Goal: Task Accomplishment & Management: Use online tool/utility

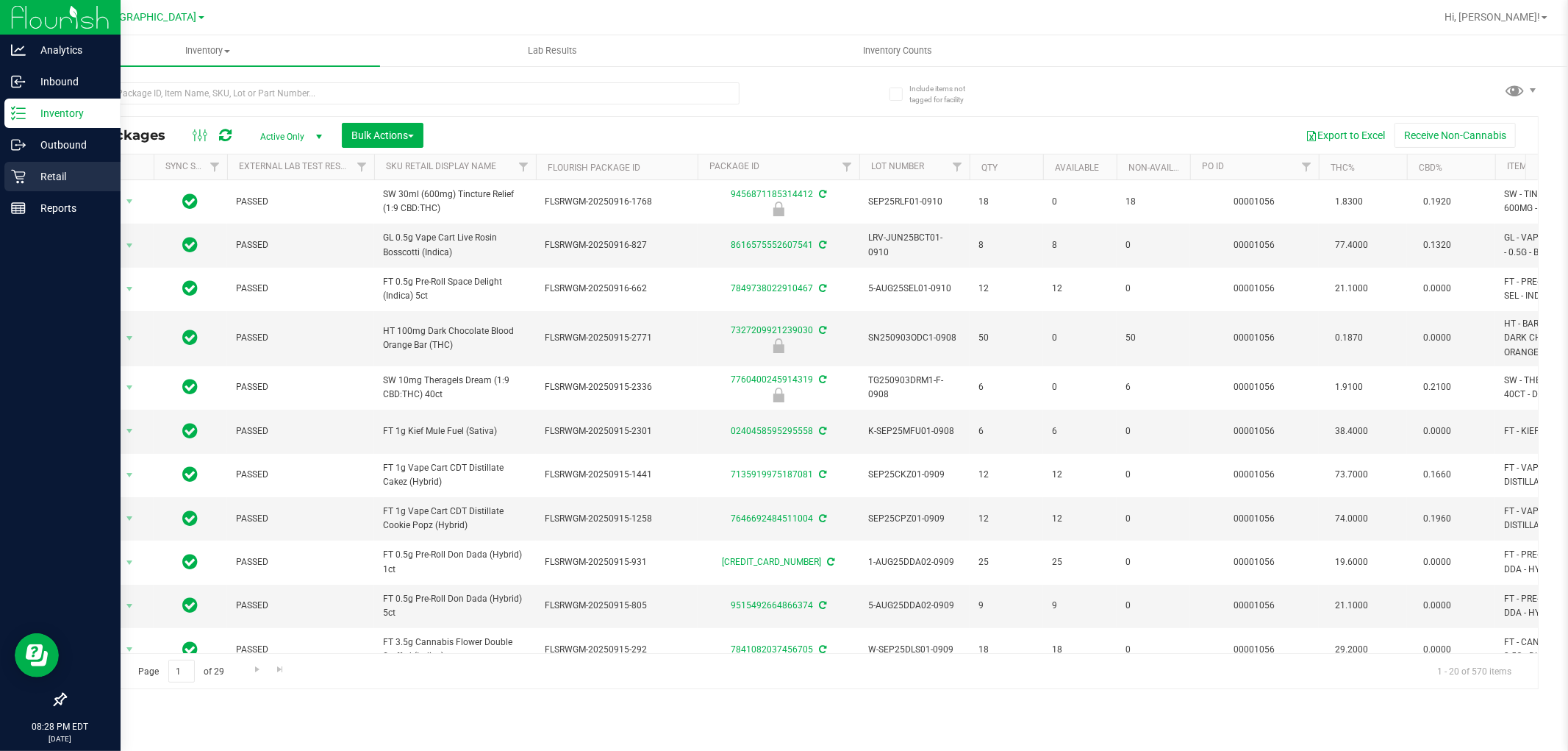
click at [34, 179] on p "Retail" at bounding box center [69, 176] width 88 height 18
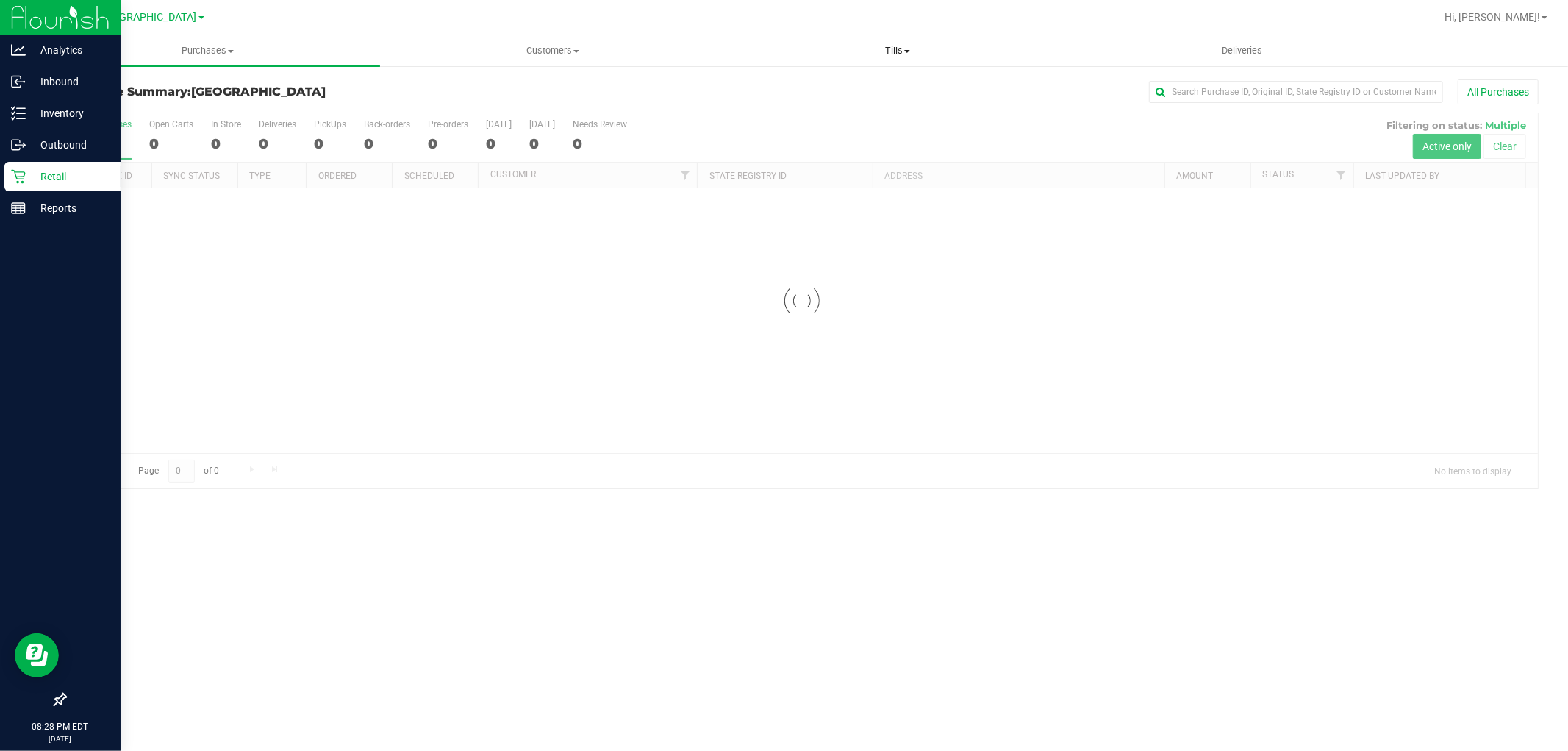
click at [895, 52] on span "Tills" at bounding box center [897, 51] width 343 height 14
click at [788, 93] on span "Manage tills" at bounding box center [774, 88] width 99 height 13
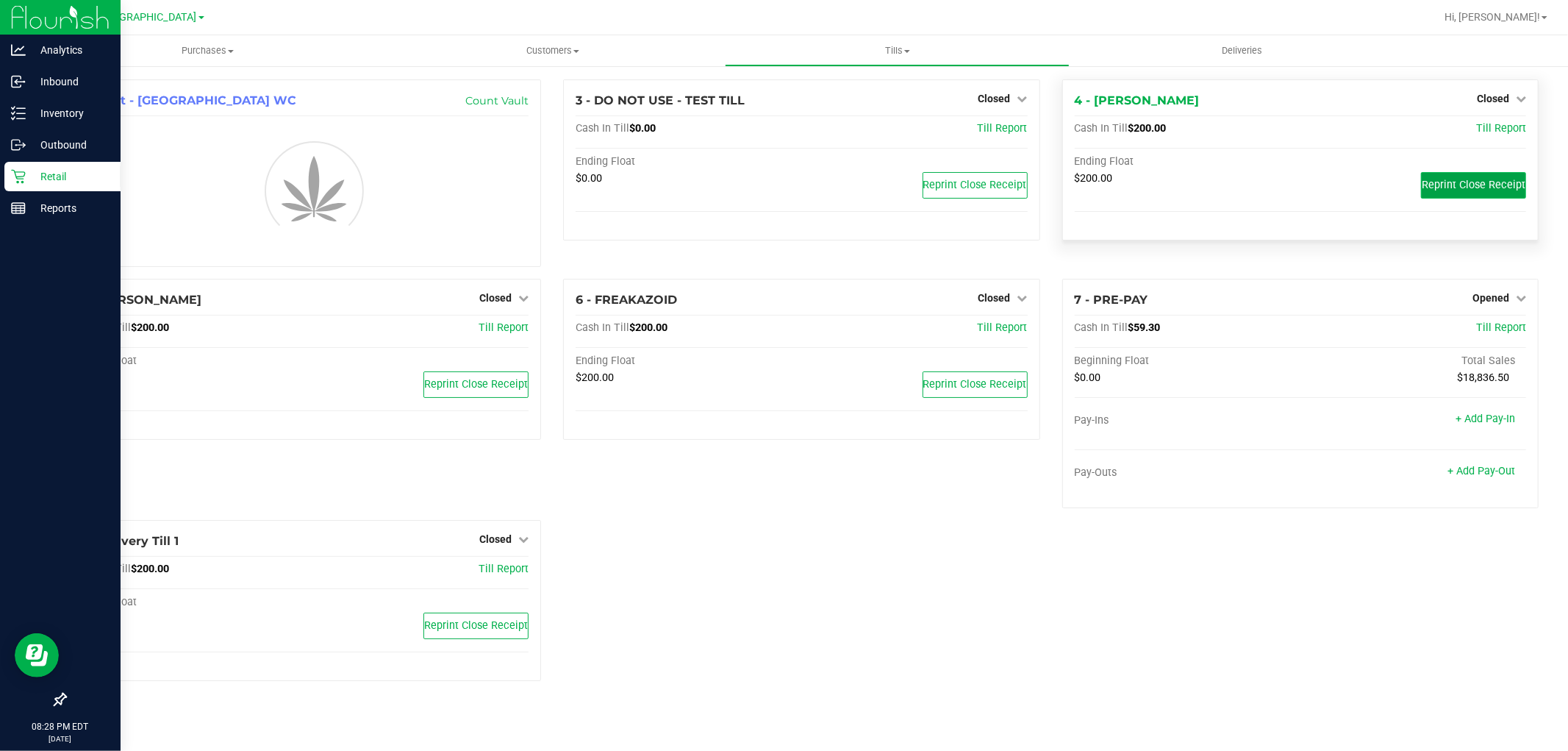
click at [1465, 195] on button "Reprint Close Receipt" at bounding box center [1473, 185] width 105 height 26
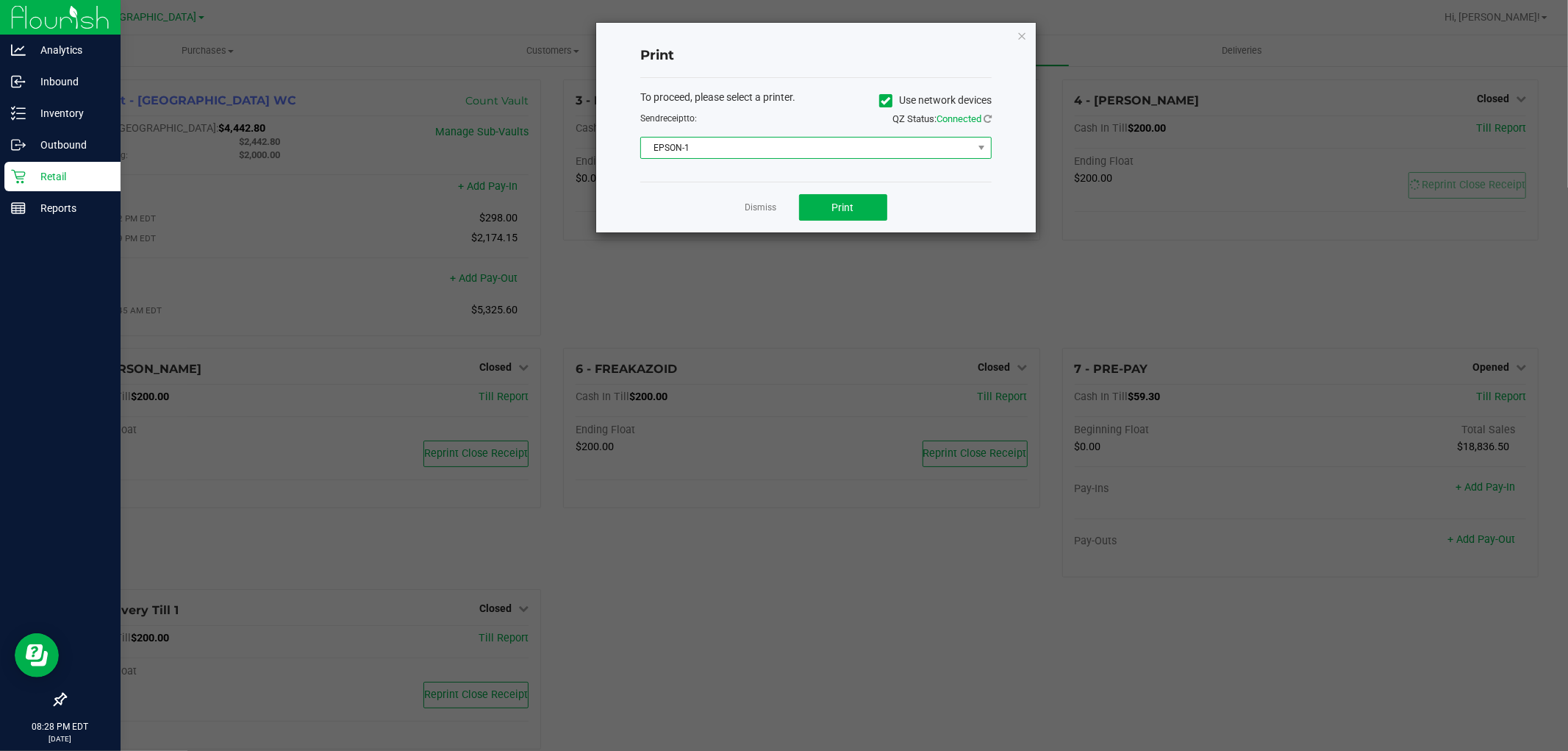
click at [800, 151] on span "EPSON-1" at bounding box center [806, 148] width 331 height 20
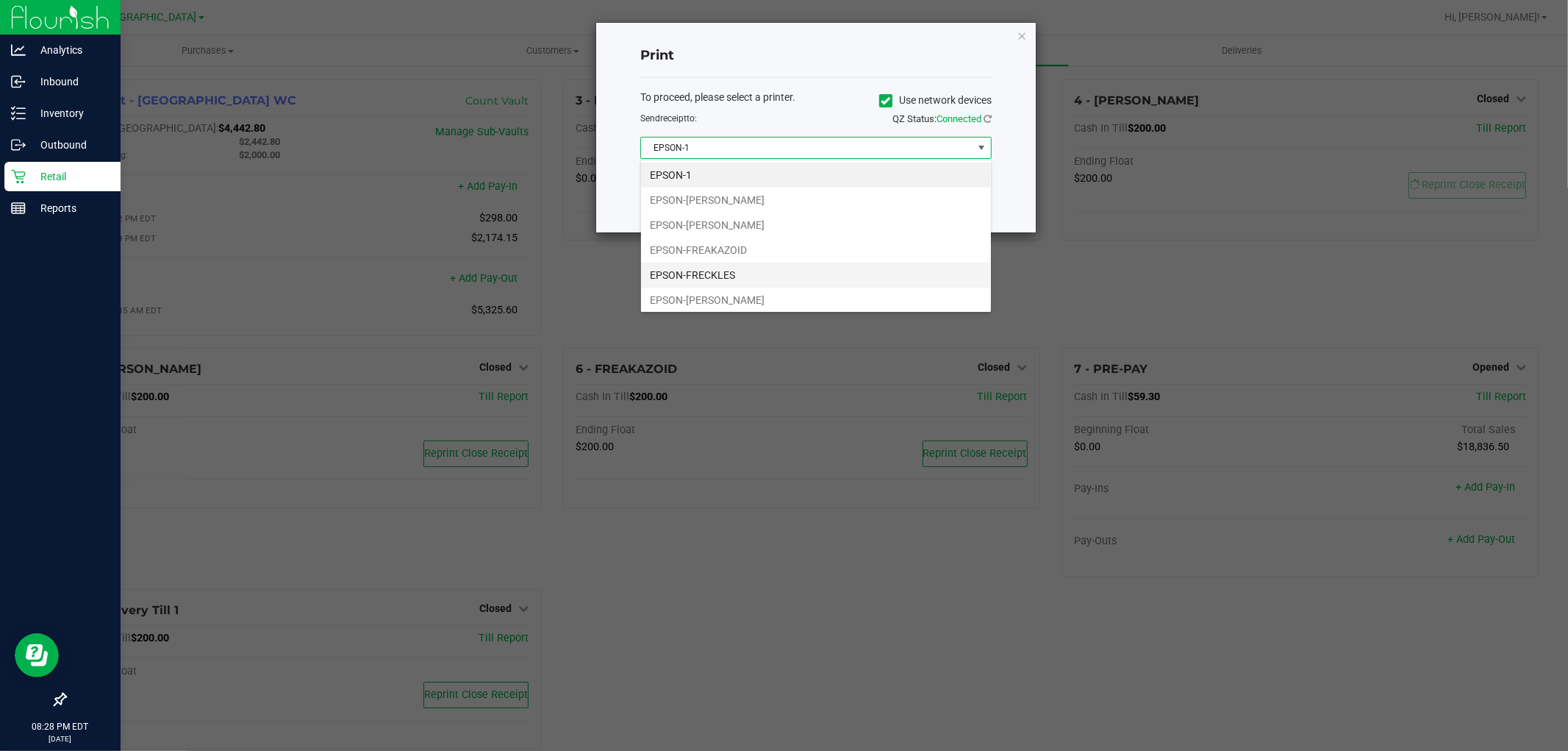
scroll to position [82, 0]
click at [762, 248] on li "EPSON-[PERSON_NAME]" at bounding box center [816, 244] width 350 height 25
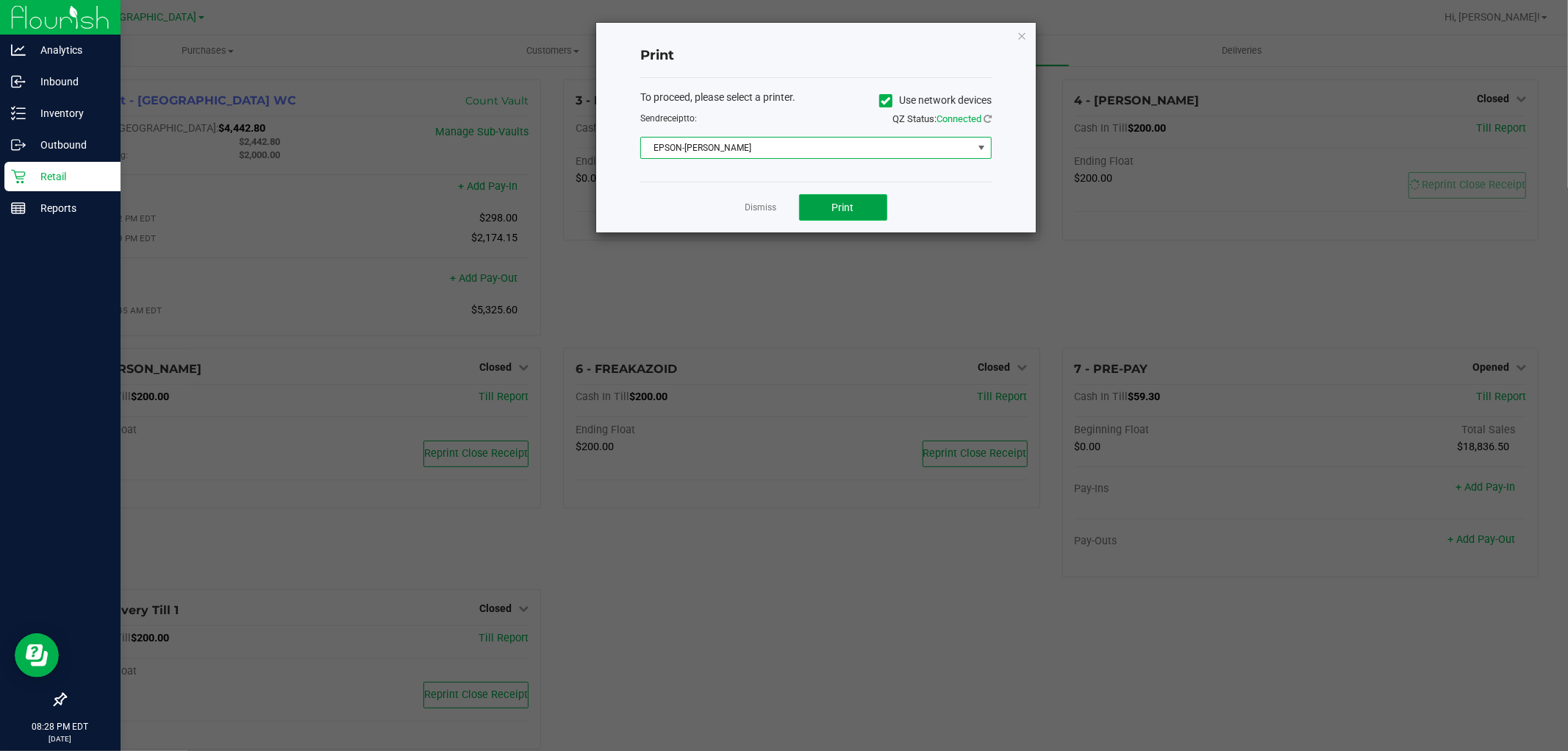
click at [823, 217] on button "Print" at bounding box center [843, 207] width 88 height 26
click at [765, 210] on link "Dismiss" at bounding box center [761, 207] width 31 height 13
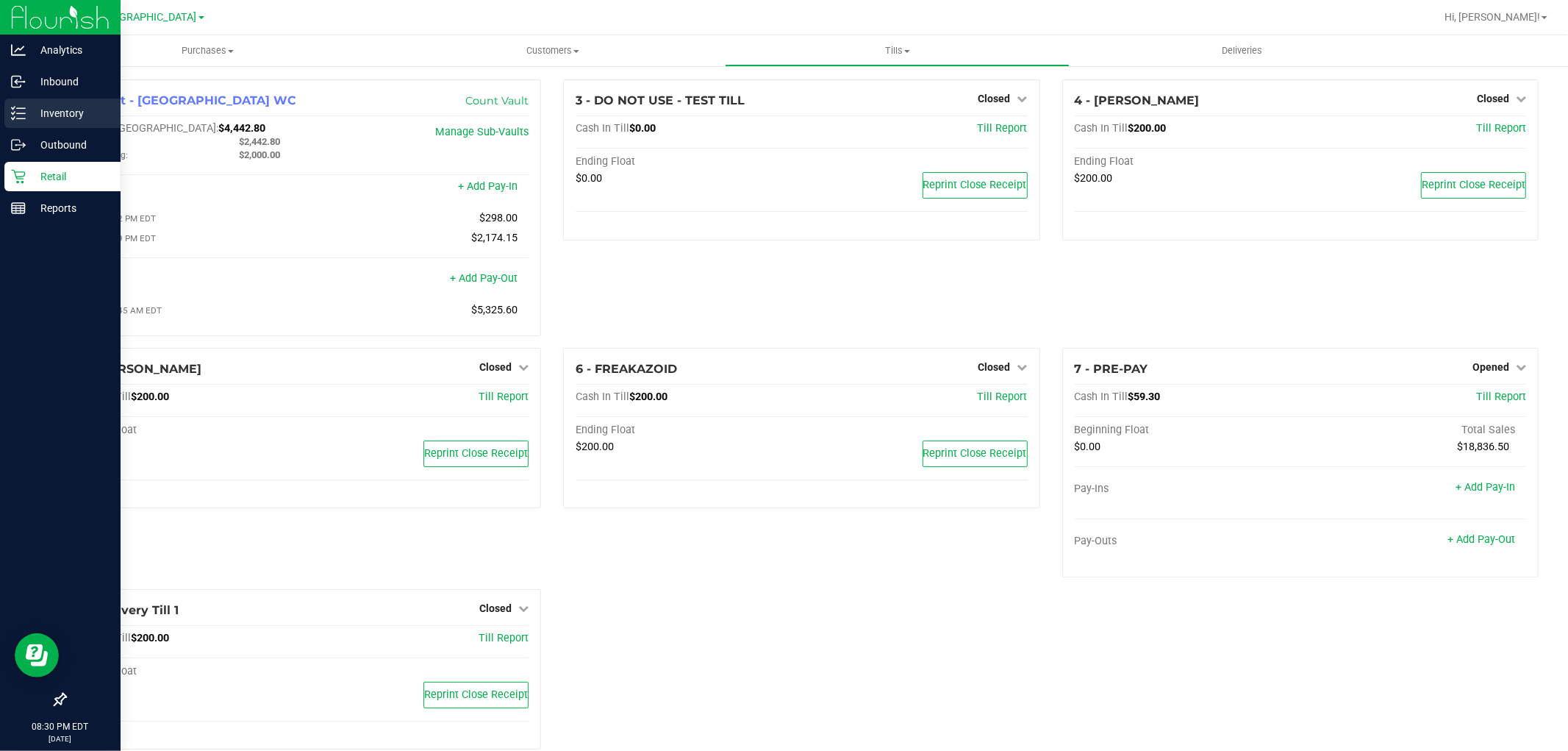
click at [33, 107] on p "Inventory" at bounding box center [69, 113] width 88 height 18
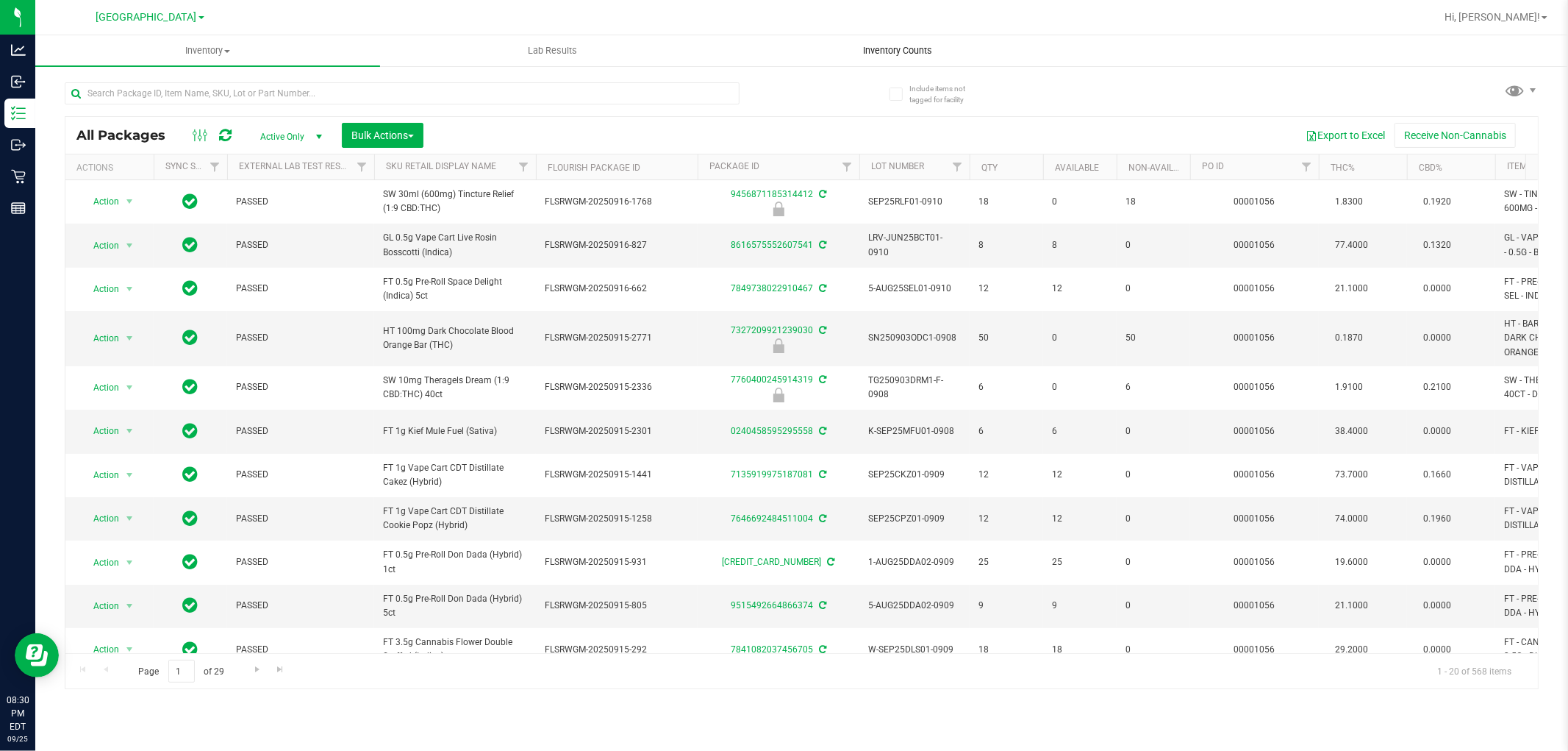
click at [869, 54] on span "Inventory Counts" at bounding box center [898, 51] width 109 height 14
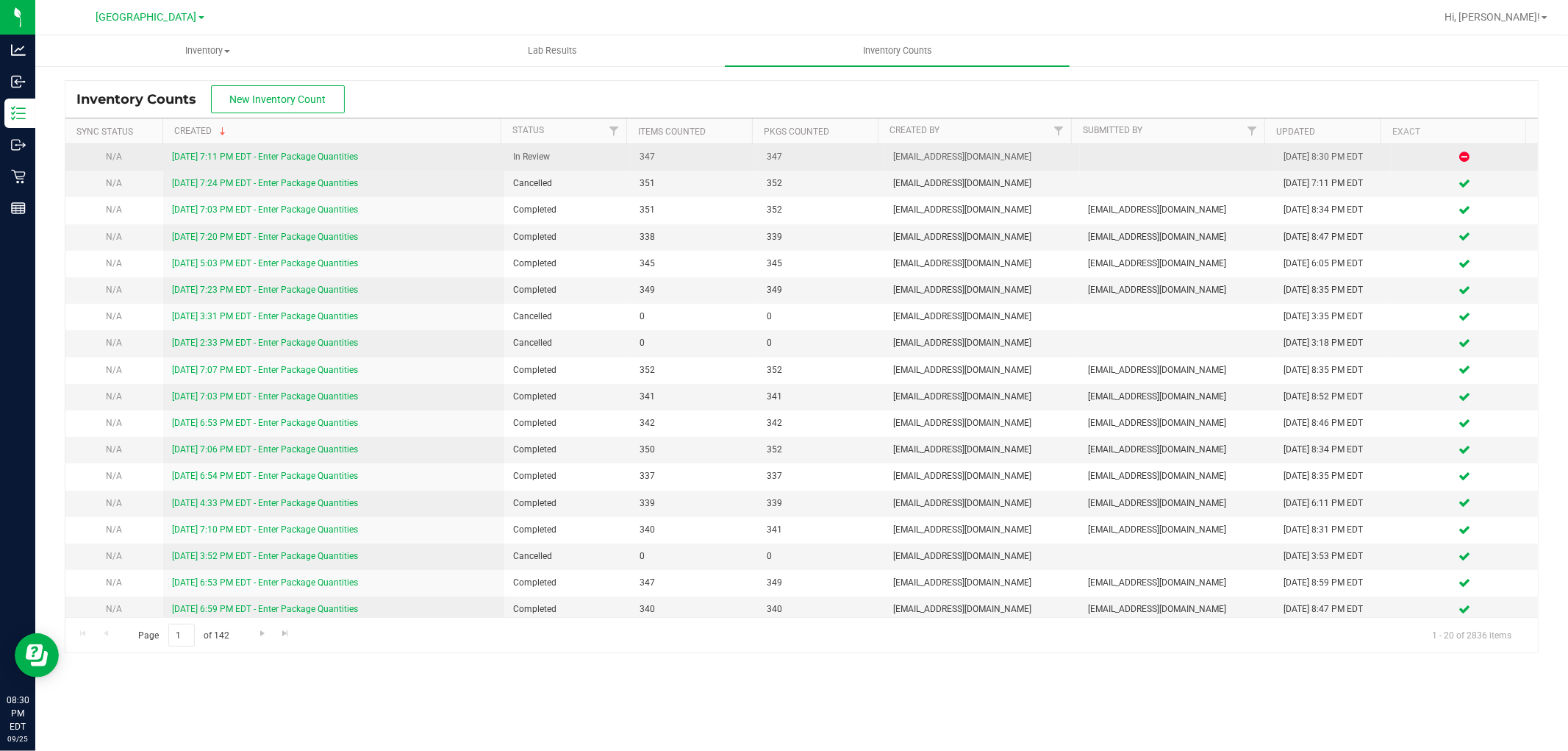
click at [312, 158] on link "[DATE] 7:11 PM EDT - Enter Package Quantities" at bounding box center [265, 156] width 186 height 10
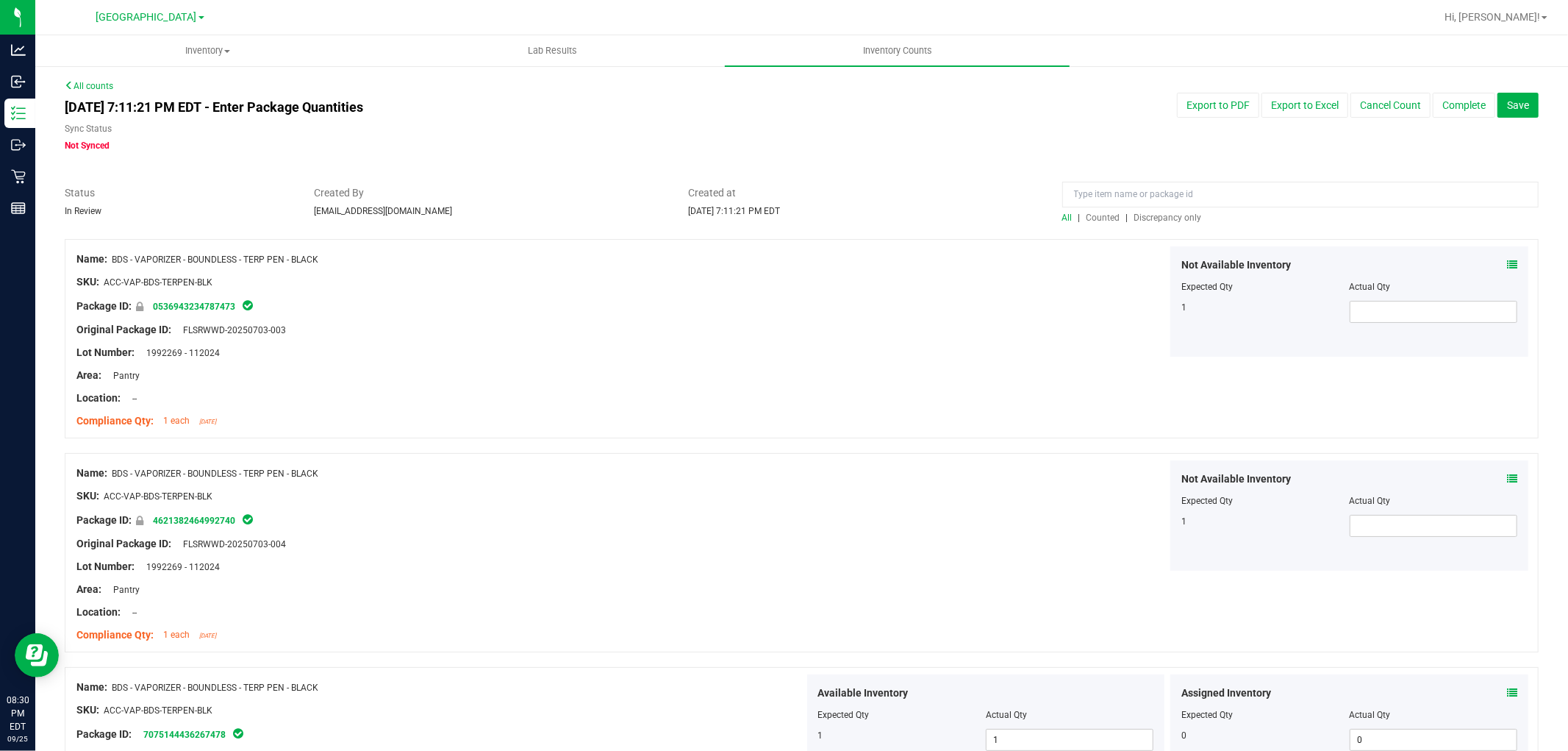
click at [1148, 216] on span "Discrepancy only" at bounding box center [1168, 217] width 68 height 10
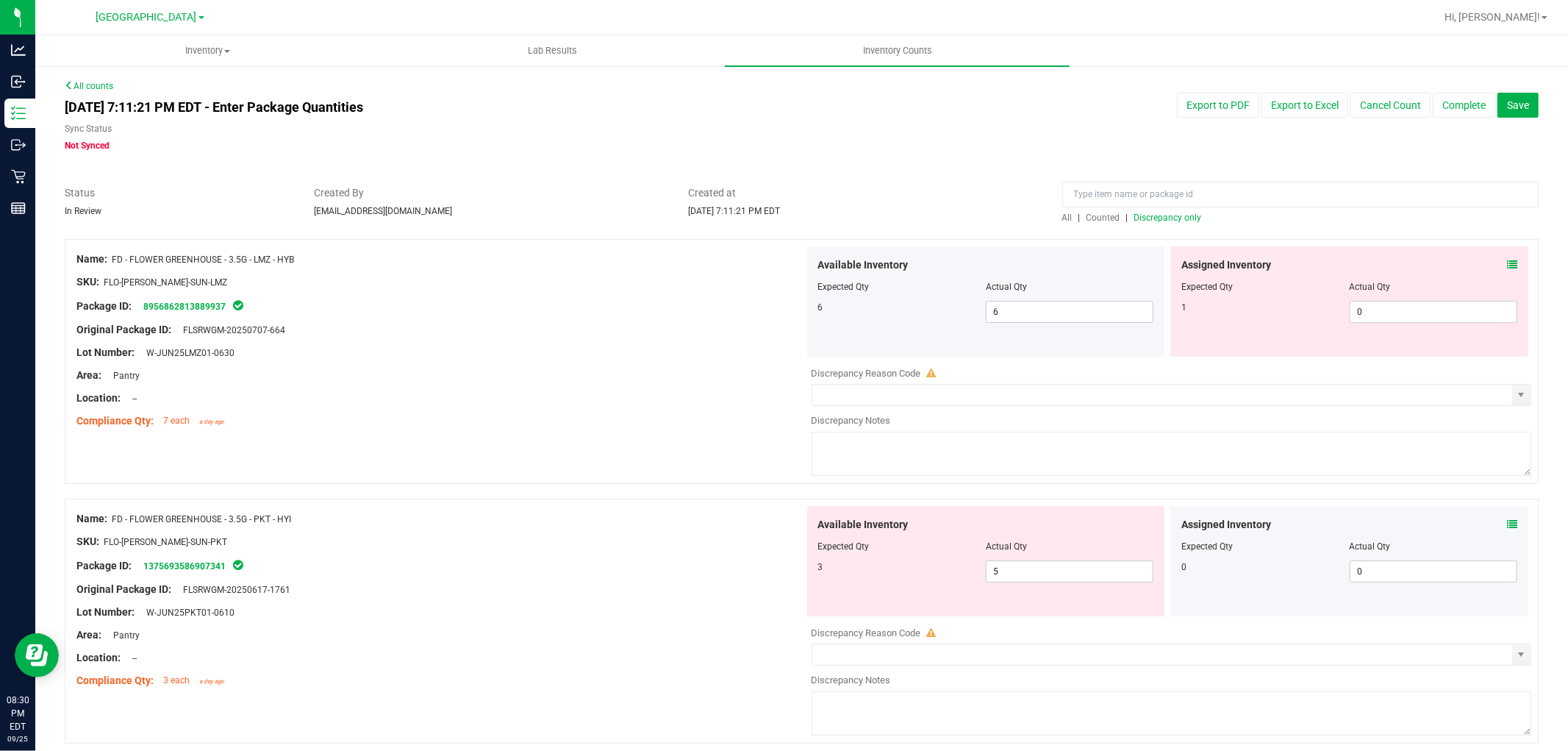
click at [1507, 266] on icon at bounding box center [1512, 265] width 10 height 10
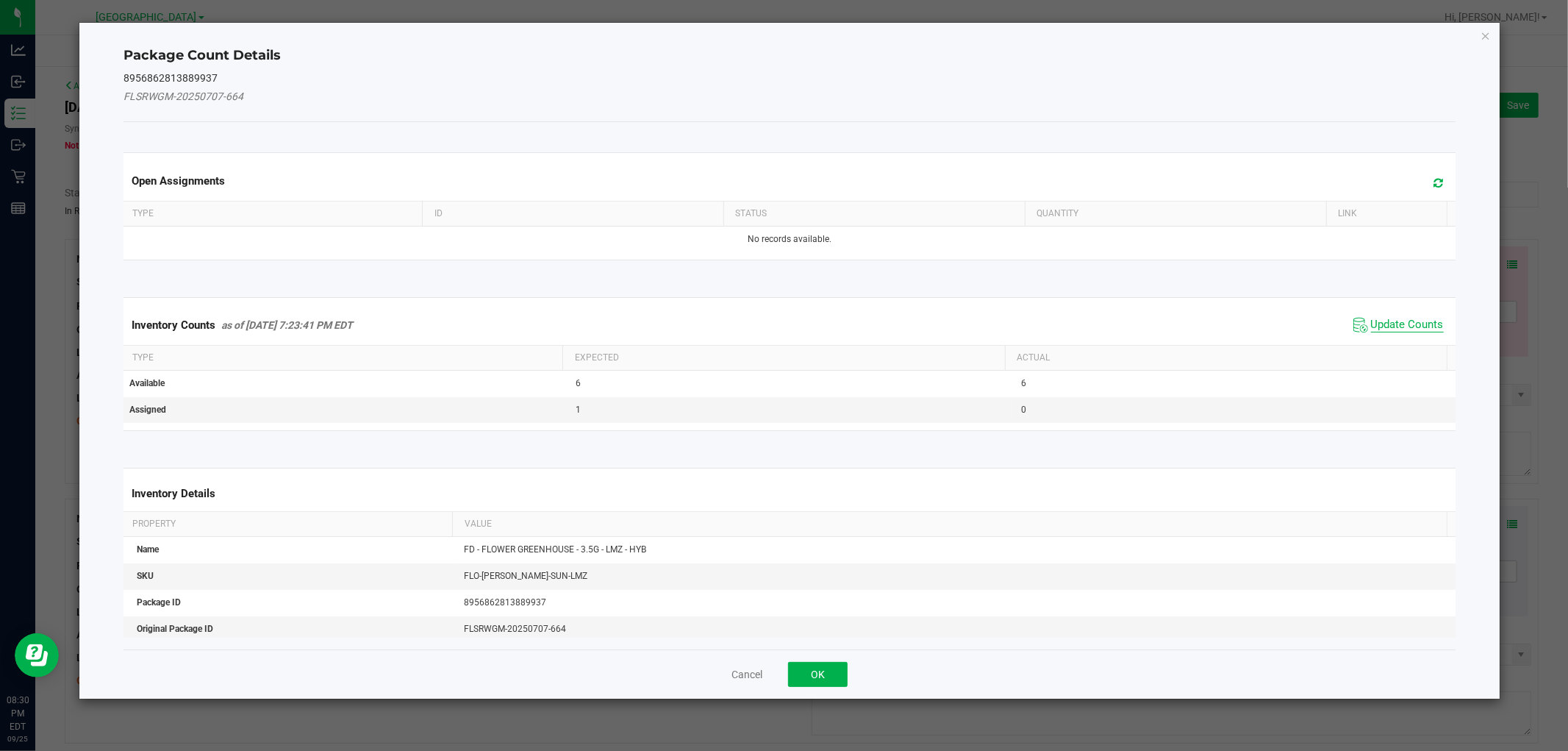
click at [1406, 329] on span "Update Counts" at bounding box center [1407, 325] width 73 height 14
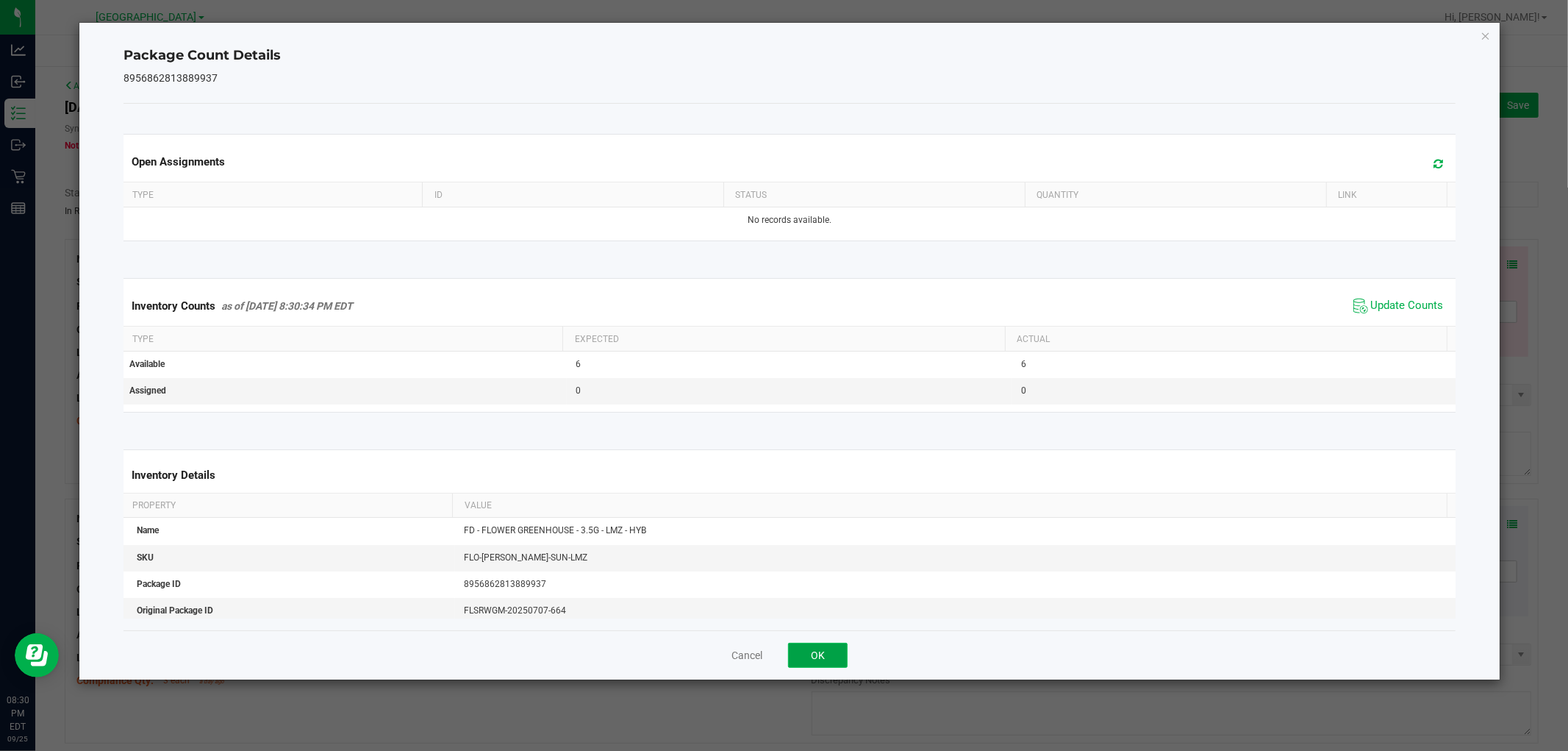
click at [833, 650] on button "OK" at bounding box center [817, 655] width 59 height 25
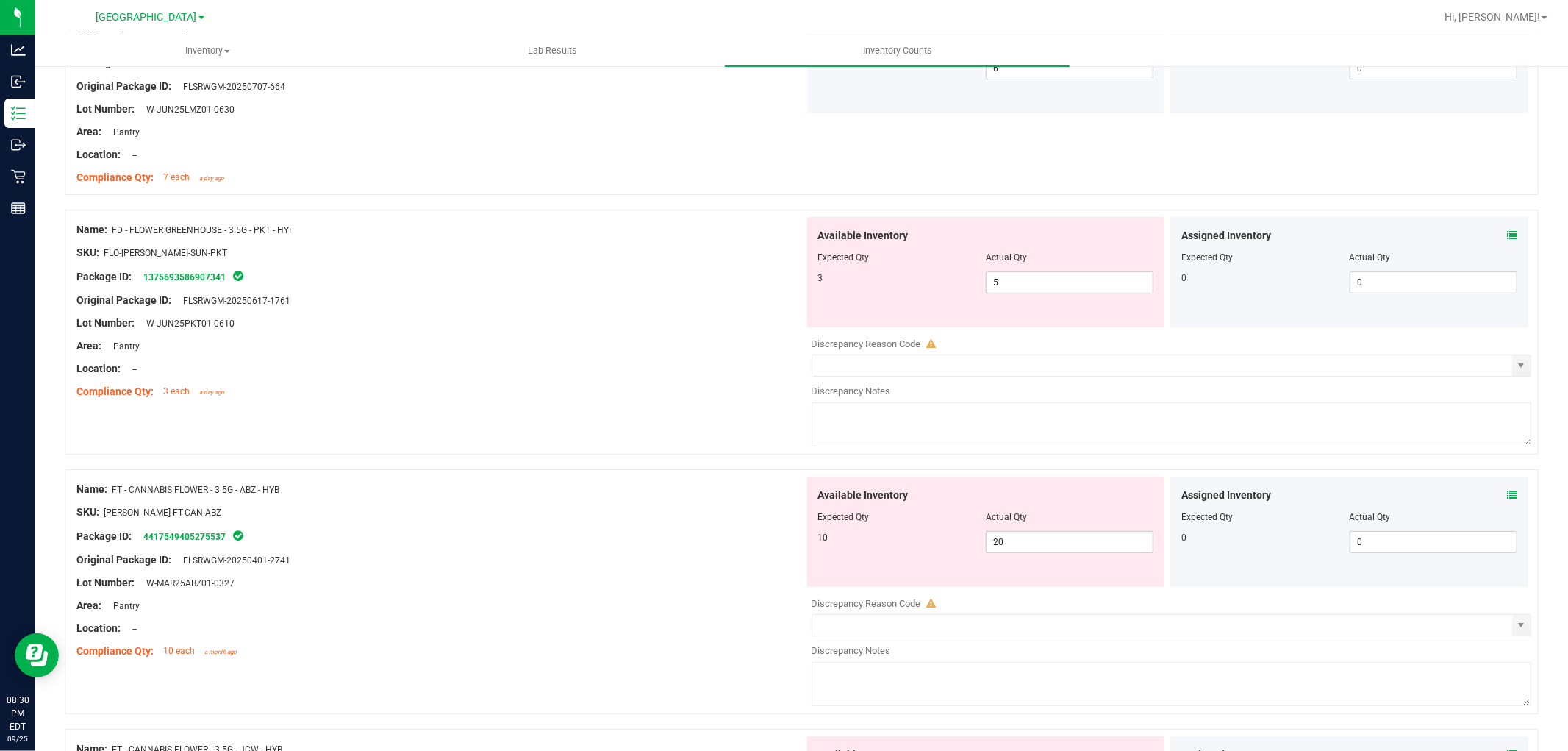
scroll to position [245, 0]
click at [1507, 233] on icon at bounding box center [1512, 233] width 10 height 10
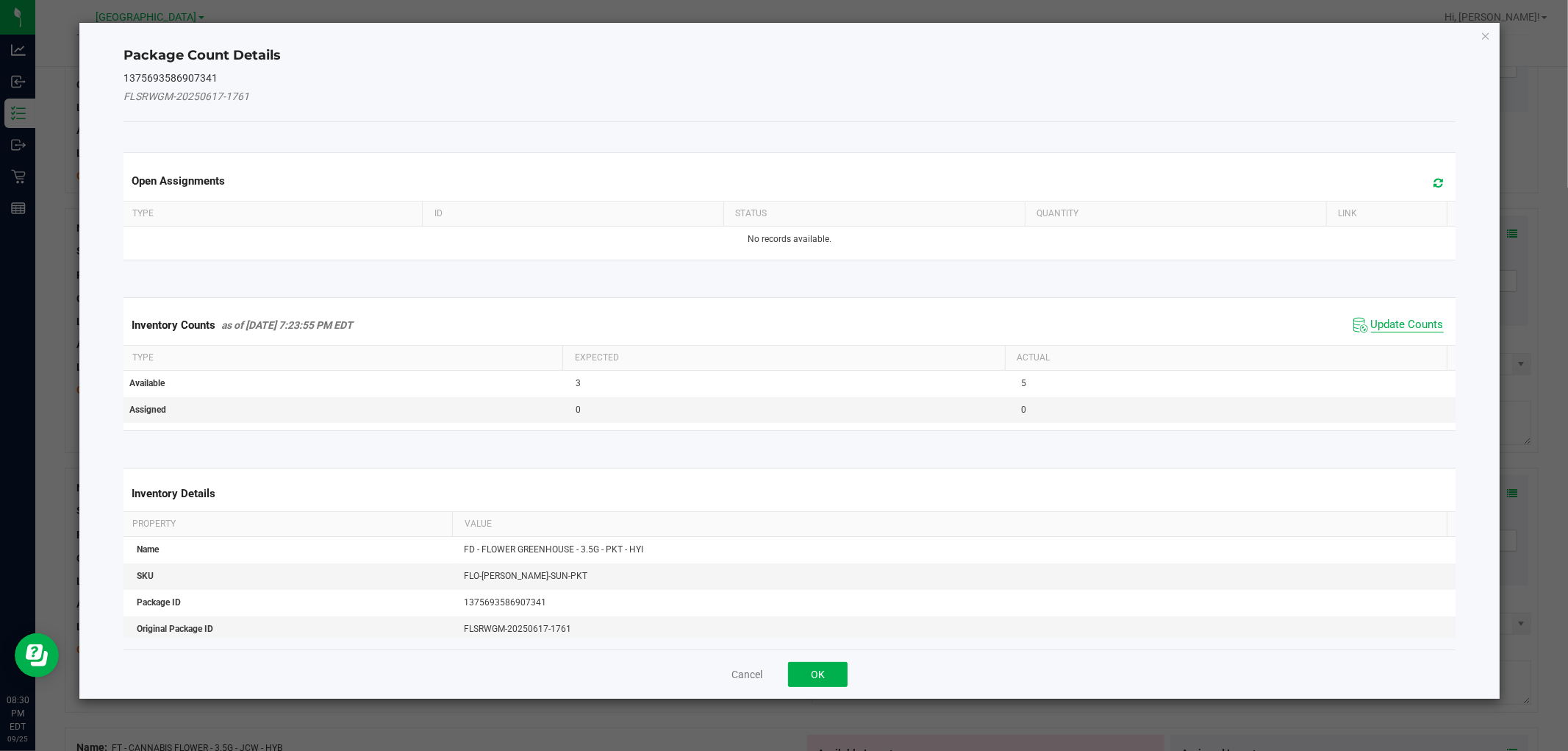
click at [1384, 324] on span "Update Counts" at bounding box center [1407, 325] width 73 height 14
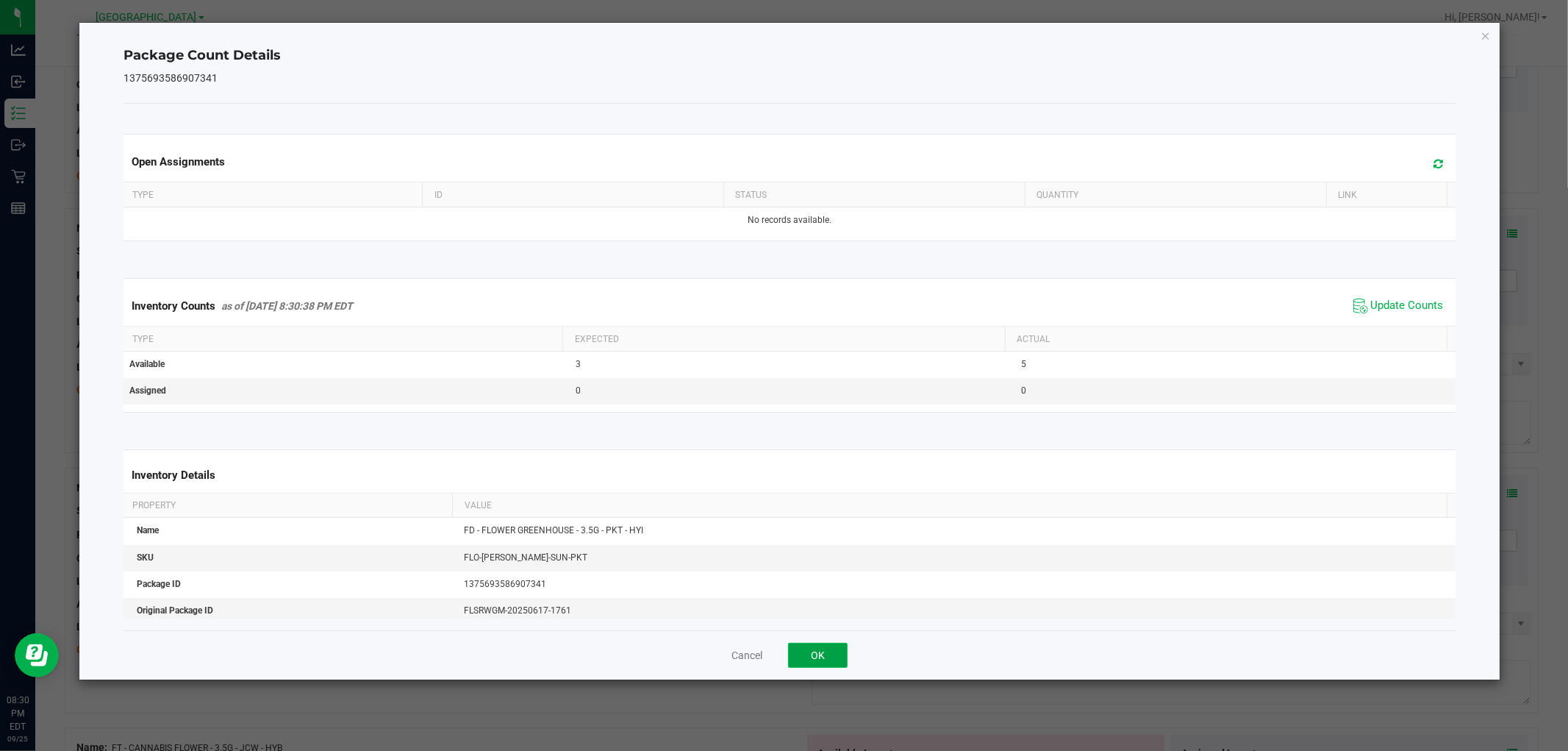
drag, startPoint x: 826, startPoint y: 658, endPoint x: 827, endPoint y: 650, distance: 8.1
click at [827, 657] on button "OK" at bounding box center [817, 655] width 59 height 25
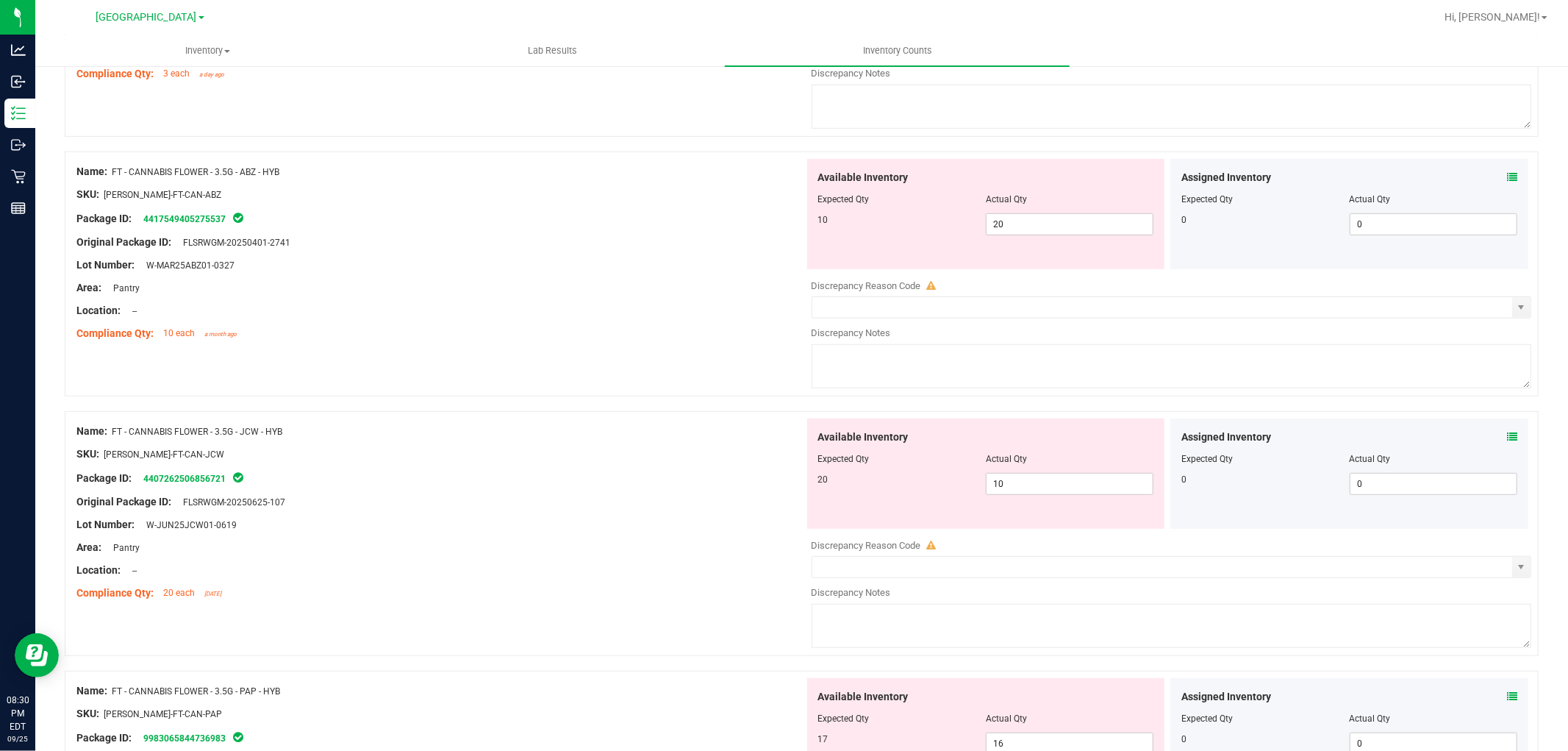
scroll to position [572, 0]
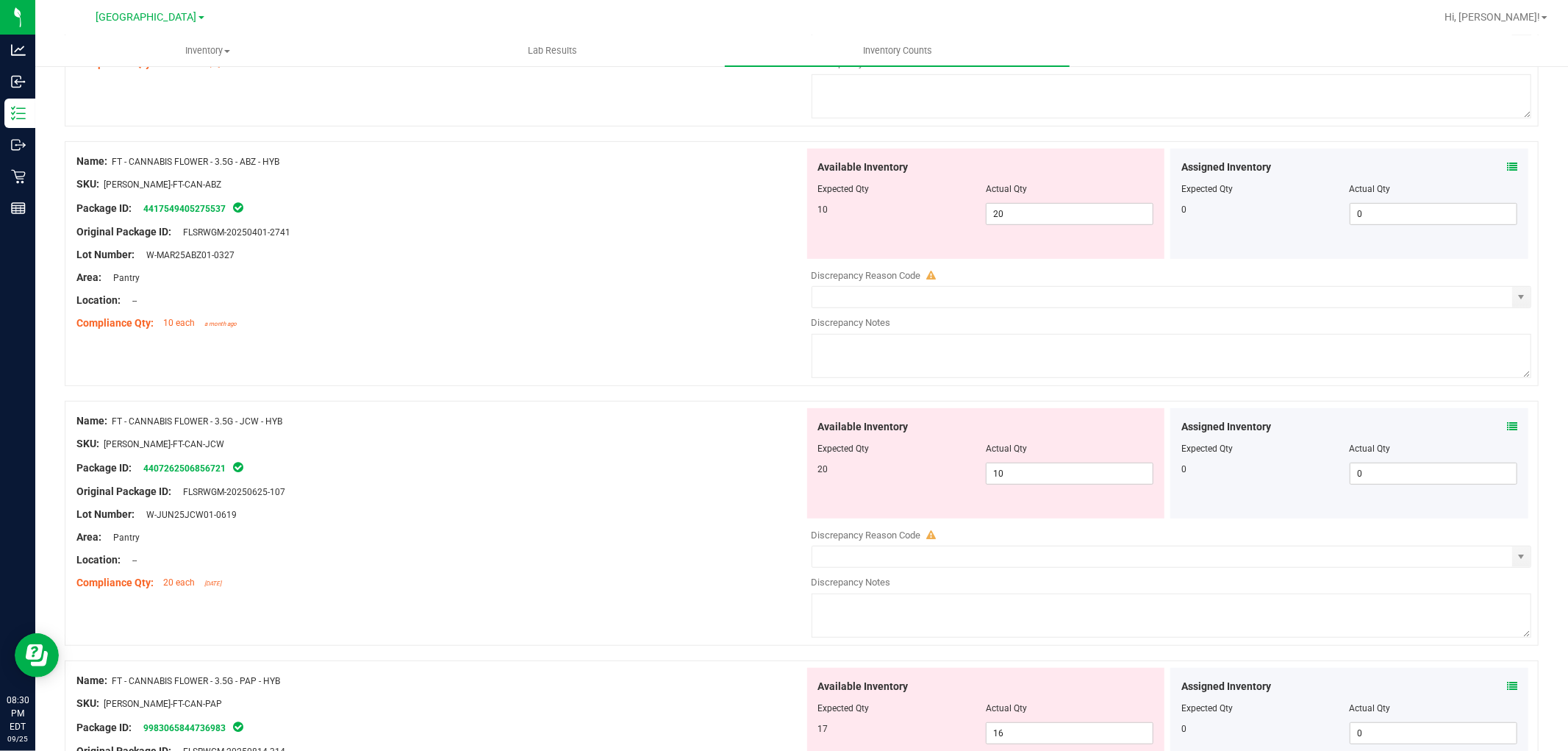
click at [1494, 169] on div "Assigned Inventory" at bounding box center [1349, 167] width 336 height 15
click at [1507, 167] on icon at bounding box center [1512, 167] width 10 height 10
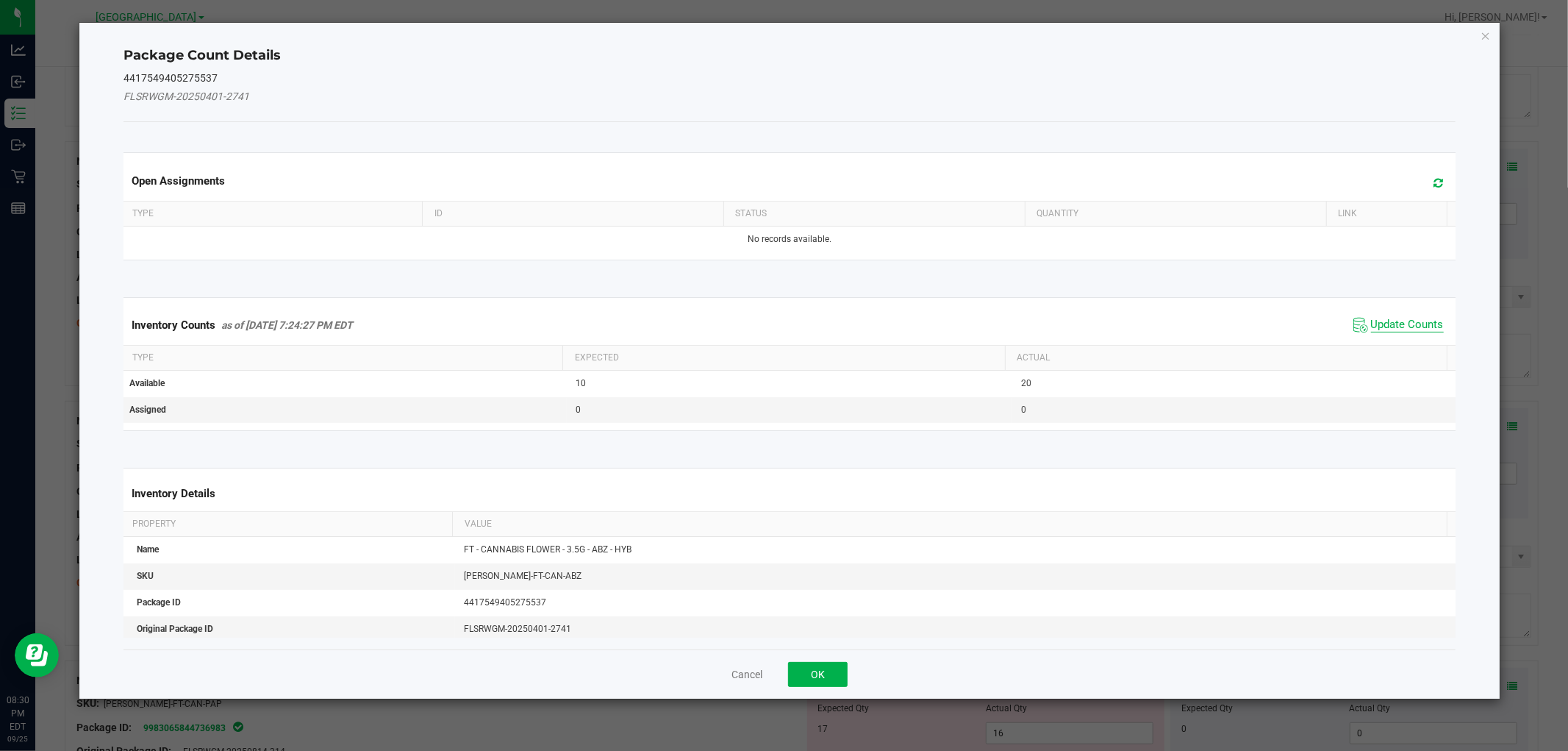
click at [1392, 320] on span "Update Counts" at bounding box center [1407, 325] width 73 height 14
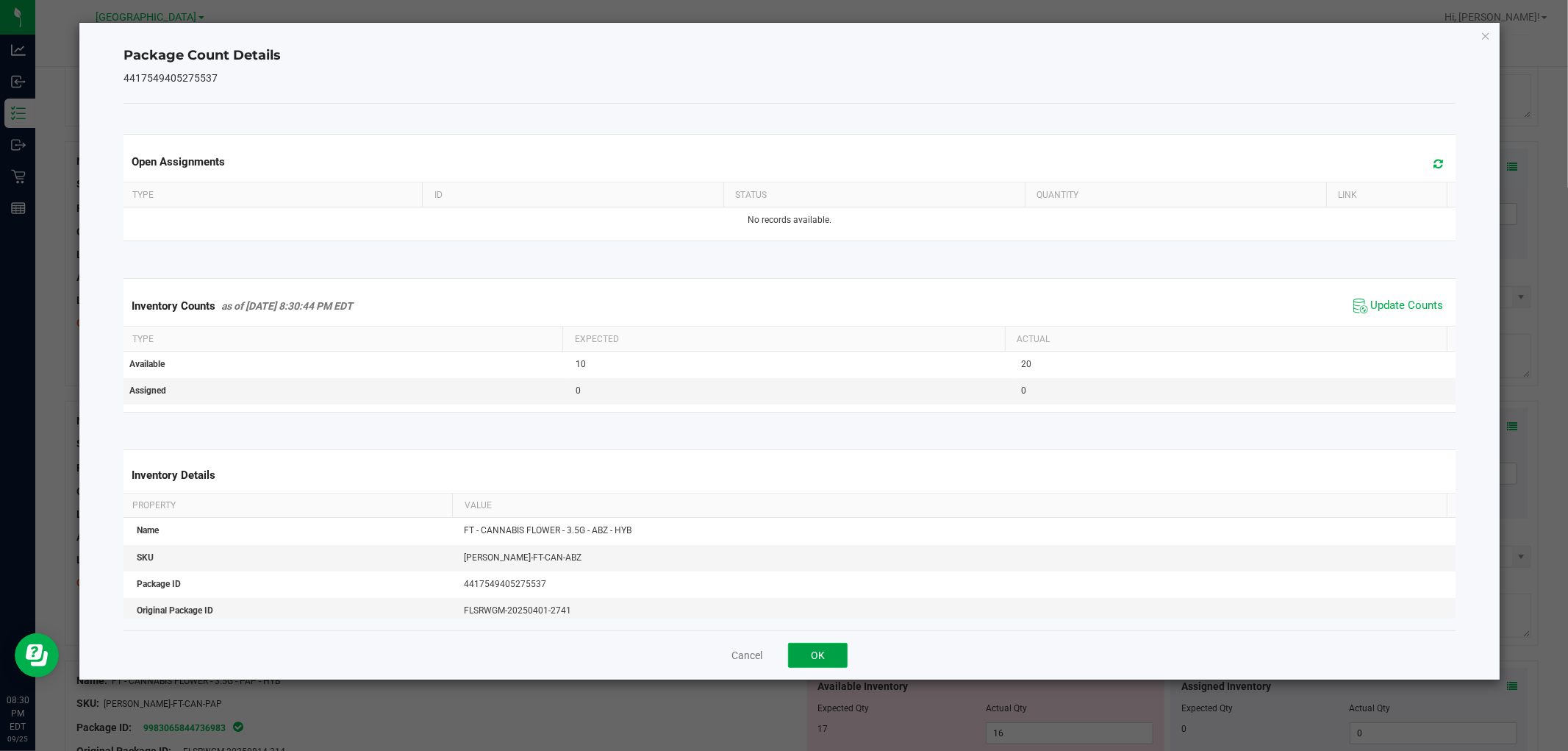
click at [817, 646] on button "OK" at bounding box center [817, 655] width 59 height 25
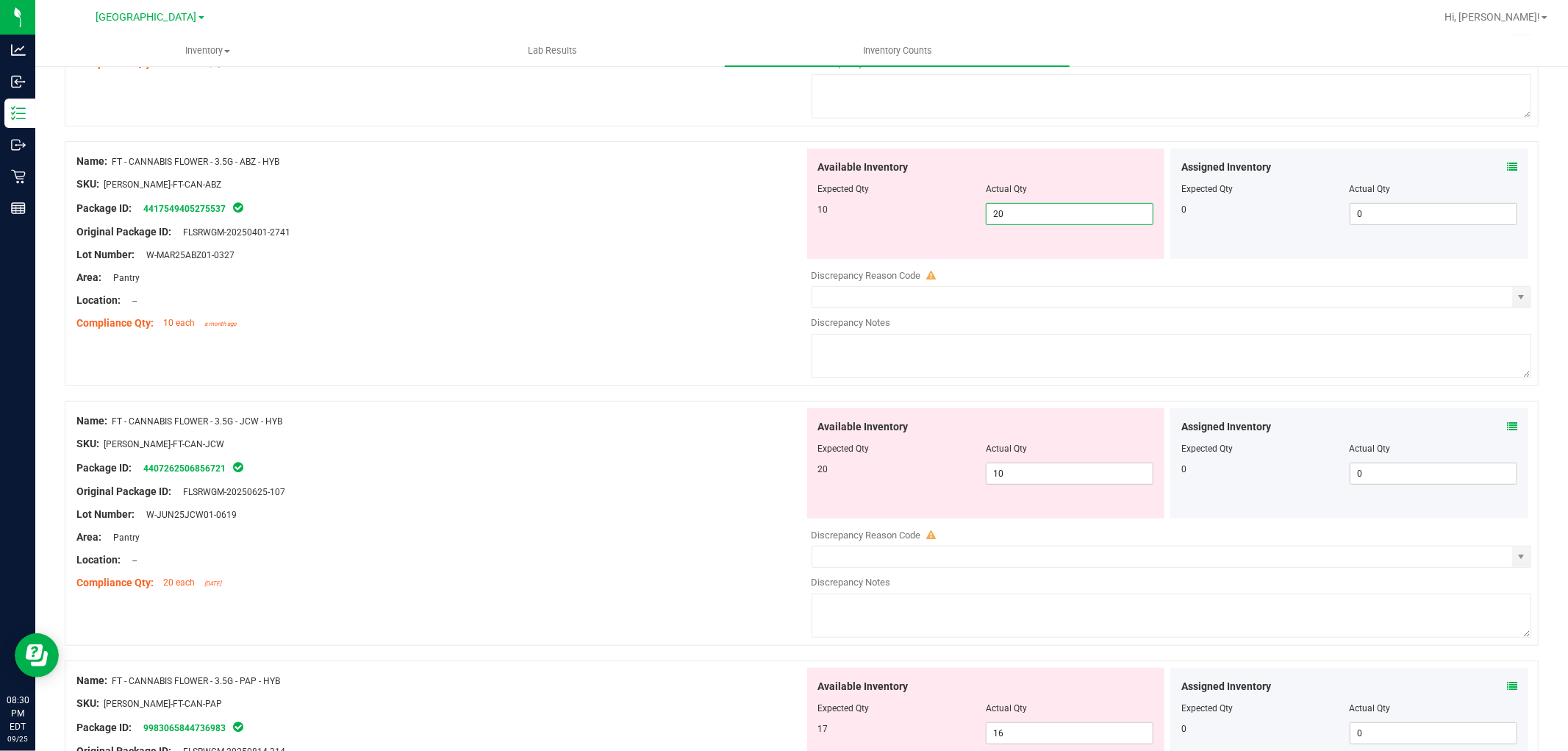
click at [1098, 222] on span "20 20" at bounding box center [1069, 214] width 167 height 22
type input "2"
type input "10"
click at [740, 274] on div "Area: Pantry" at bounding box center [440, 277] width 728 height 15
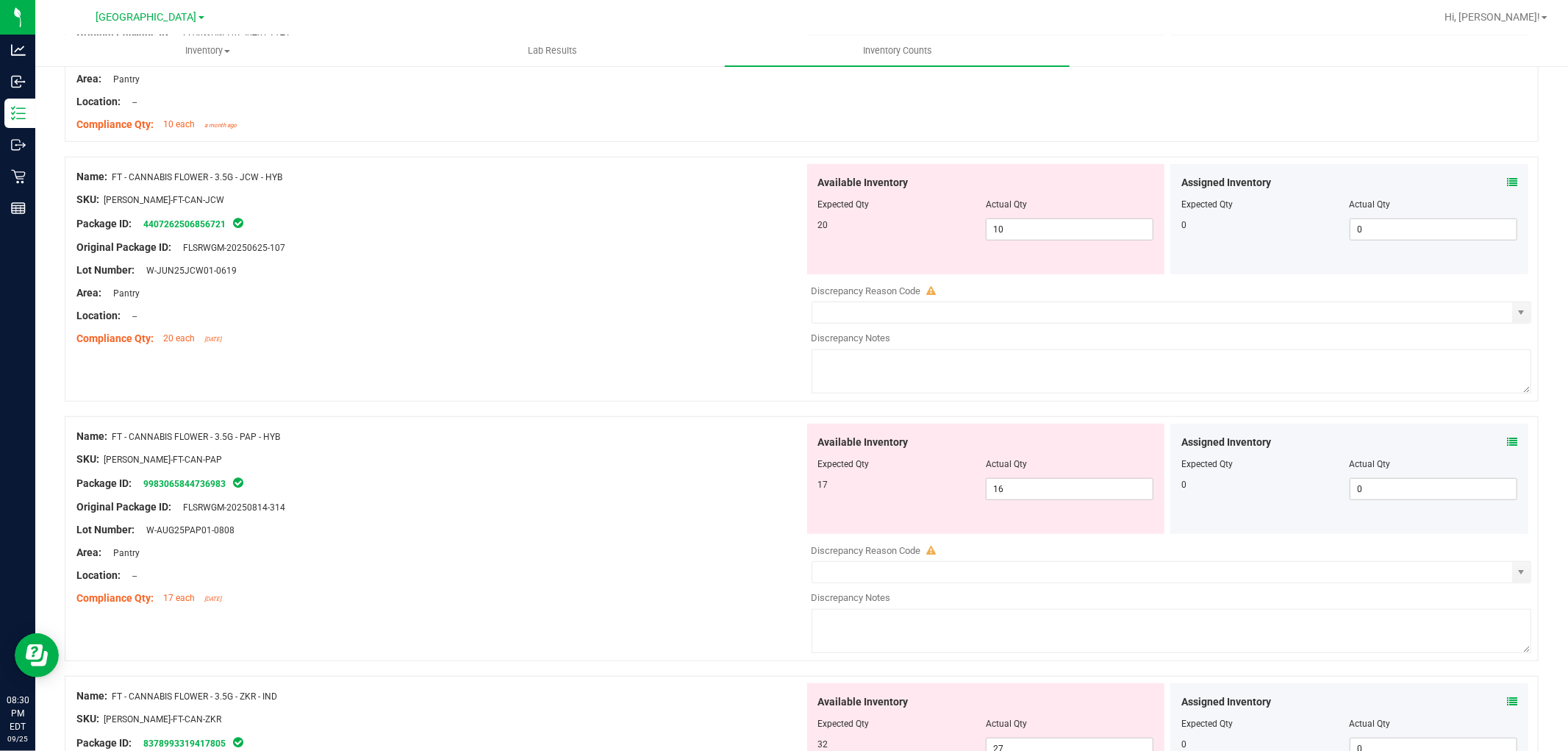
scroll to position [817, 0]
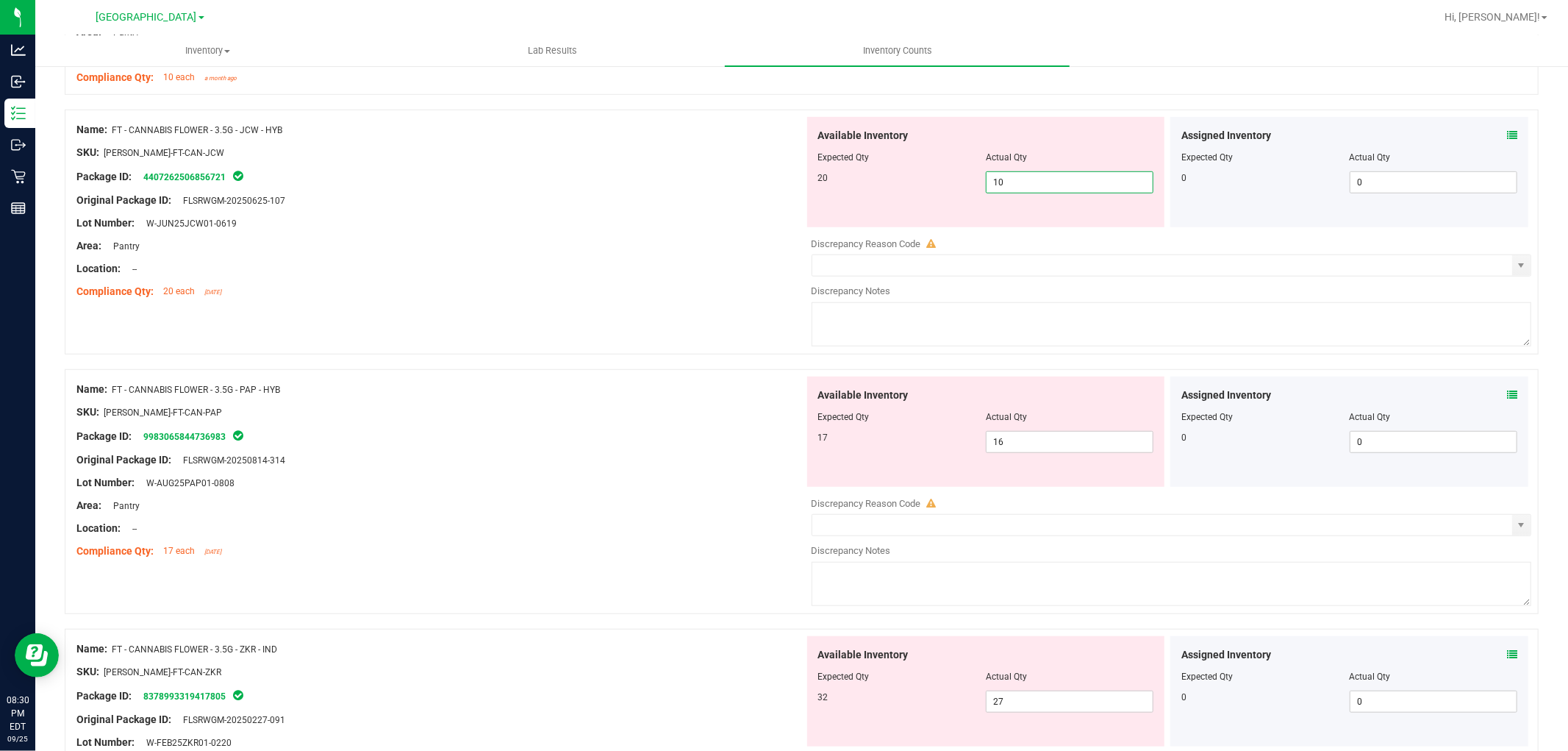
click at [1035, 185] on span "10 10" at bounding box center [1069, 183] width 167 height 22
type input "1"
type input "20"
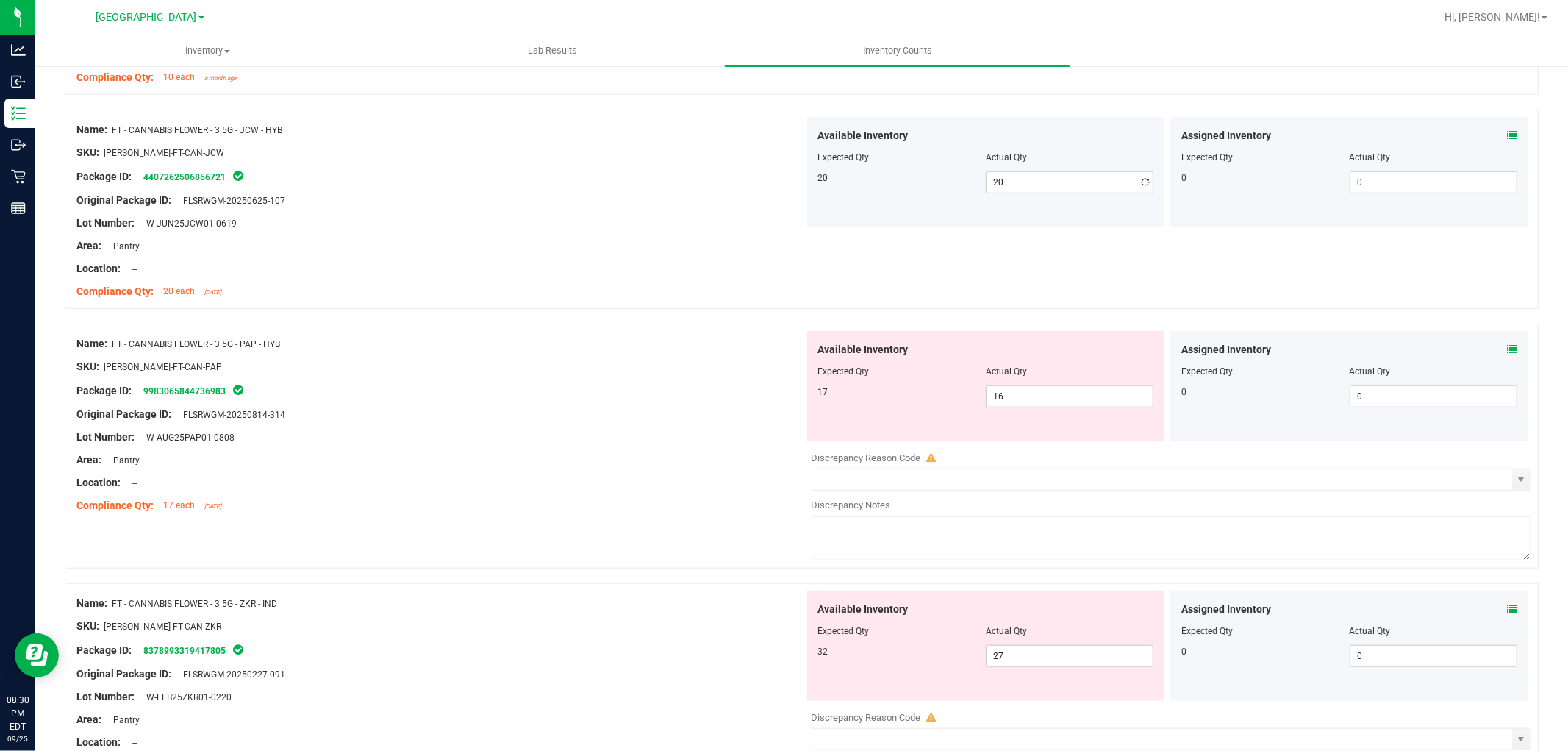
click at [503, 297] on div "Compliance Qty: 20 each [DATE]" at bounding box center [440, 292] width 728 height 15
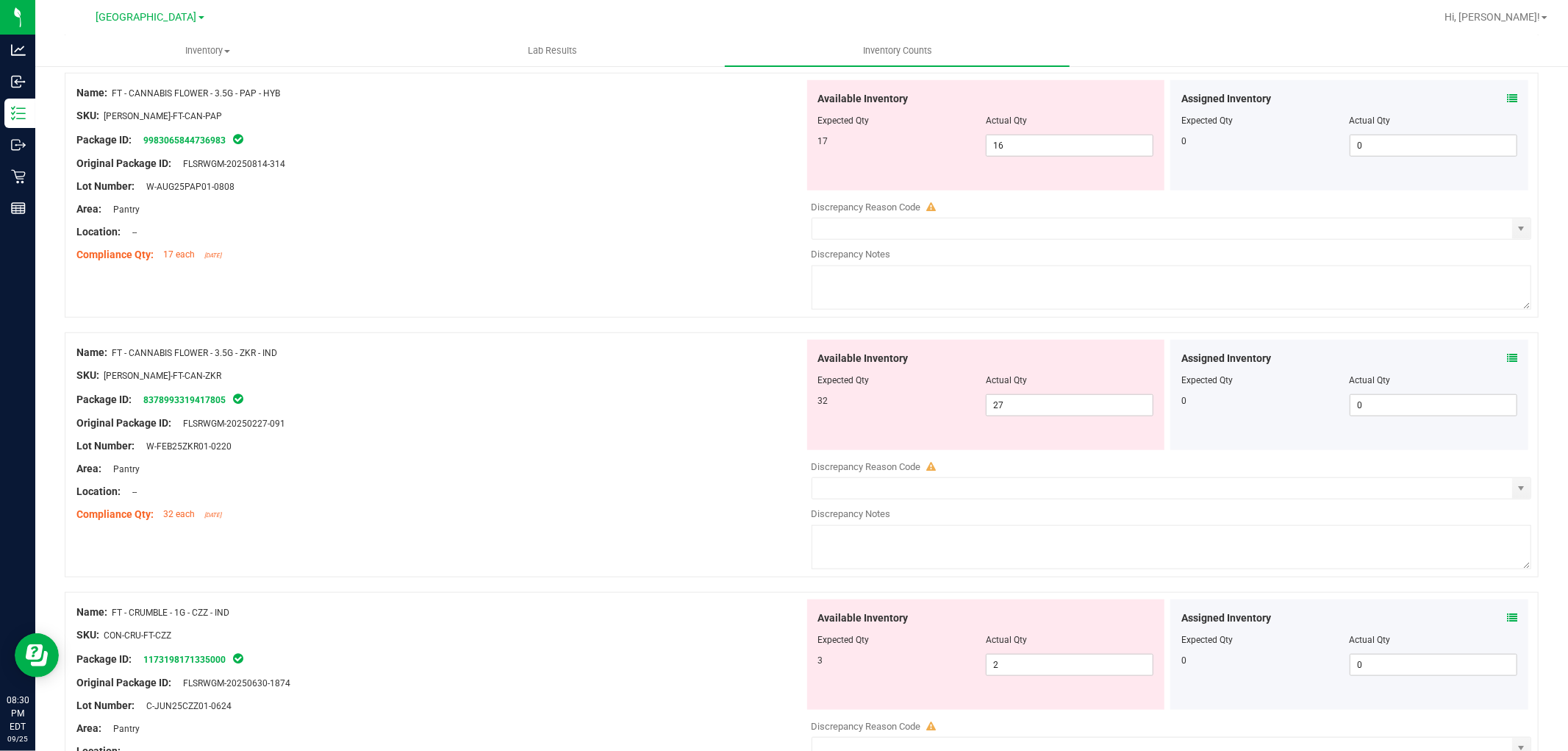
scroll to position [980, 0]
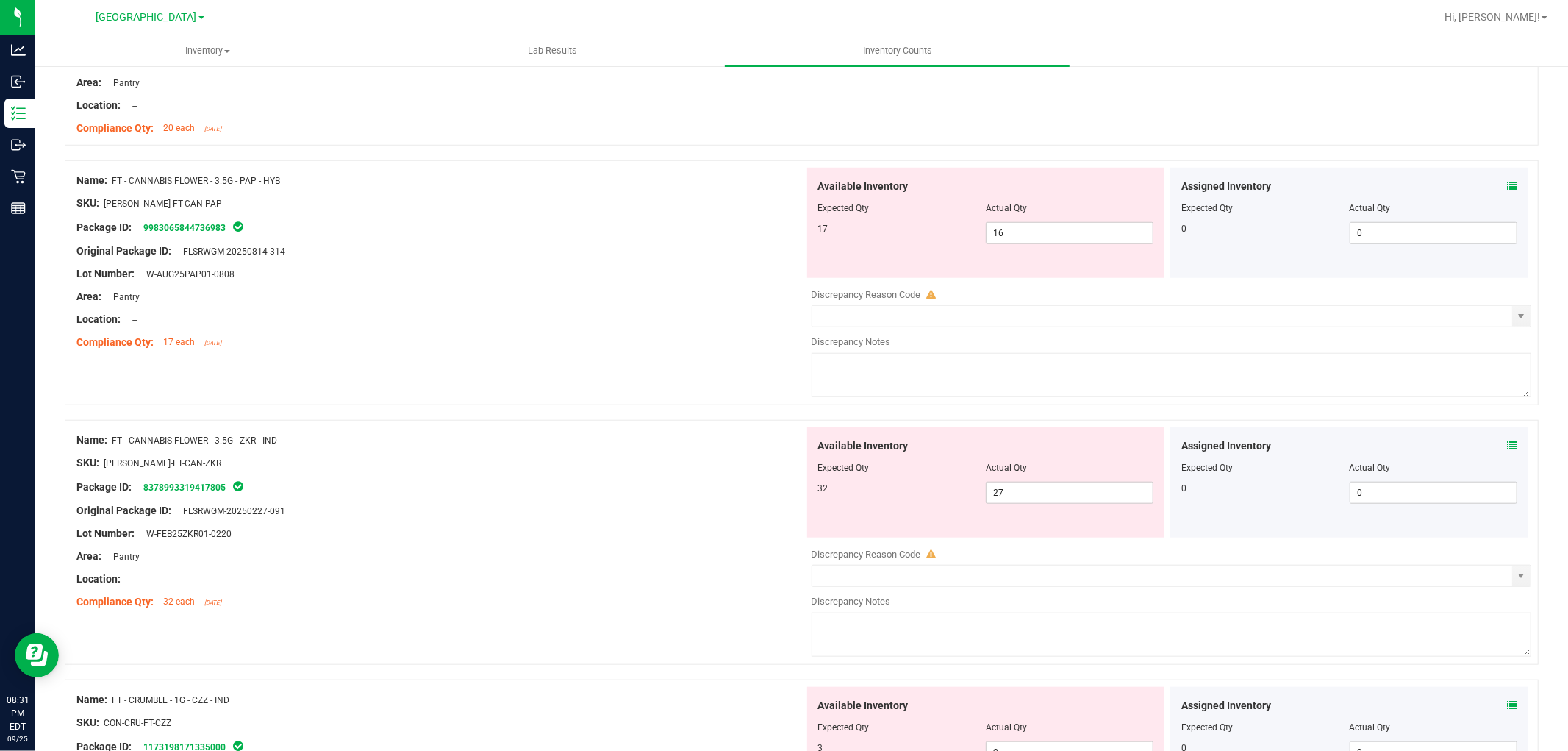
click at [1507, 184] on icon at bounding box center [1512, 186] width 10 height 10
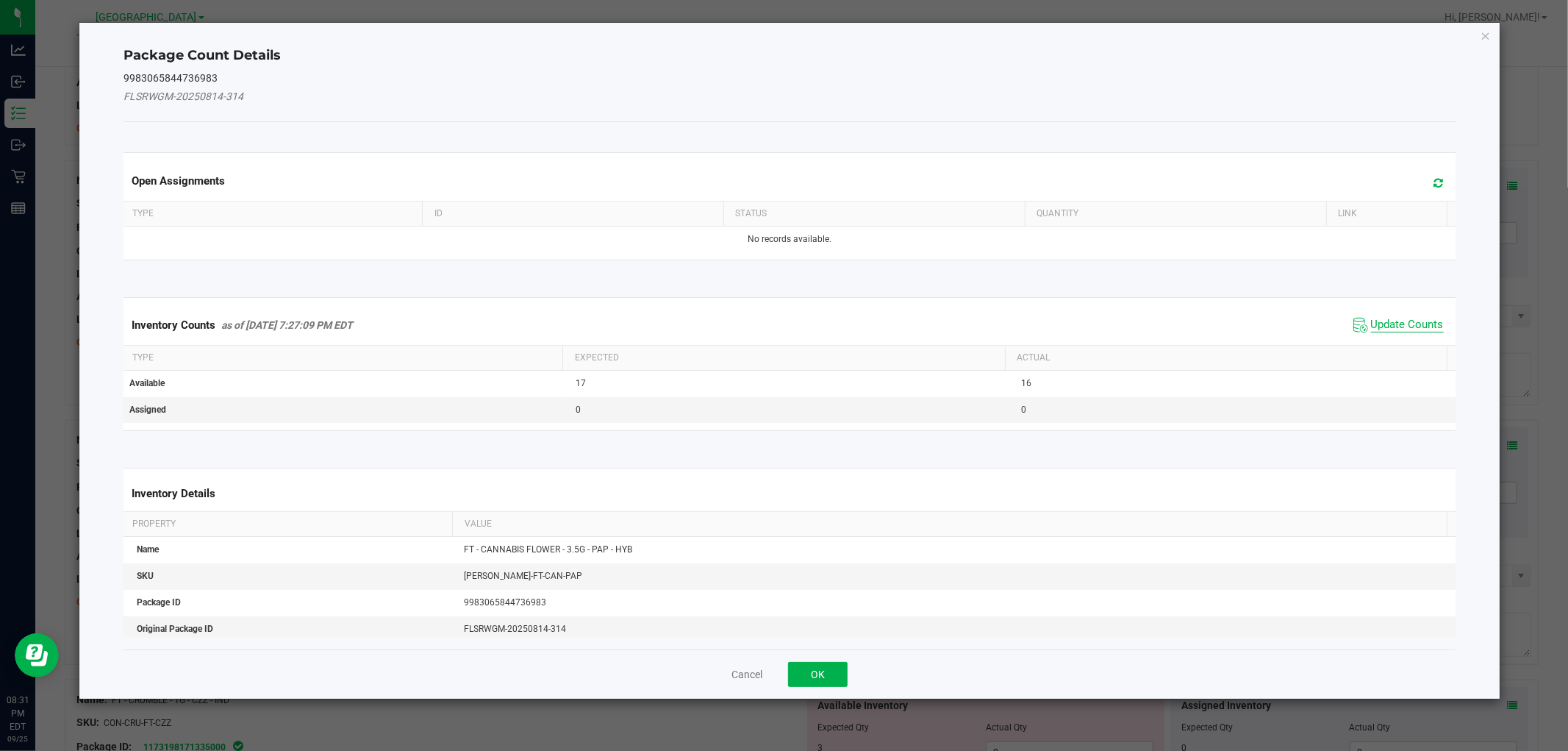
click at [1398, 319] on span "Update Counts" at bounding box center [1407, 325] width 73 height 14
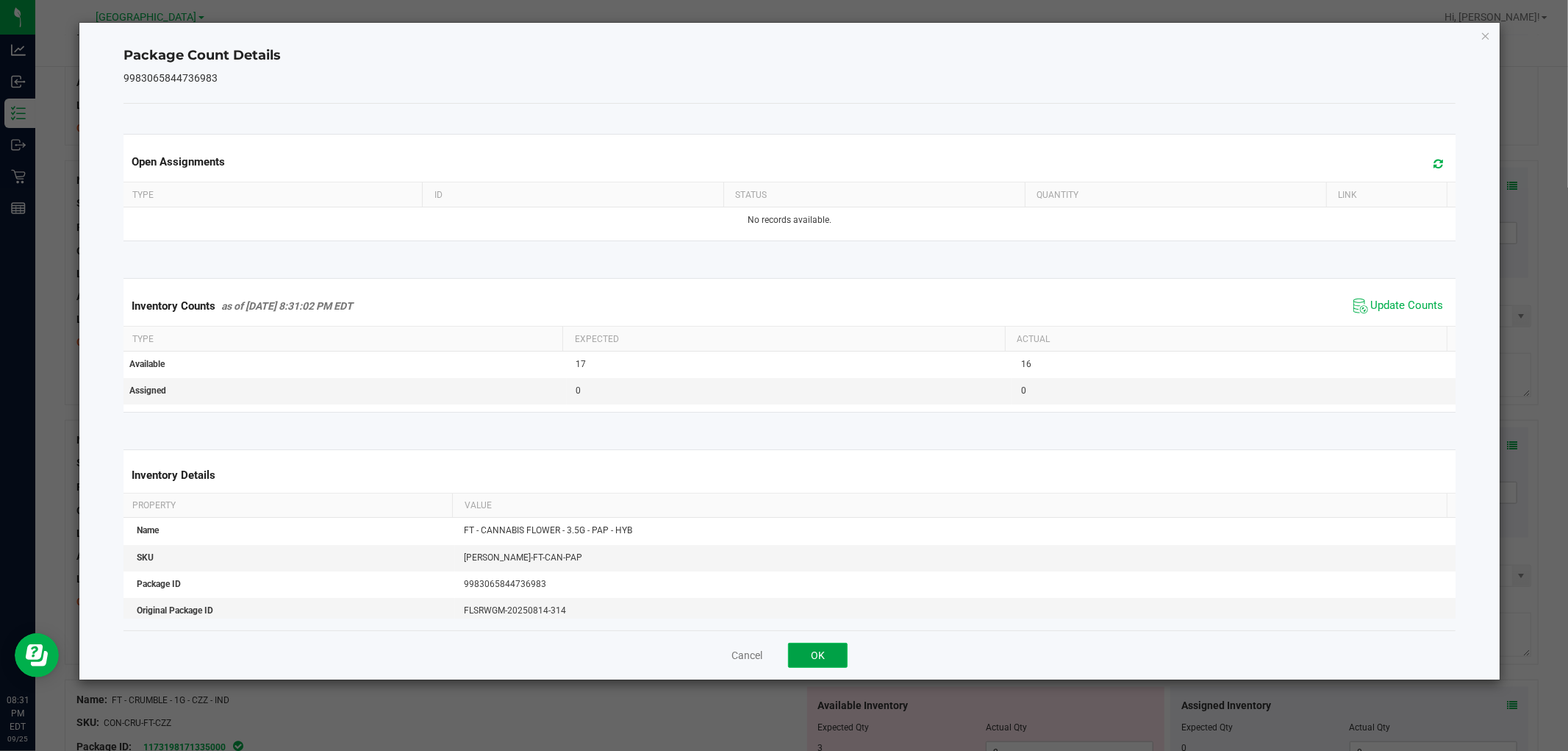
click at [809, 651] on button "OK" at bounding box center [817, 655] width 59 height 25
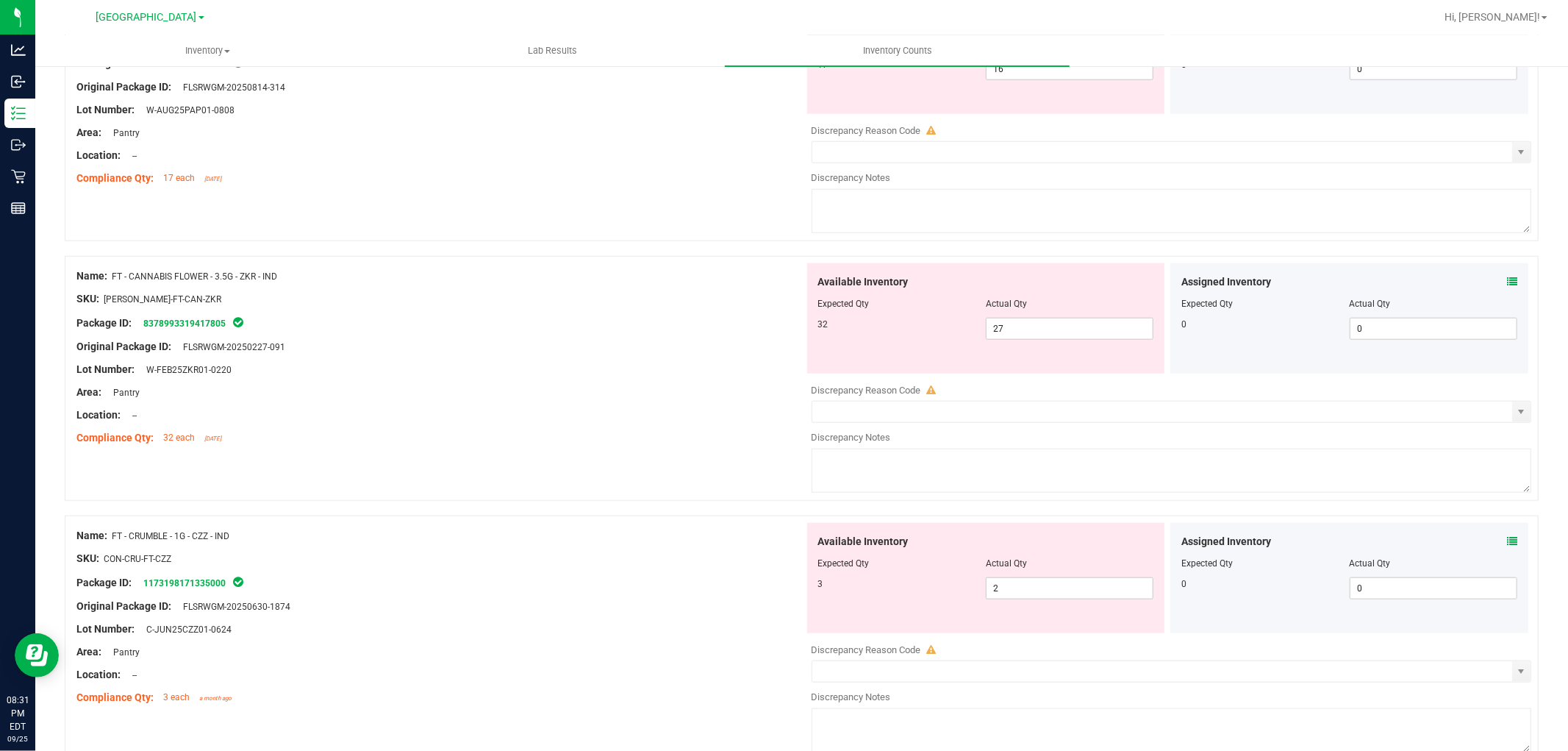
scroll to position [1225, 0]
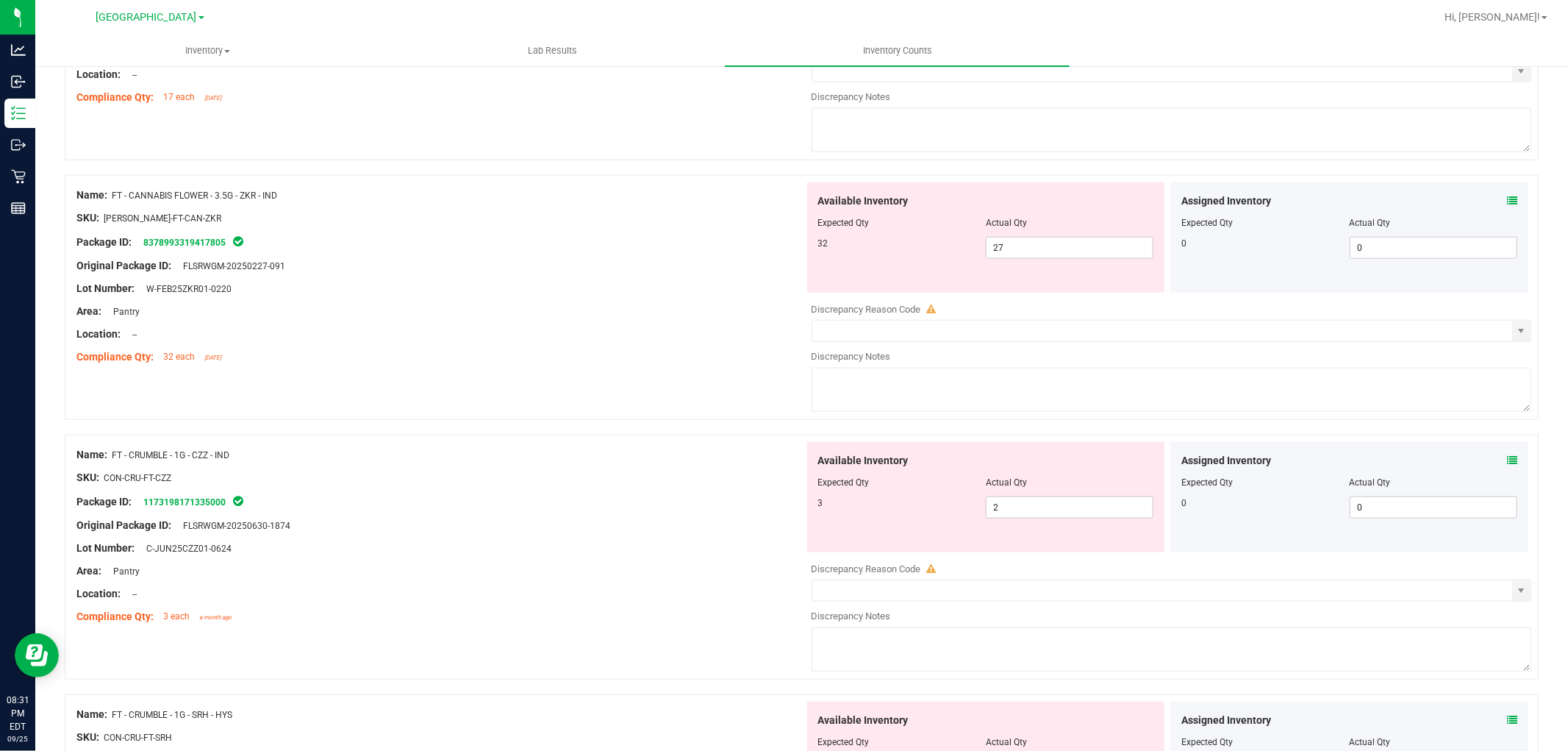
click at [1507, 200] on icon at bounding box center [1512, 200] width 10 height 10
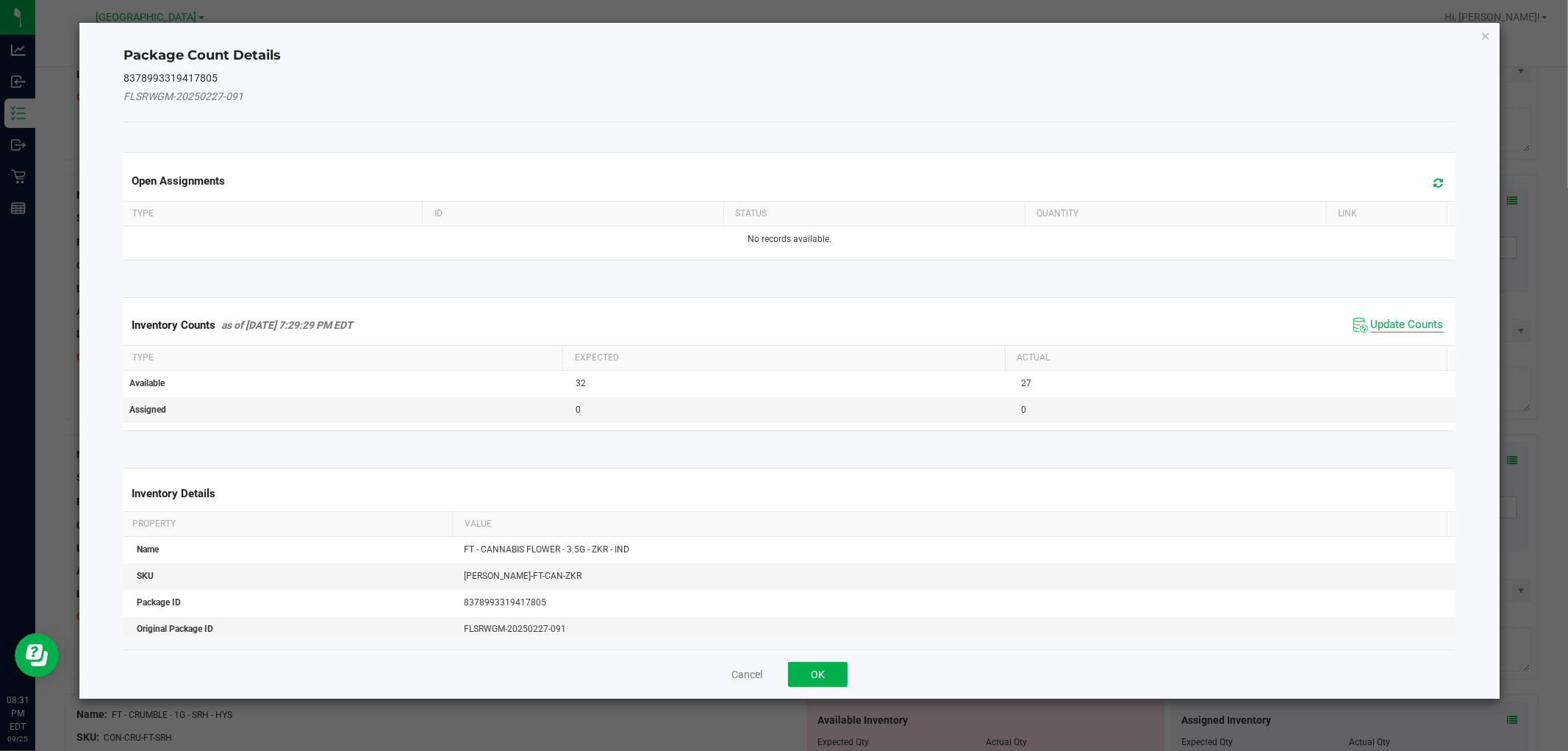
click at [1408, 327] on span "Update Counts" at bounding box center [1407, 325] width 73 height 14
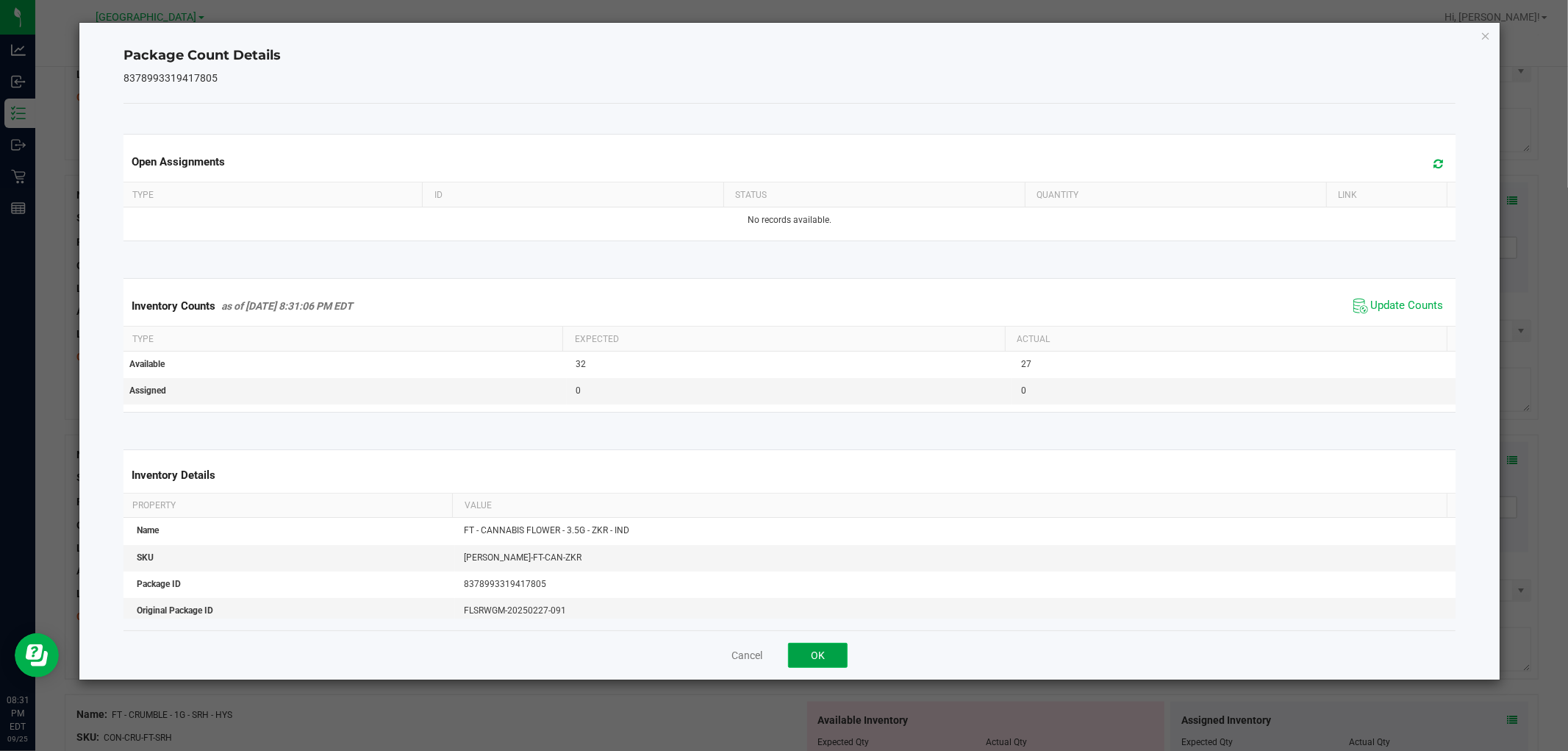
click at [818, 659] on button "OK" at bounding box center [817, 655] width 59 height 25
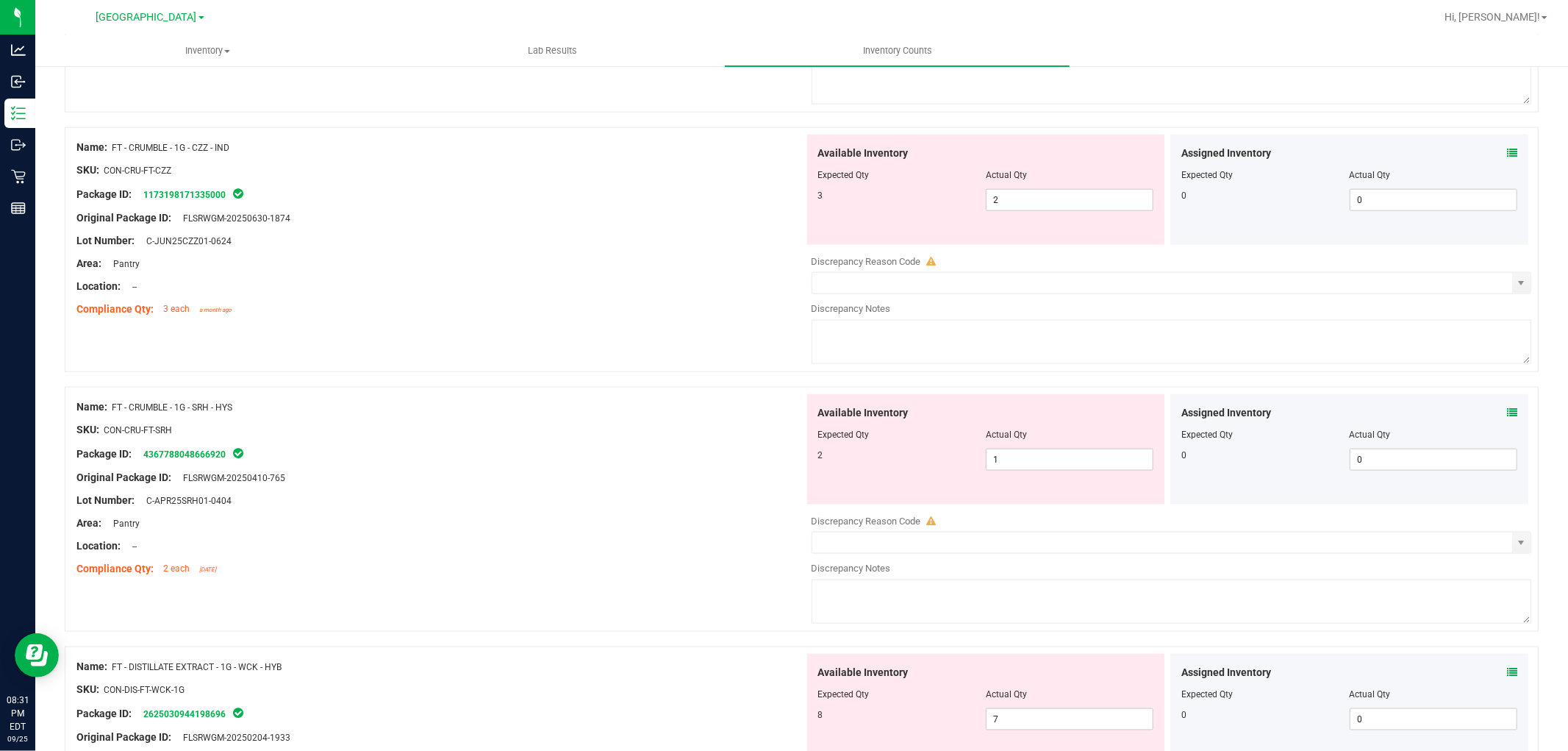
scroll to position [1472, 0]
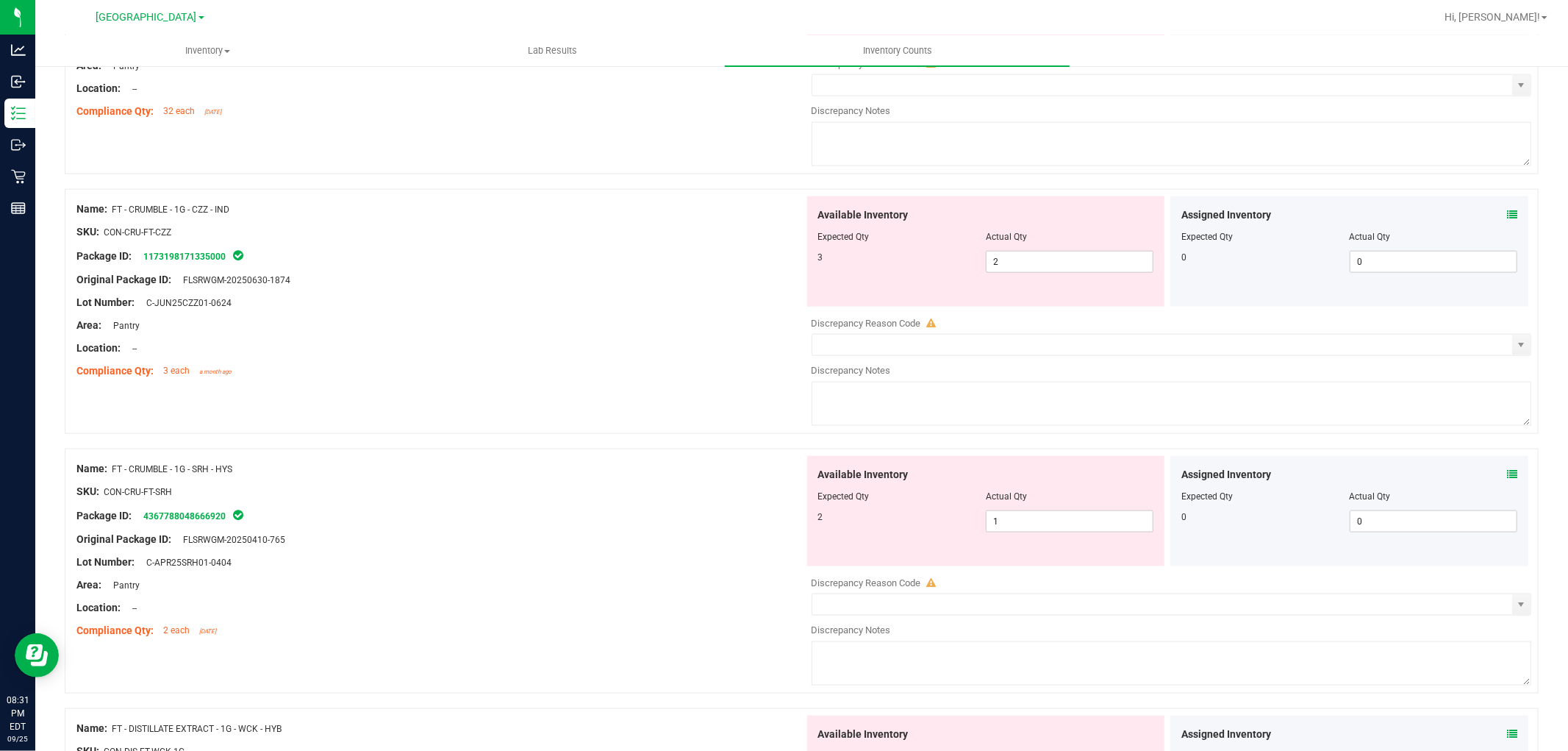
click at [1507, 215] on icon at bounding box center [1512, 215] width 10 height 10
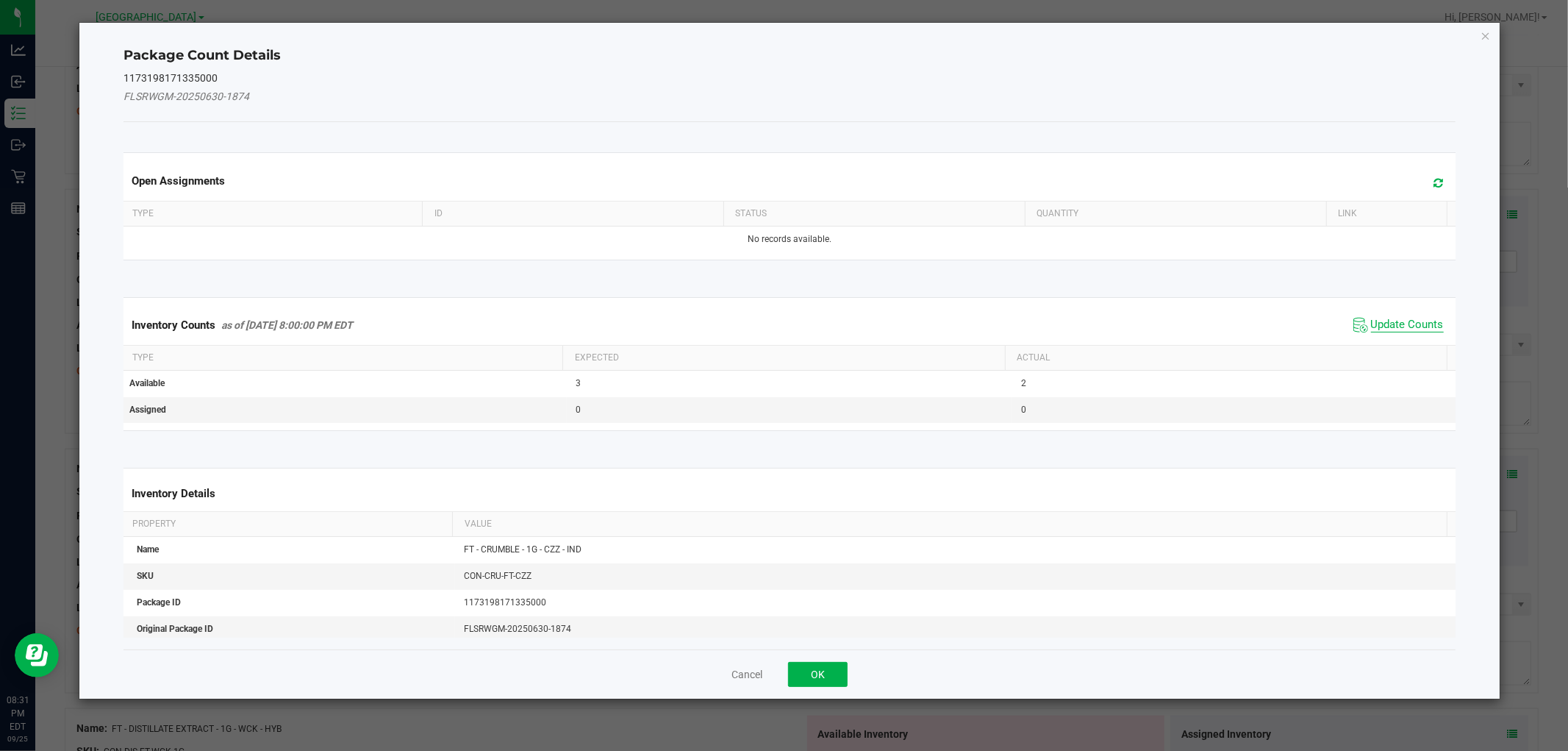
click at [1394, 328] on span "Update Counts" at bounding box center [1407, 325] width 73 height 14
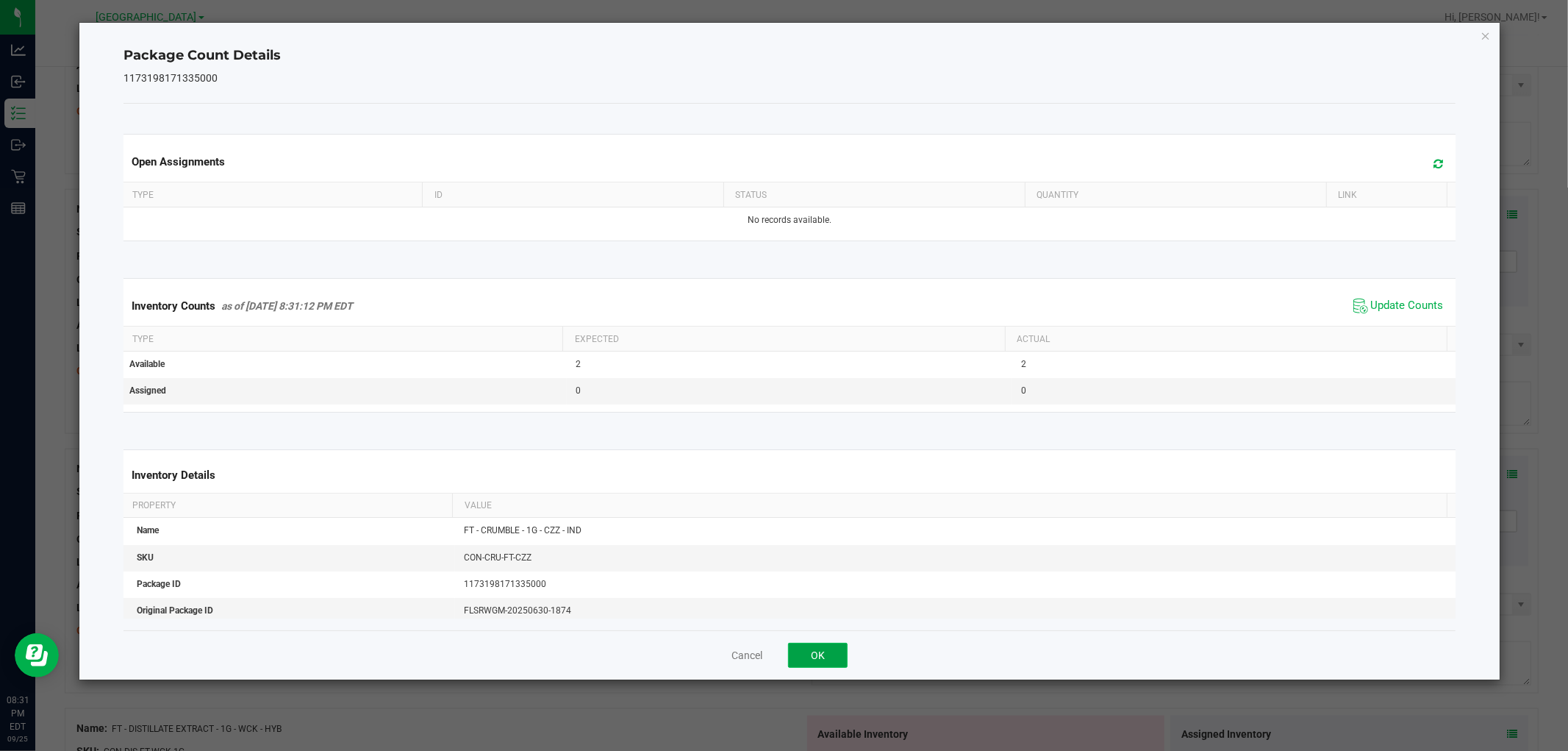
click at [827, 652] on button "OK" at bounding box center [817, 655] width 59 height 25
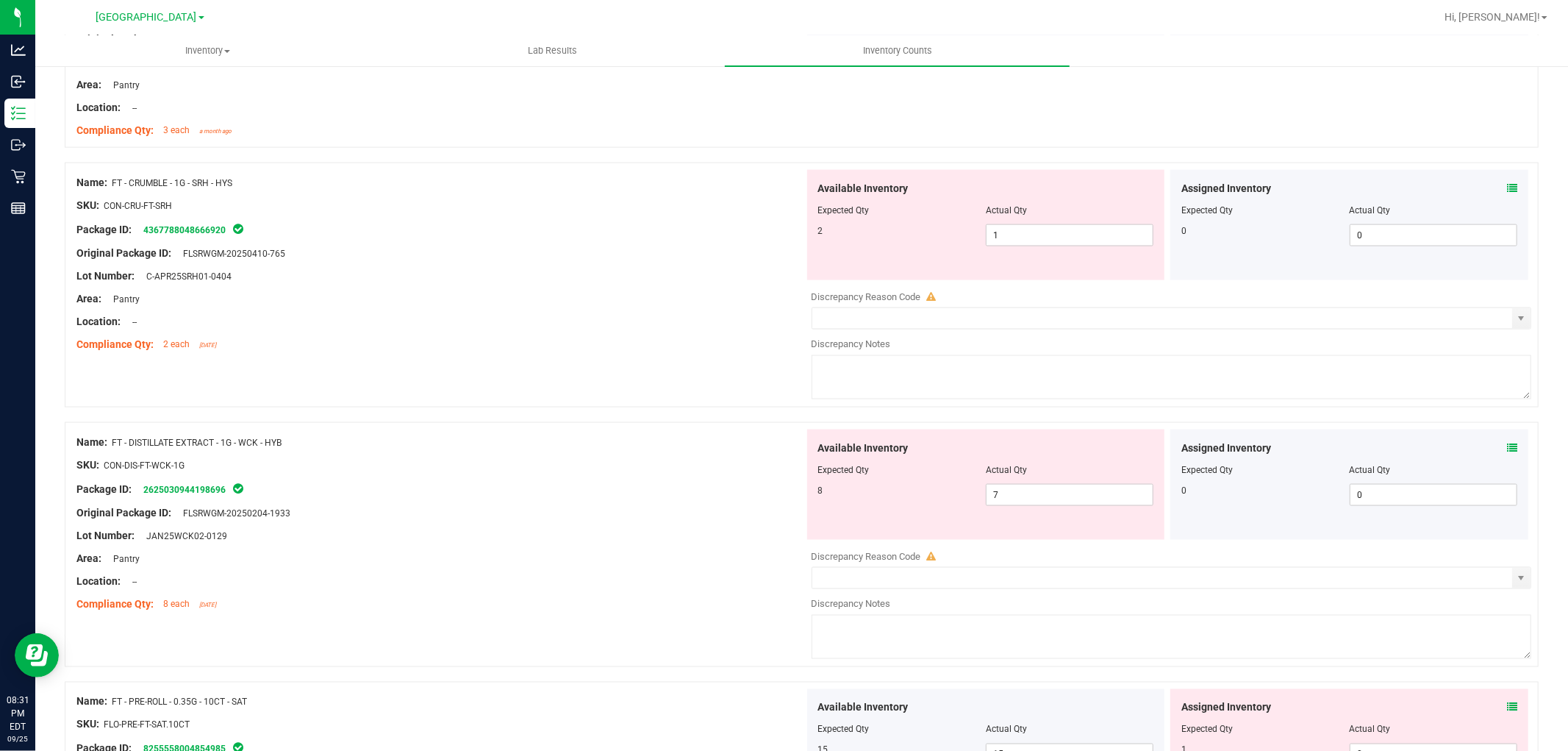
scroll to position [1716, 0]
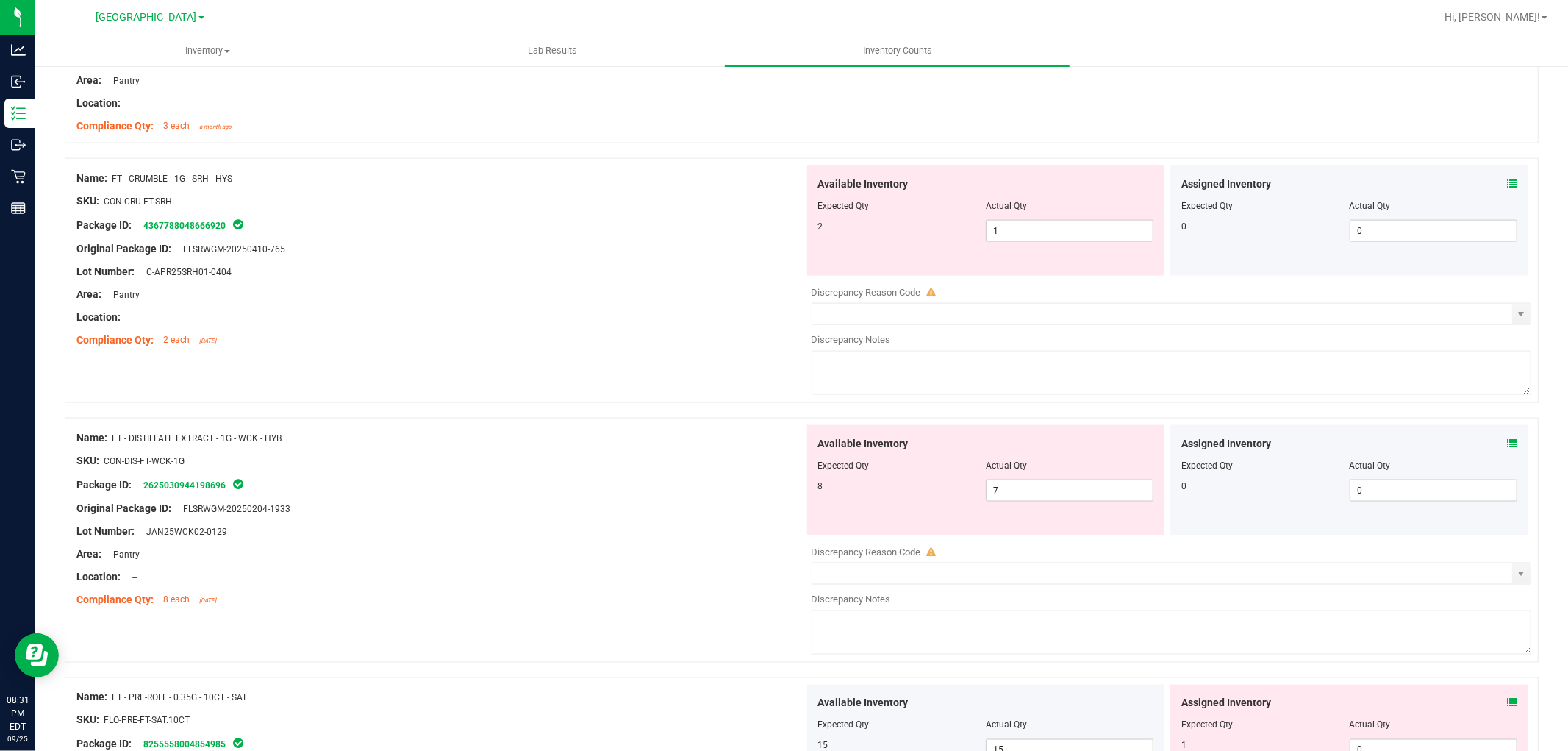
click at [1507, 182] on icon at bounding box center [1512, 184] width 10 height 10
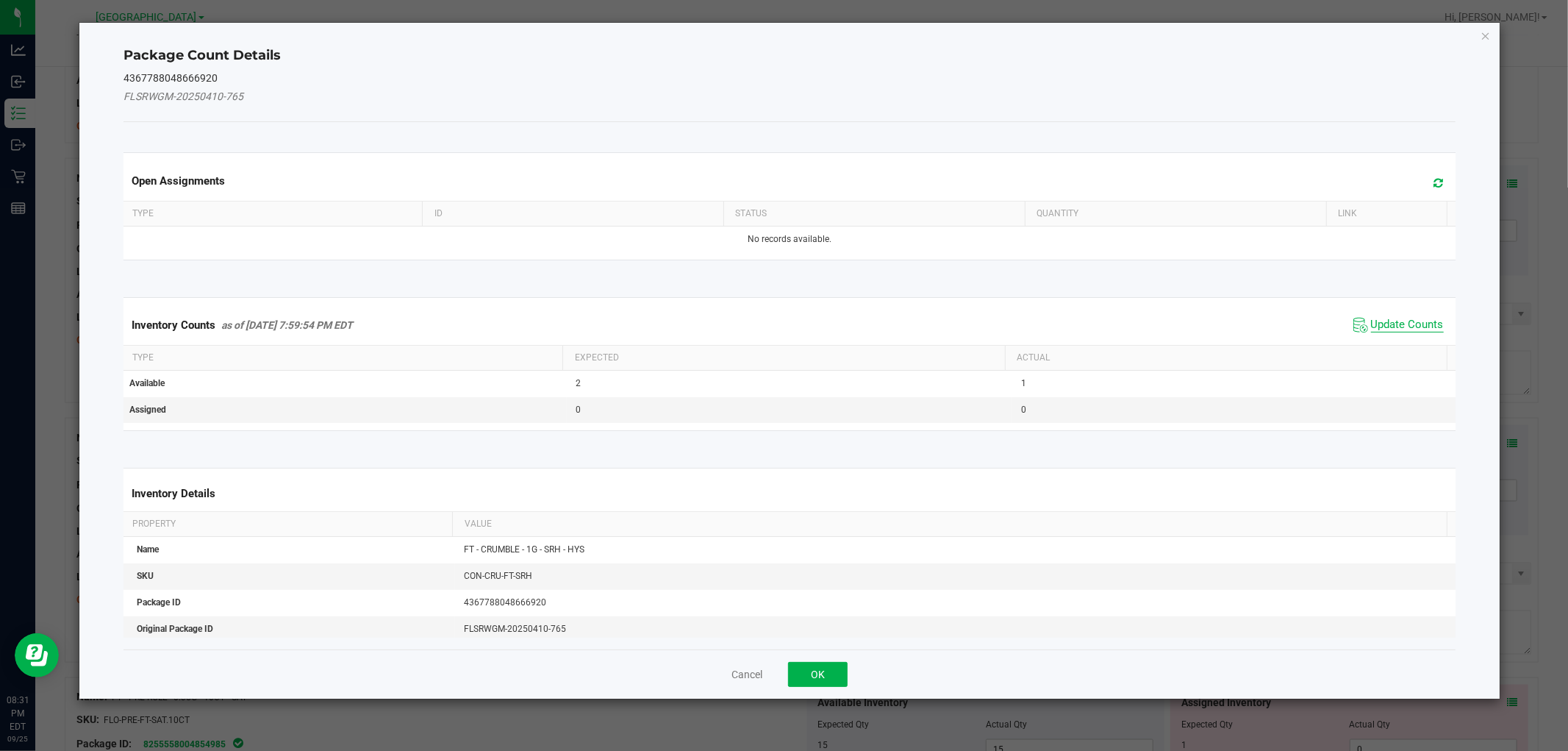
click at [1402, 325] on span "Update Counts" at bounding box center [1407, 325] width 73 height 14
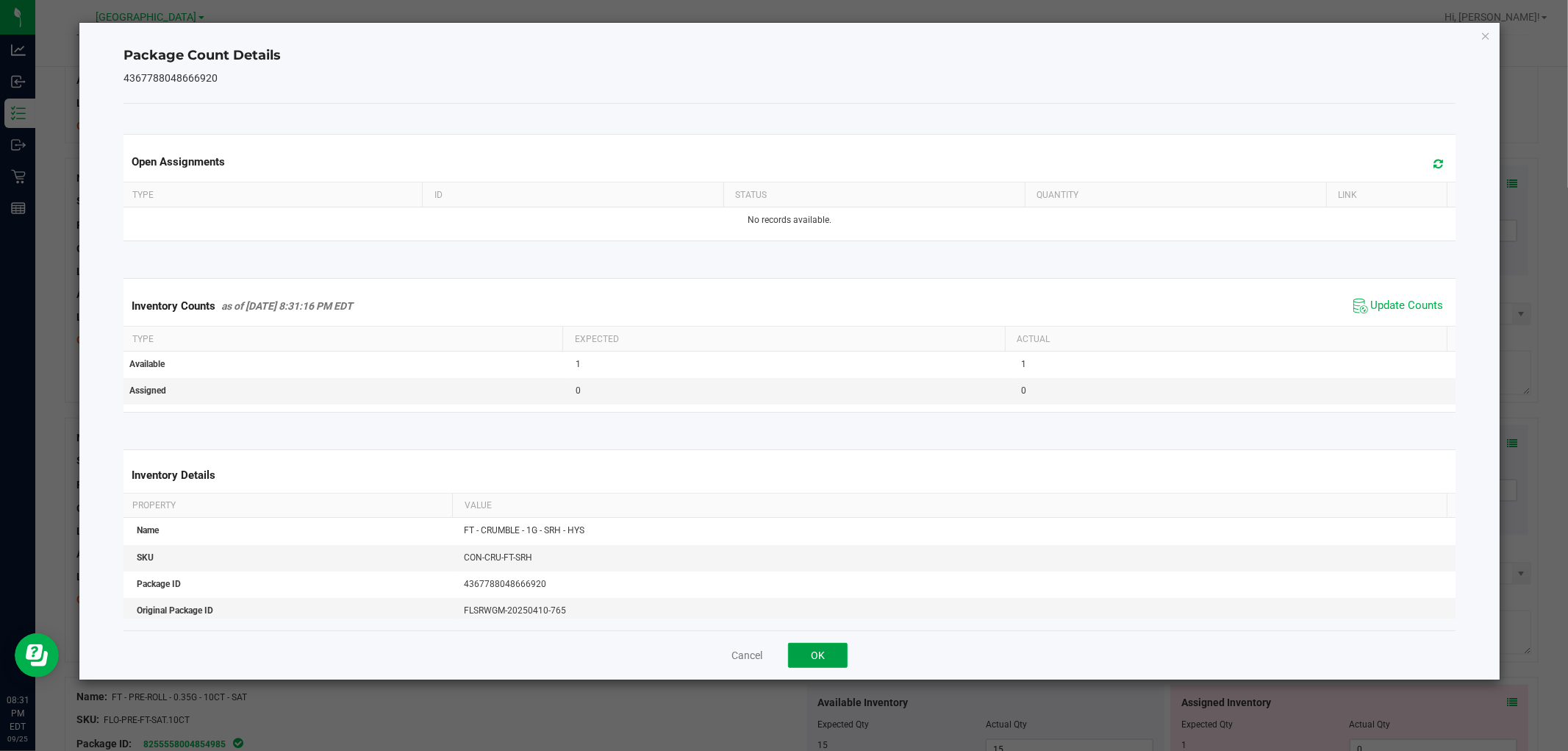
drag, startPoint x: 799, startPoint y: 653, endPoint x: 804, endPoint y: 647, distance: 7.8
click at [799, 652] on button "OK" at bounding box center [817, 655] width 59 height 25
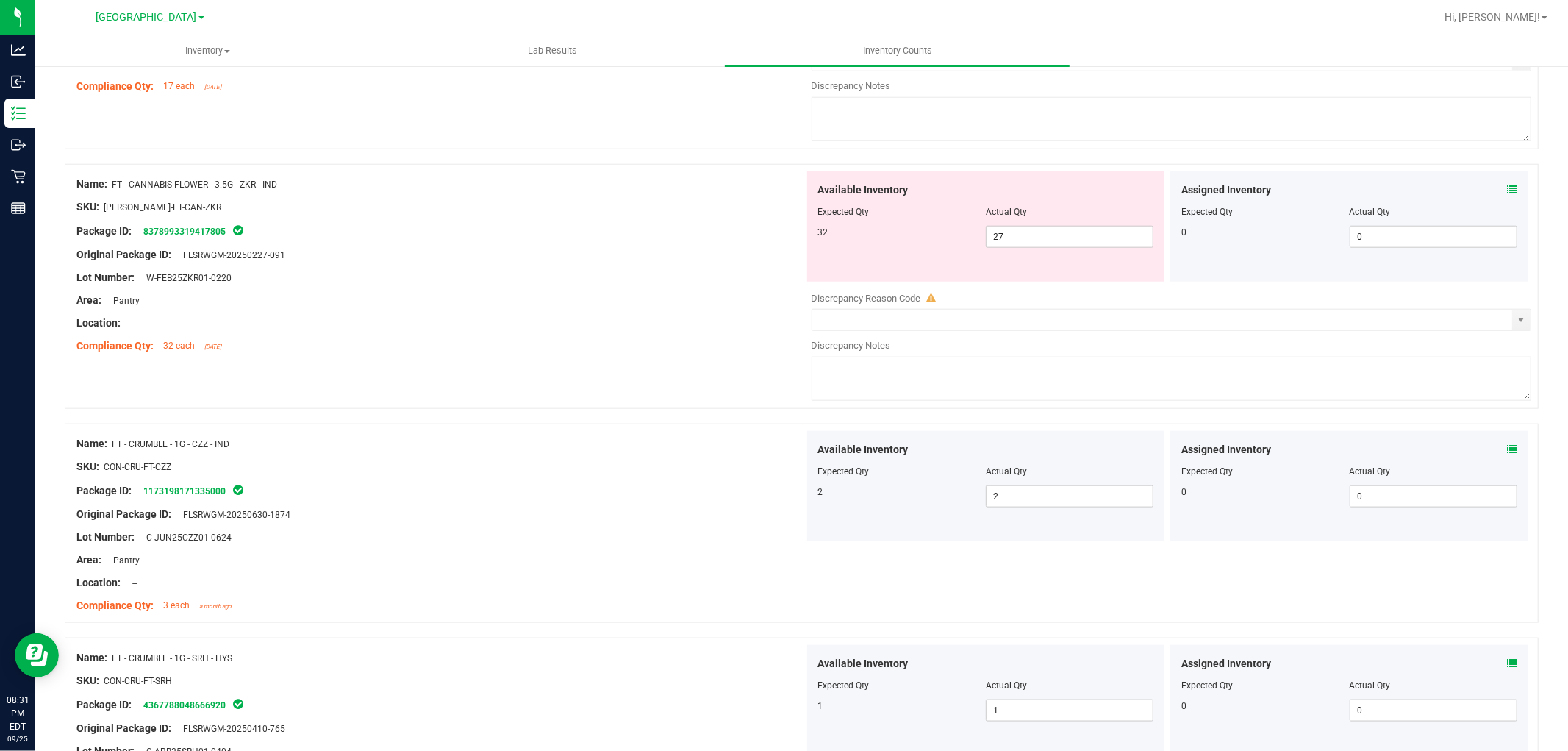
scroll to position [1225, 0]
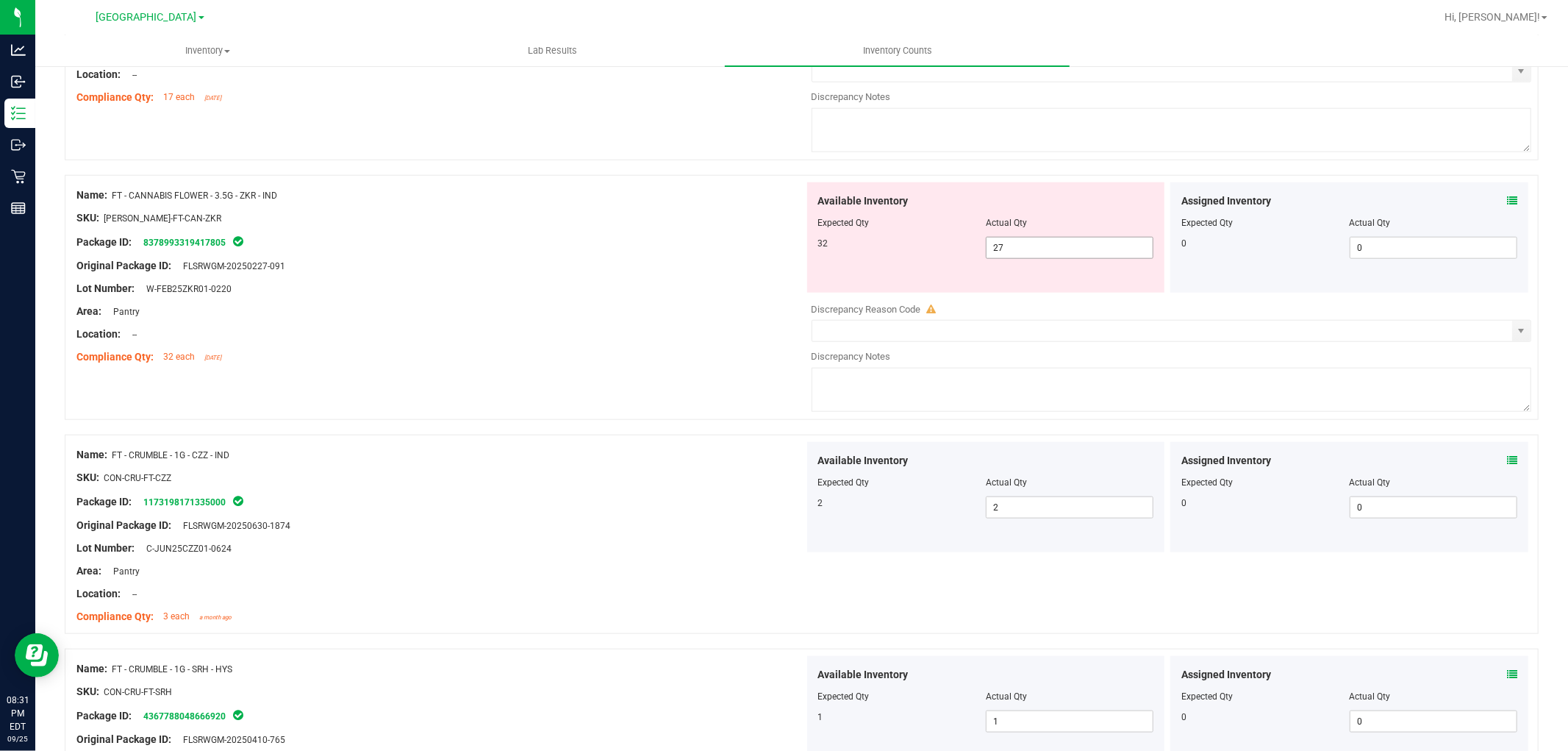
click at [1070, 250] on span "27 27" at bounding box center [1069, 248] width 167 height 22
type input "2"
type input "32"
click at [596, 285] on div "Lot Number: W-FEB25ZKR01-0220" at bounding box center [440, 288] width 728 height 15
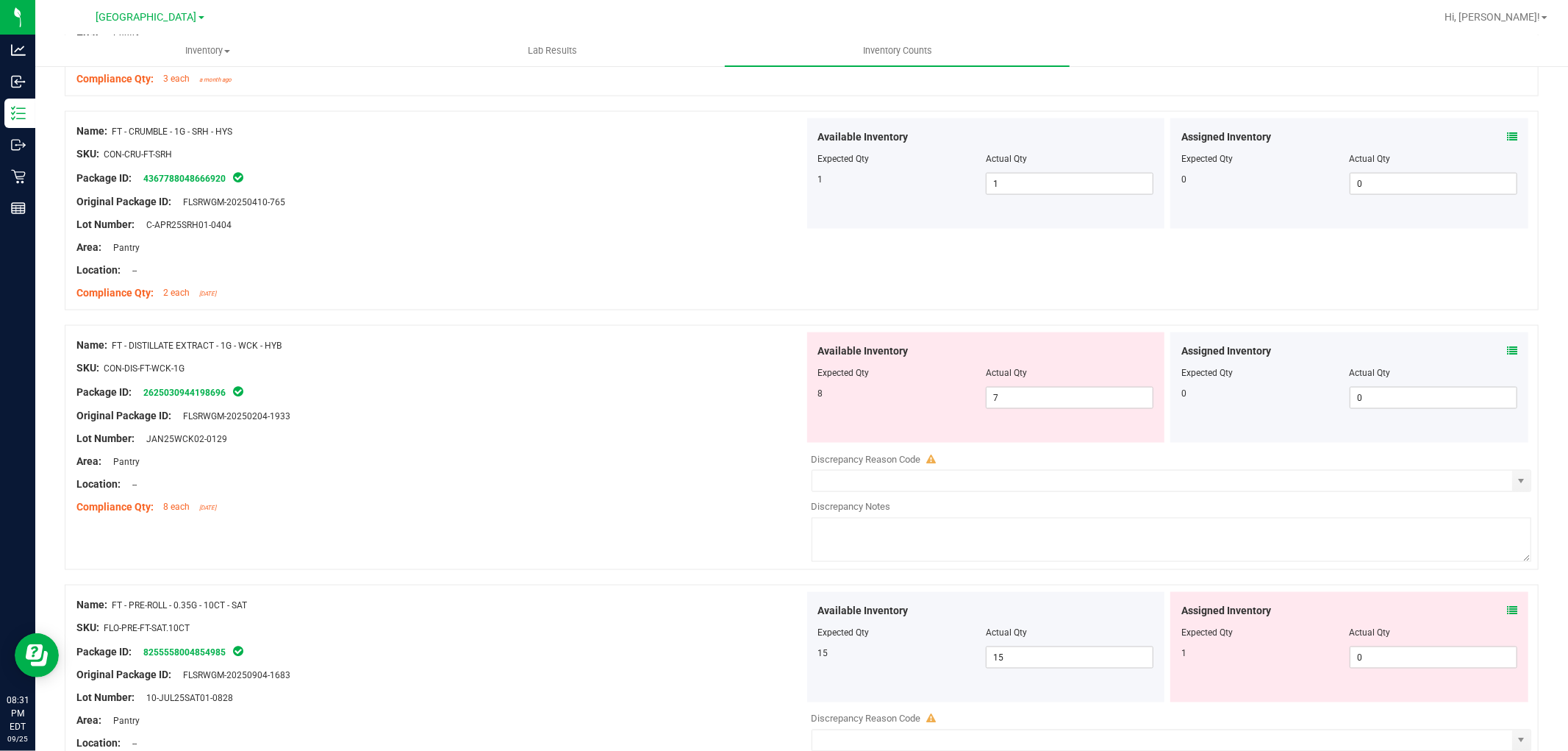
scroll to position [1798, 0]
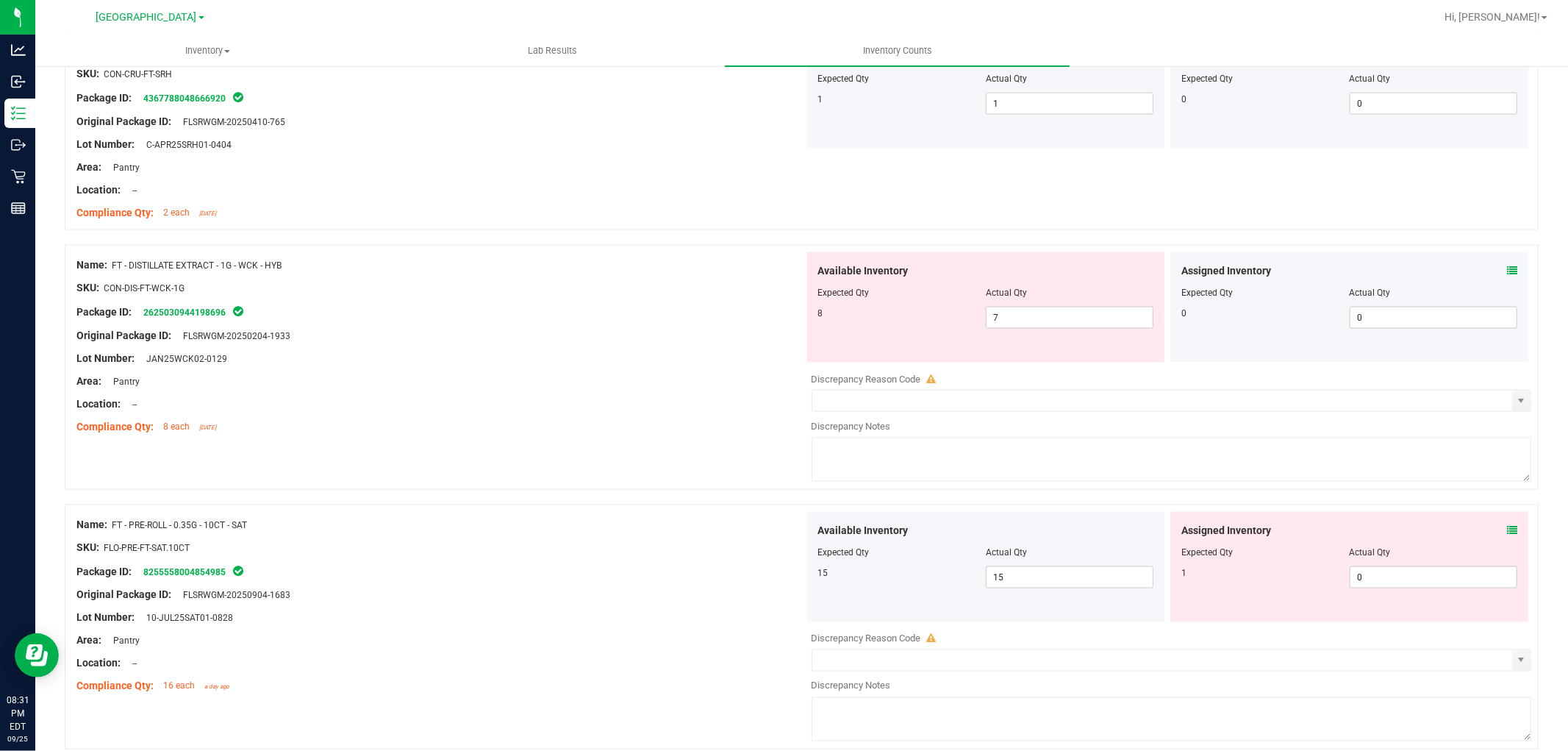
click at [1507, 270] on icon at bounding box center [1512, 271] width 10 height 10
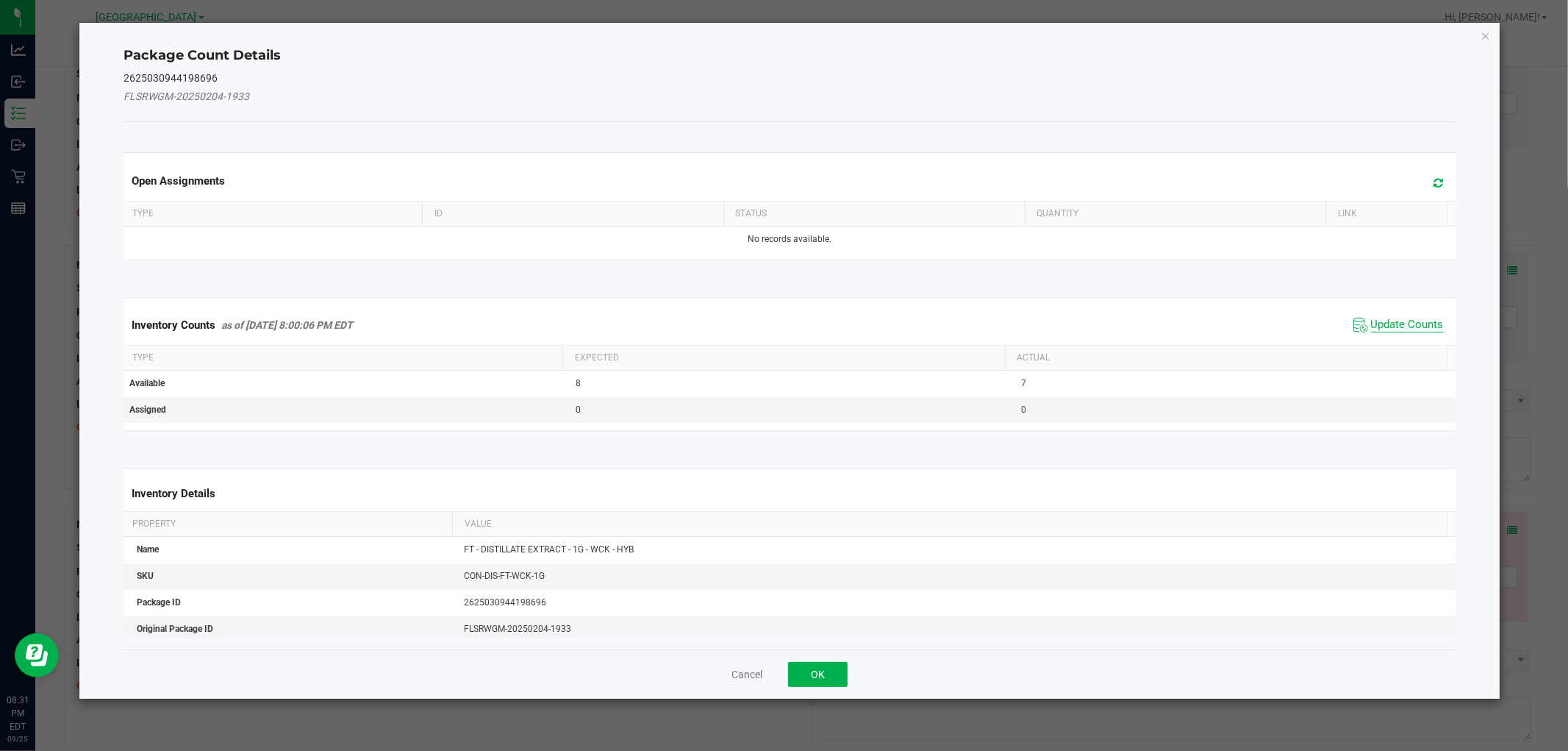
click at [1413, 326] on span "Update Counts" at bounding box center [1407, 325] width 73 height 14
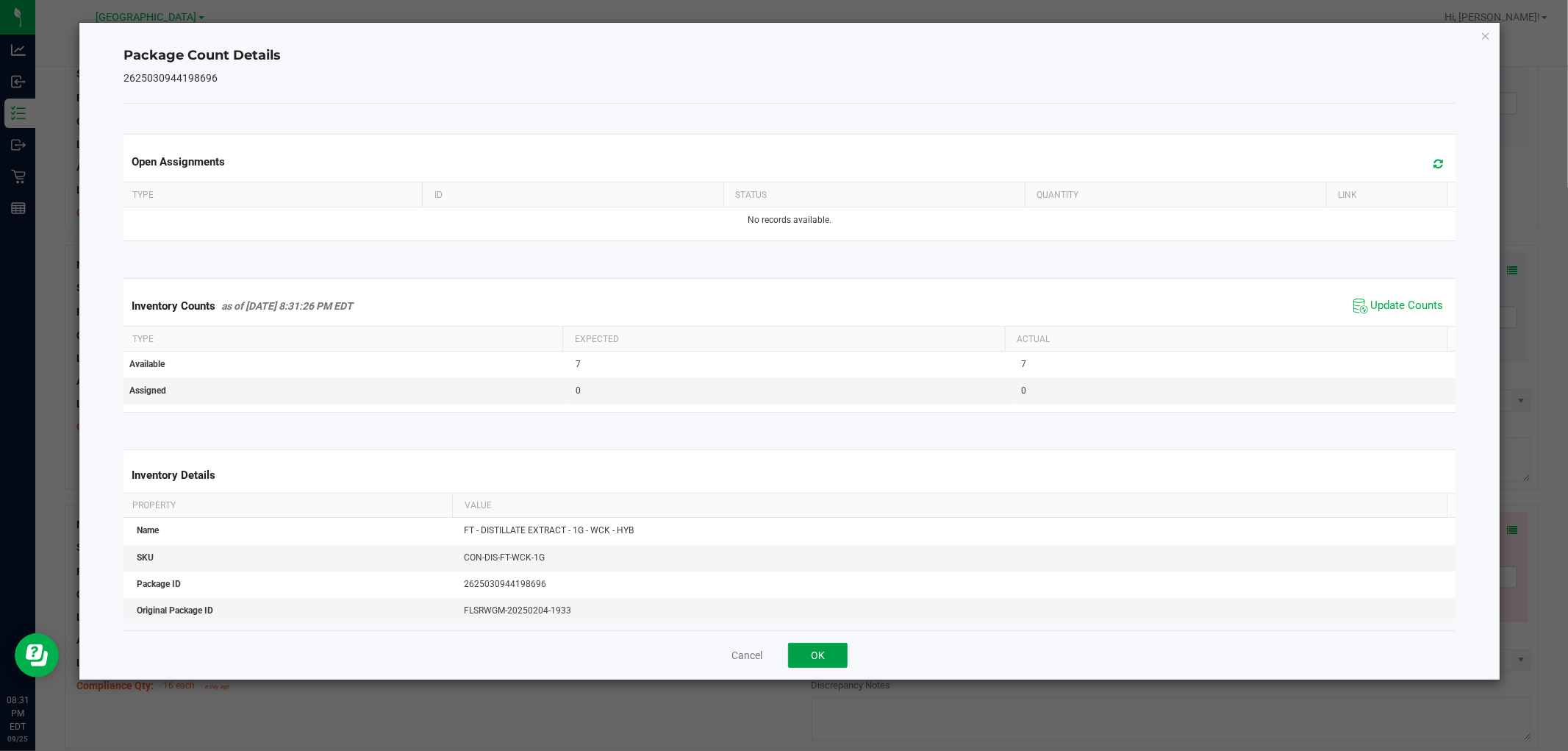
click at [799, 666] on button "OK" at bounding box center [817, 655] width 59 height 25
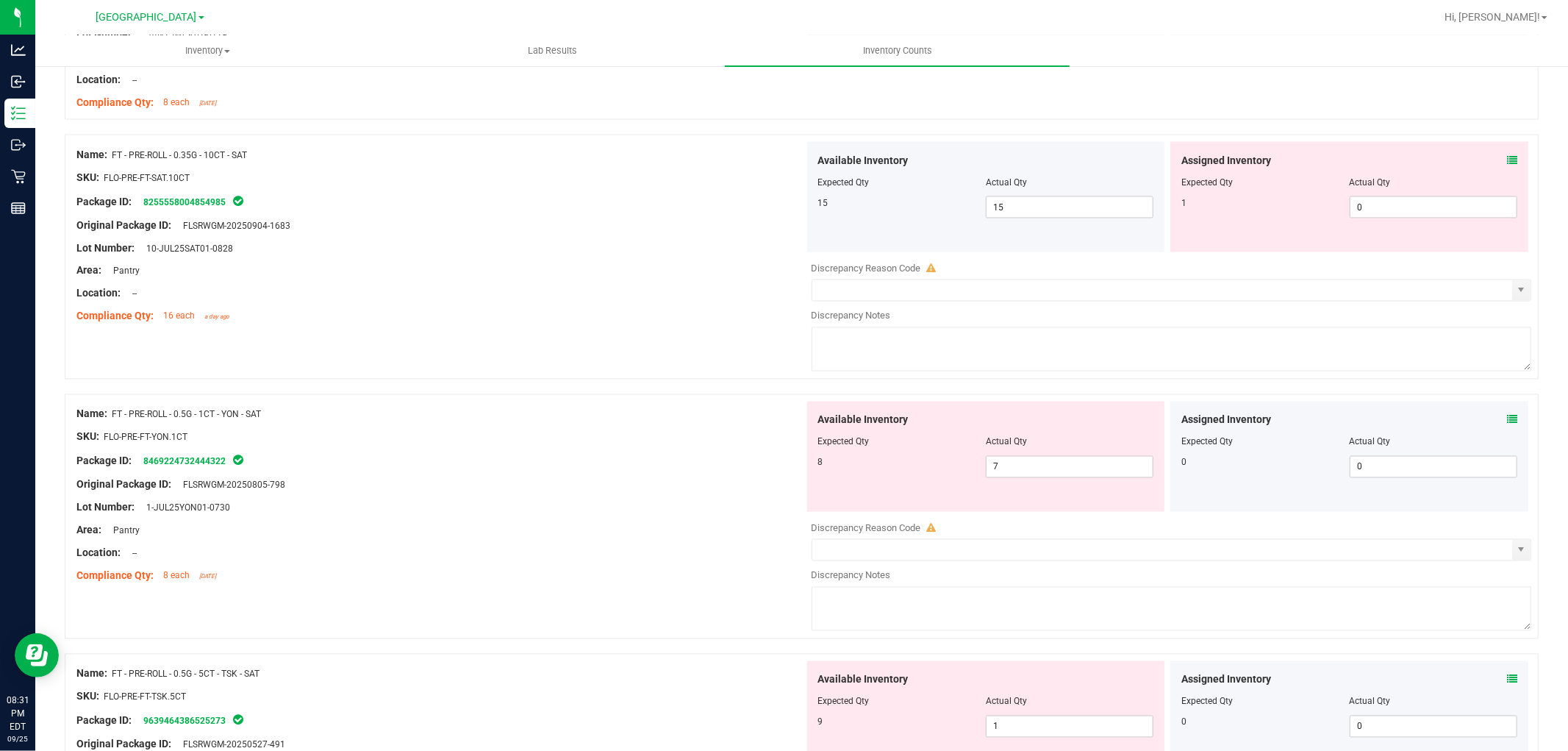
scroll to position [2124, 0]
click at [1507, 162] on icon at bounding box center [1512, 158] width 10 height 10
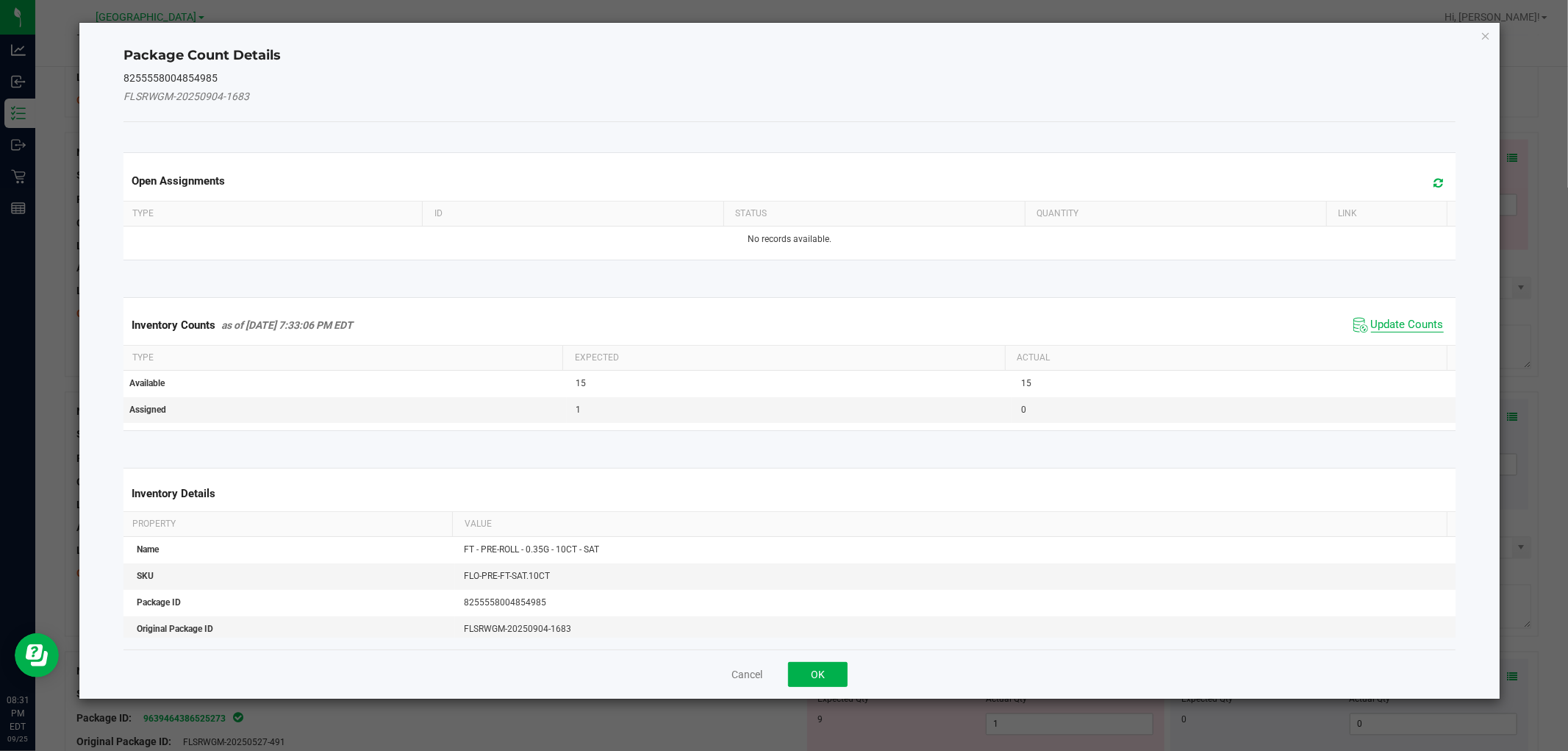
click at [1393, 326] on span "Update Counts" at bounding box center [1407, 325] width 73 height 14
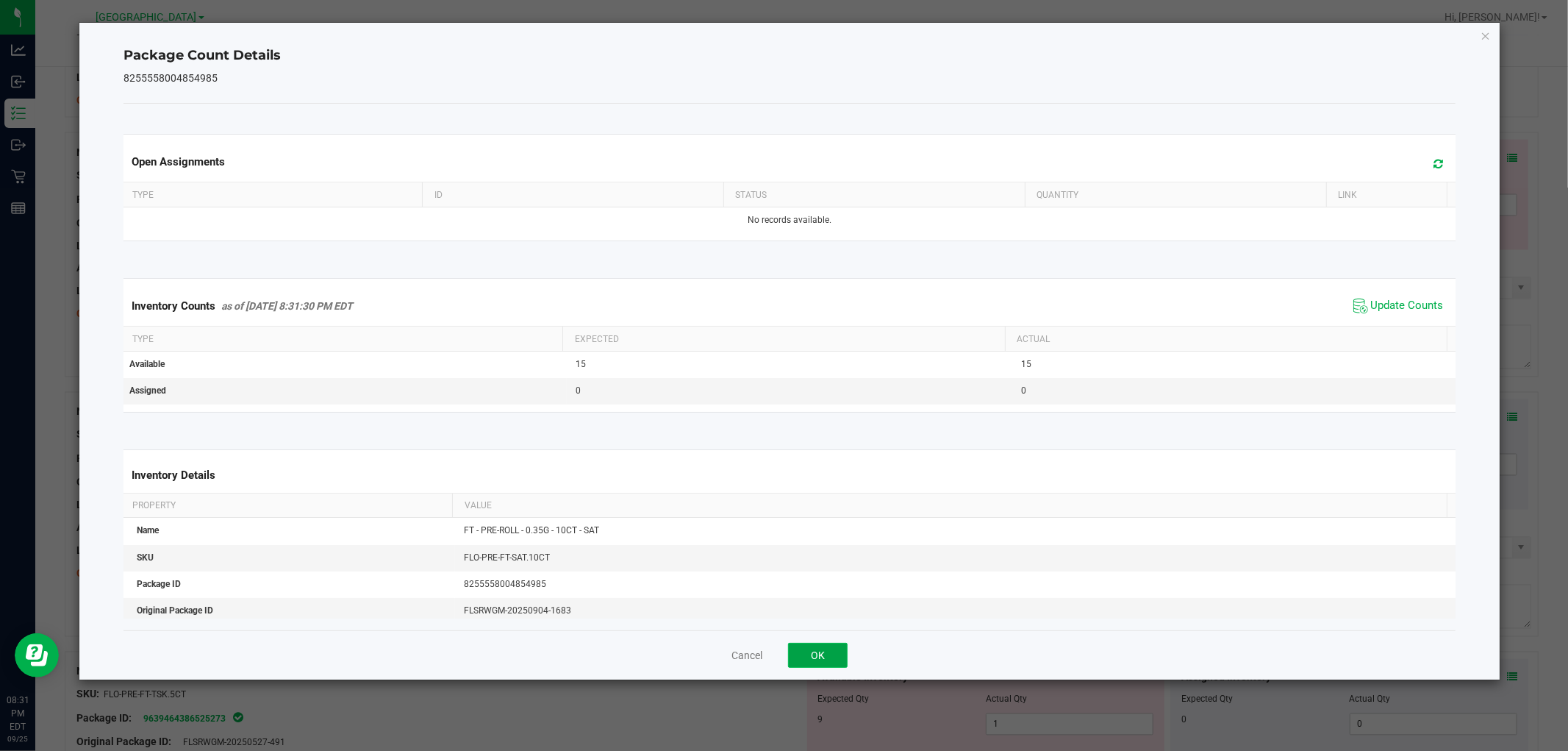
click at [803, 646] on button "OK" at bounding box center [817, 655] width 59 height 25
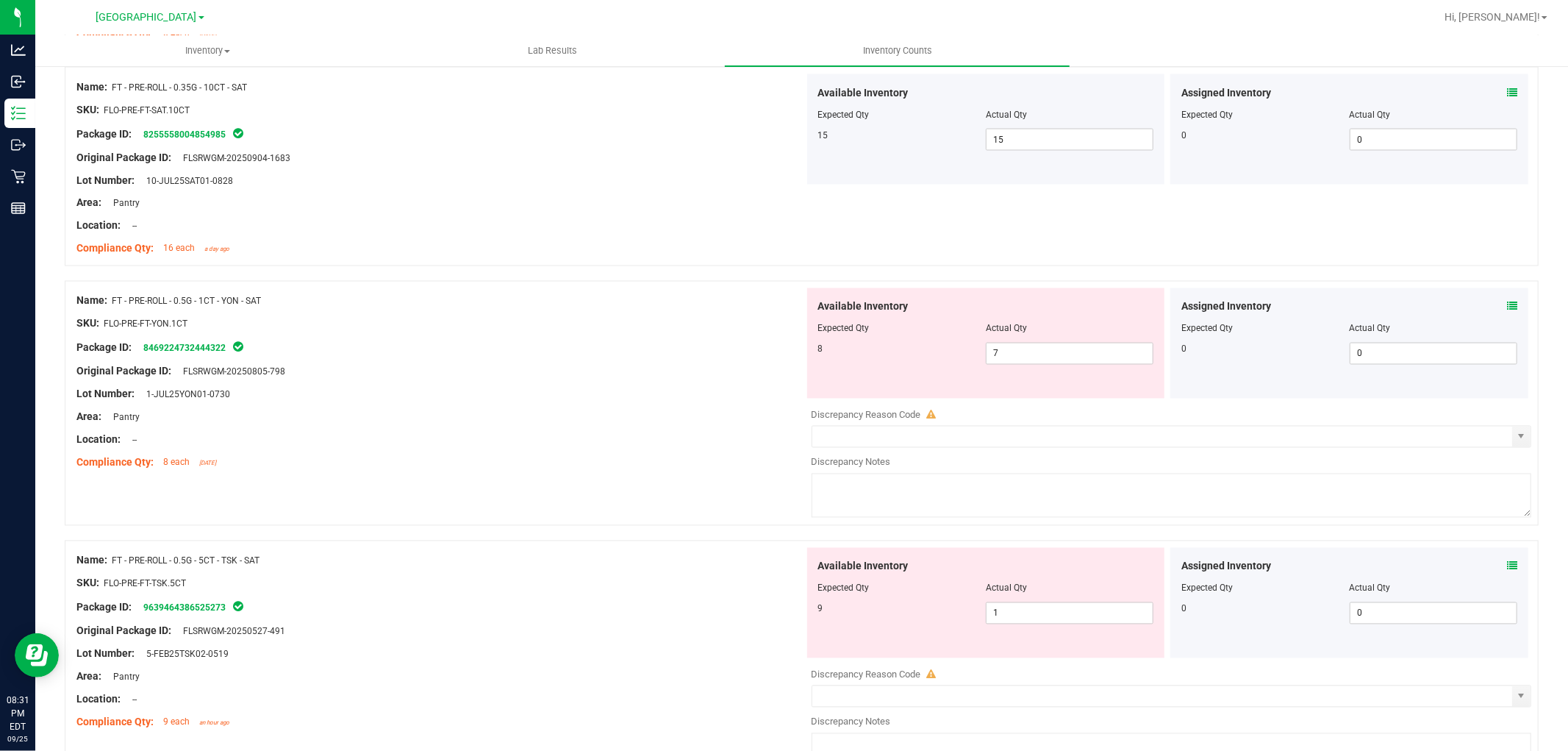
scroll to position [2289, 0]
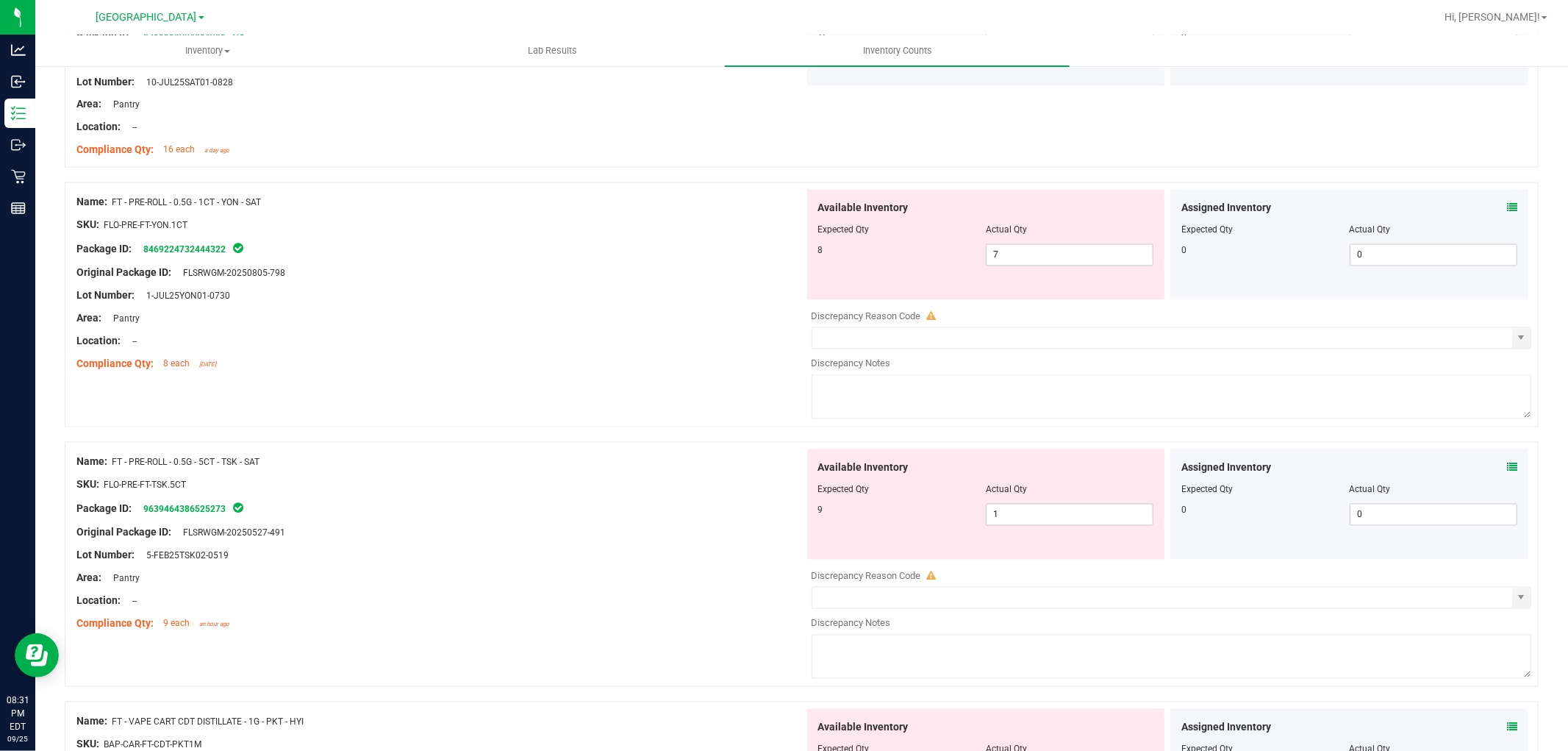
click at [1507, 208] on icon at bounding box center [1512, 208] width 10 height 10
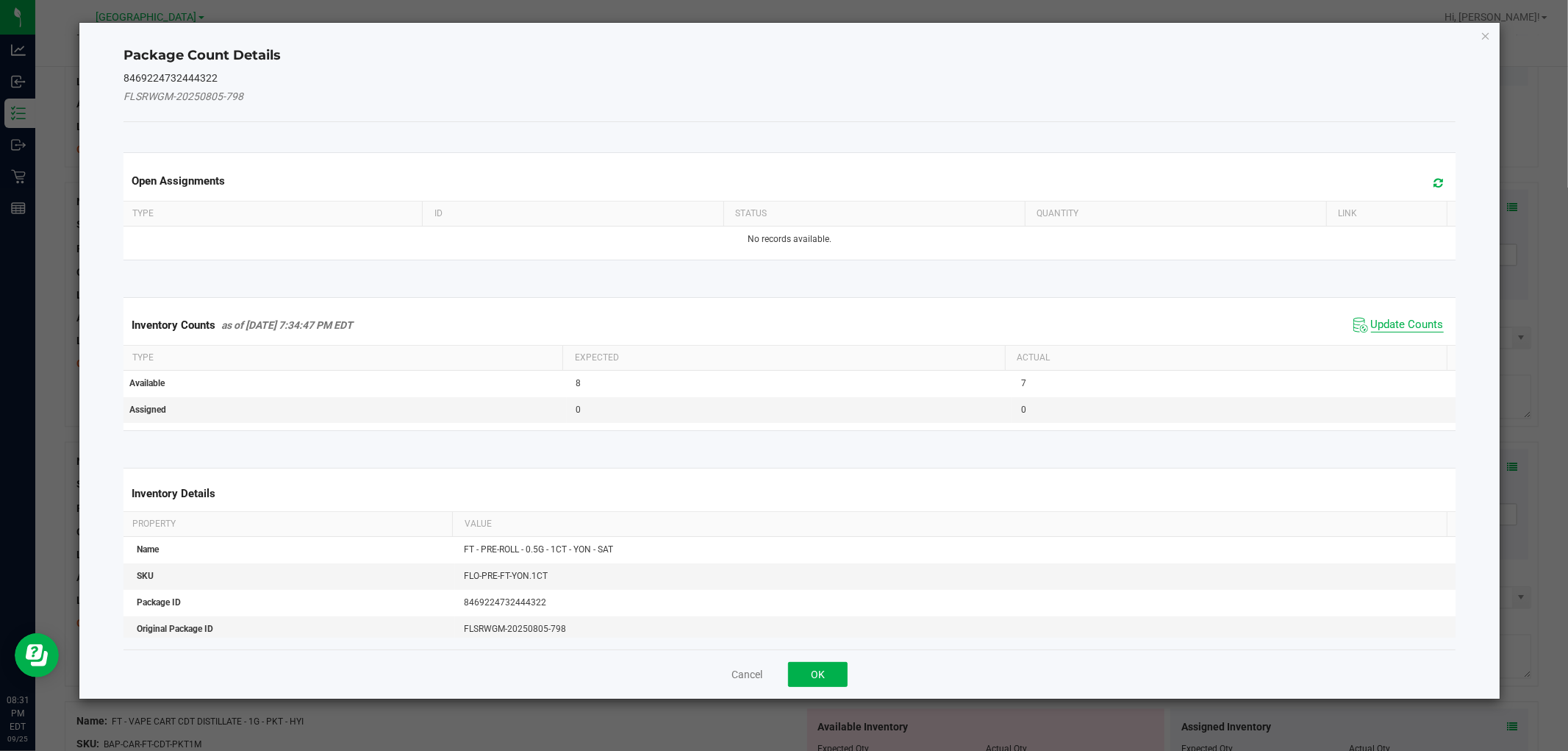
click at [1385, 325] on span "Update Counts" at bounding box center [1407, 325] width 73 height 14
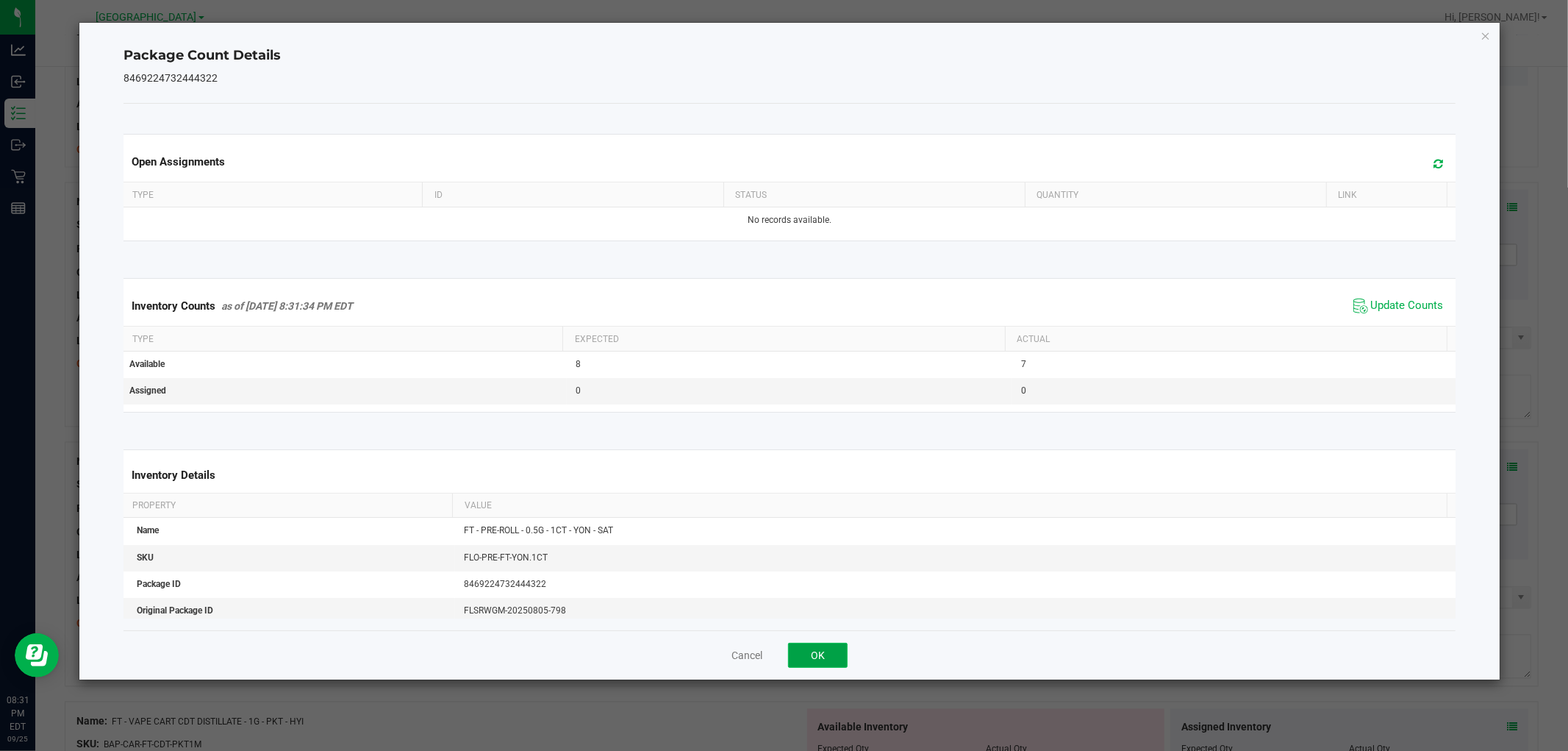
click at [826, 661] on button "OK" at bounding box center [817, 655] width 59 height 25
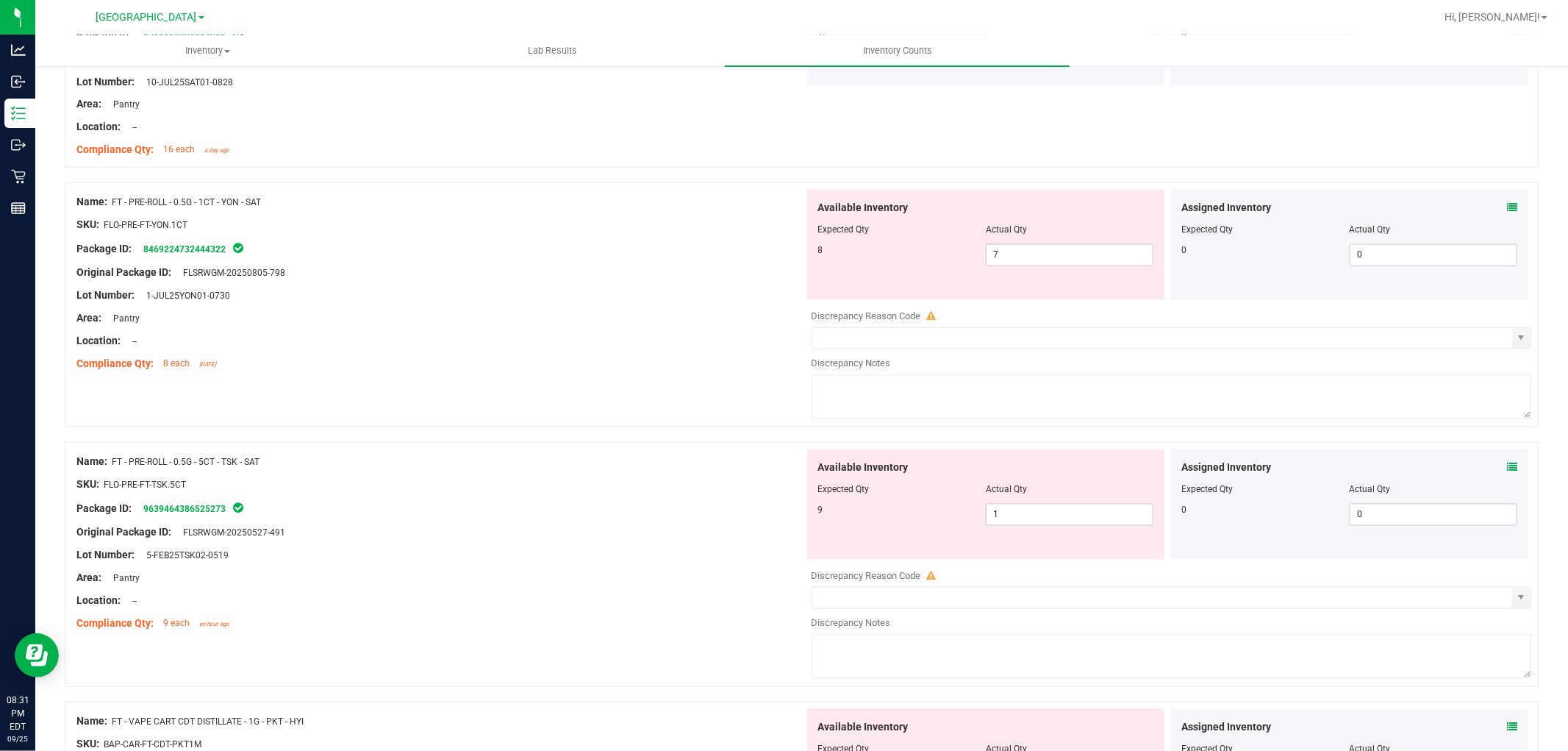
click at [1507, 211] on icon at bounding box center [1512, 208] width 10 height 10
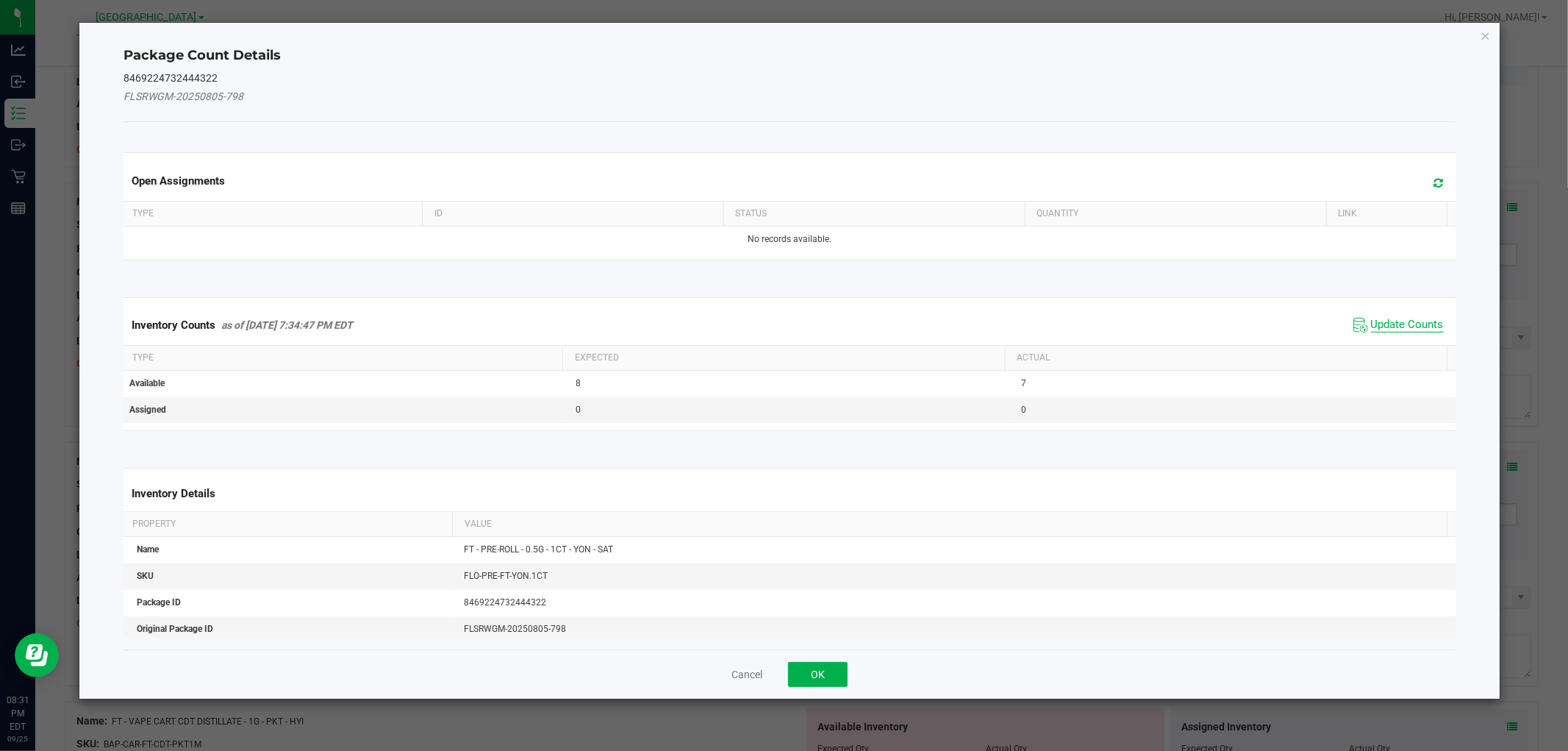
click at [1380, 328] on span "Update Counts" at bounding box center [1407, 325] width 73 height 14
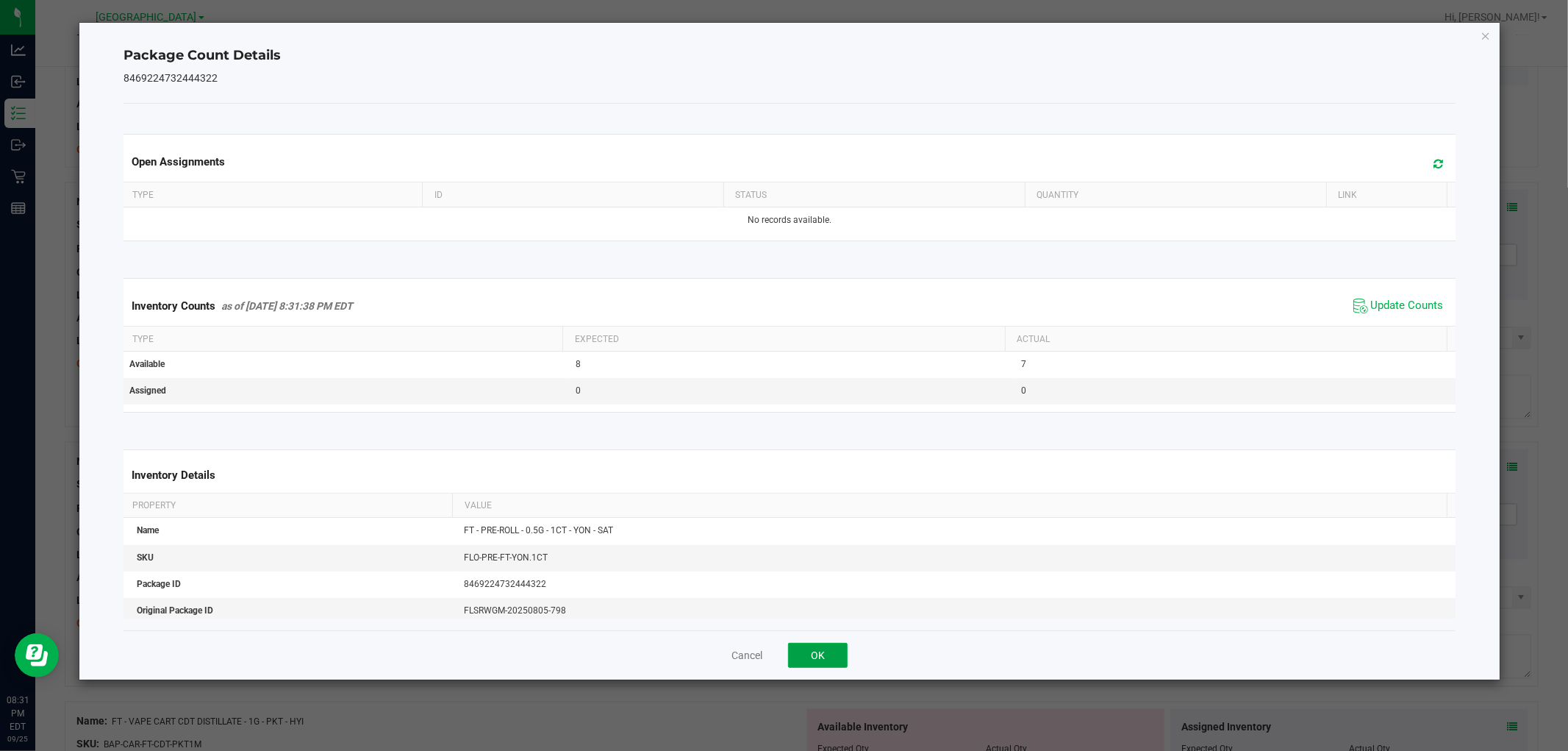
drag, startPoint x: 814, startPoint y: 659, endPoint x: 855, endPoint y: 524, distance: 141.1
click at [813, 651] on button "OK" at bounding box center [817, 655] width 59 height 25
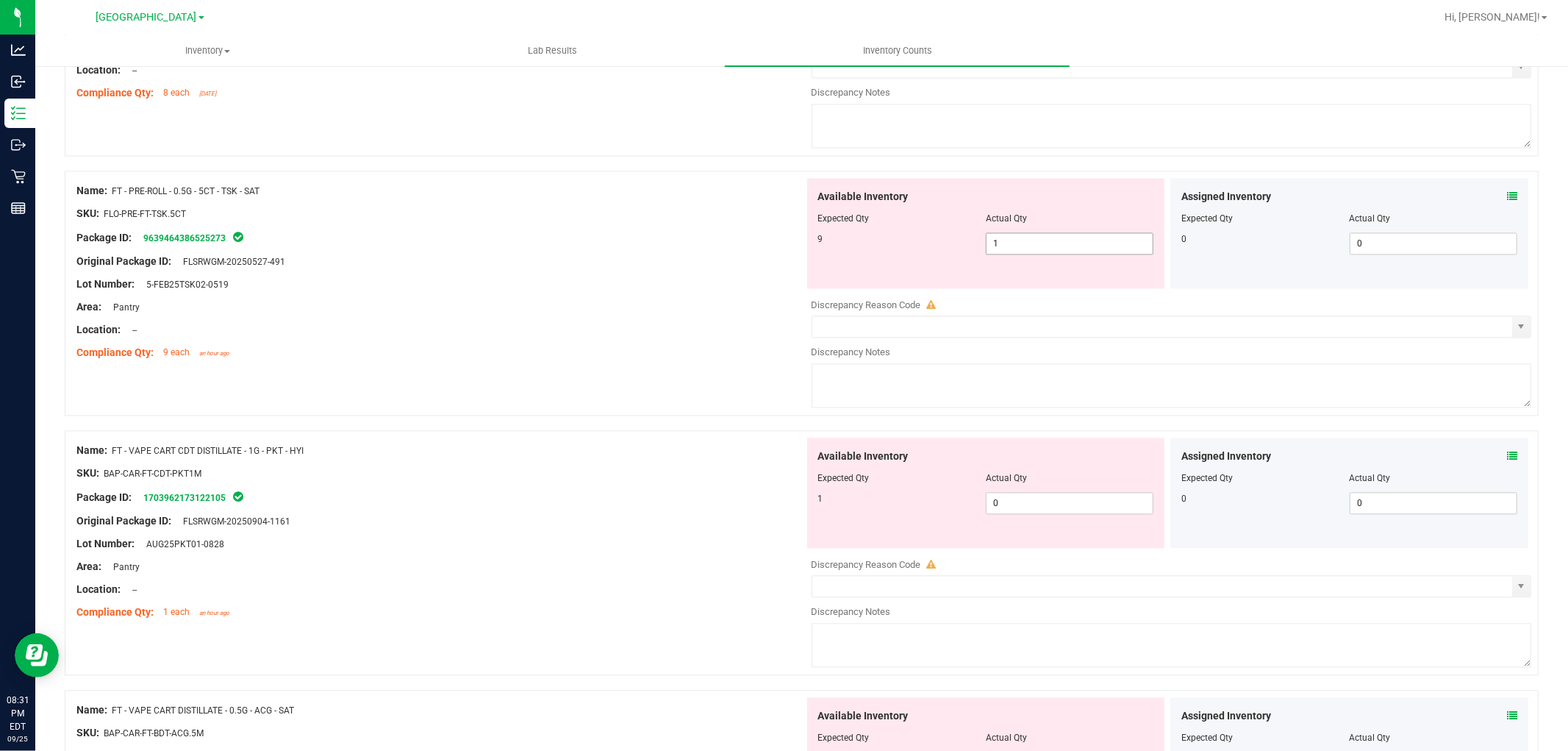
scroll to position [2533, 0]
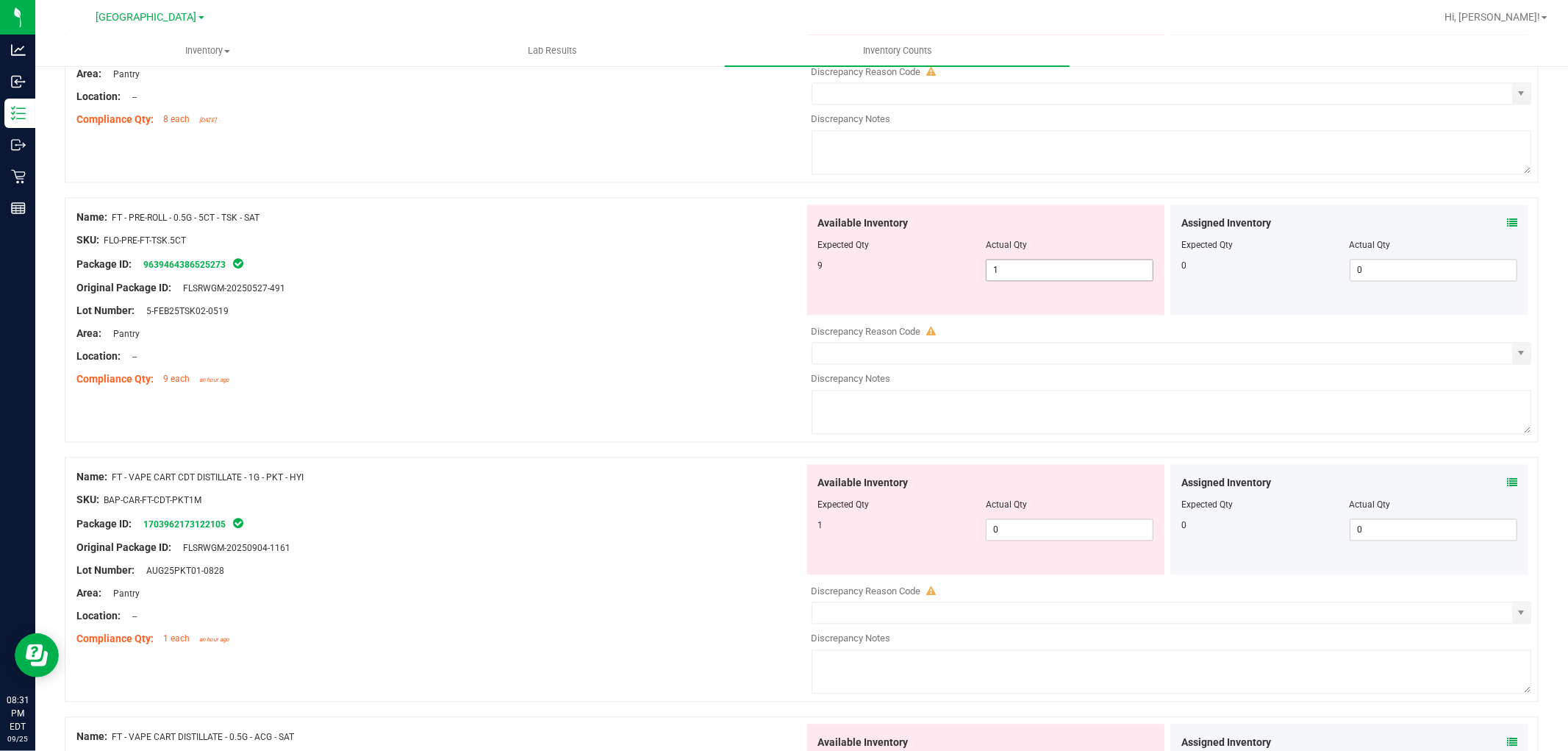
click at [1084, 276] on span "1 1" at bounding box center [1069, 270] width 167 height 22
type input "9"
click at [665, 357] on div "Location: --" at bounding box center [440, 356] width 728 height 15
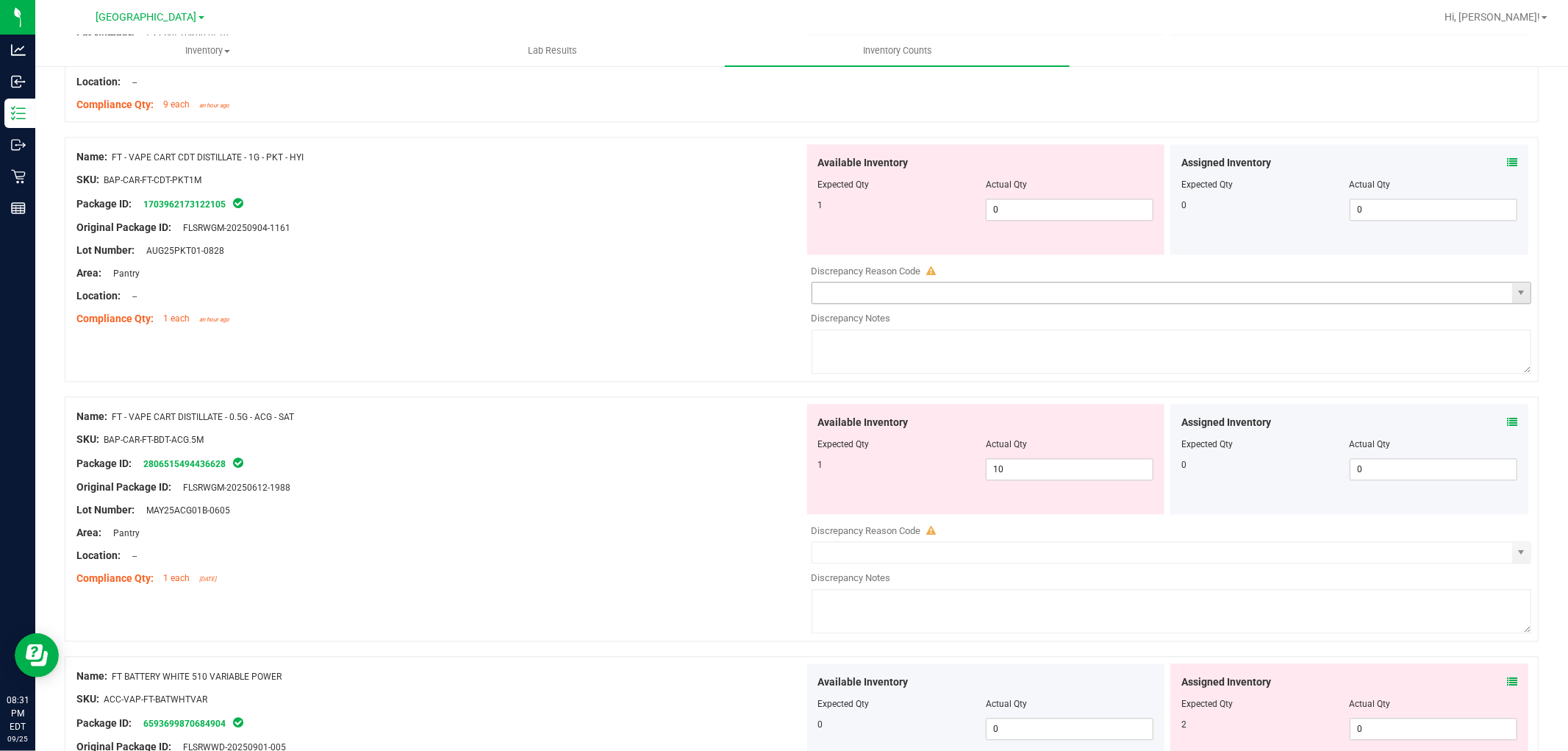
scroll to position [2778, 0]
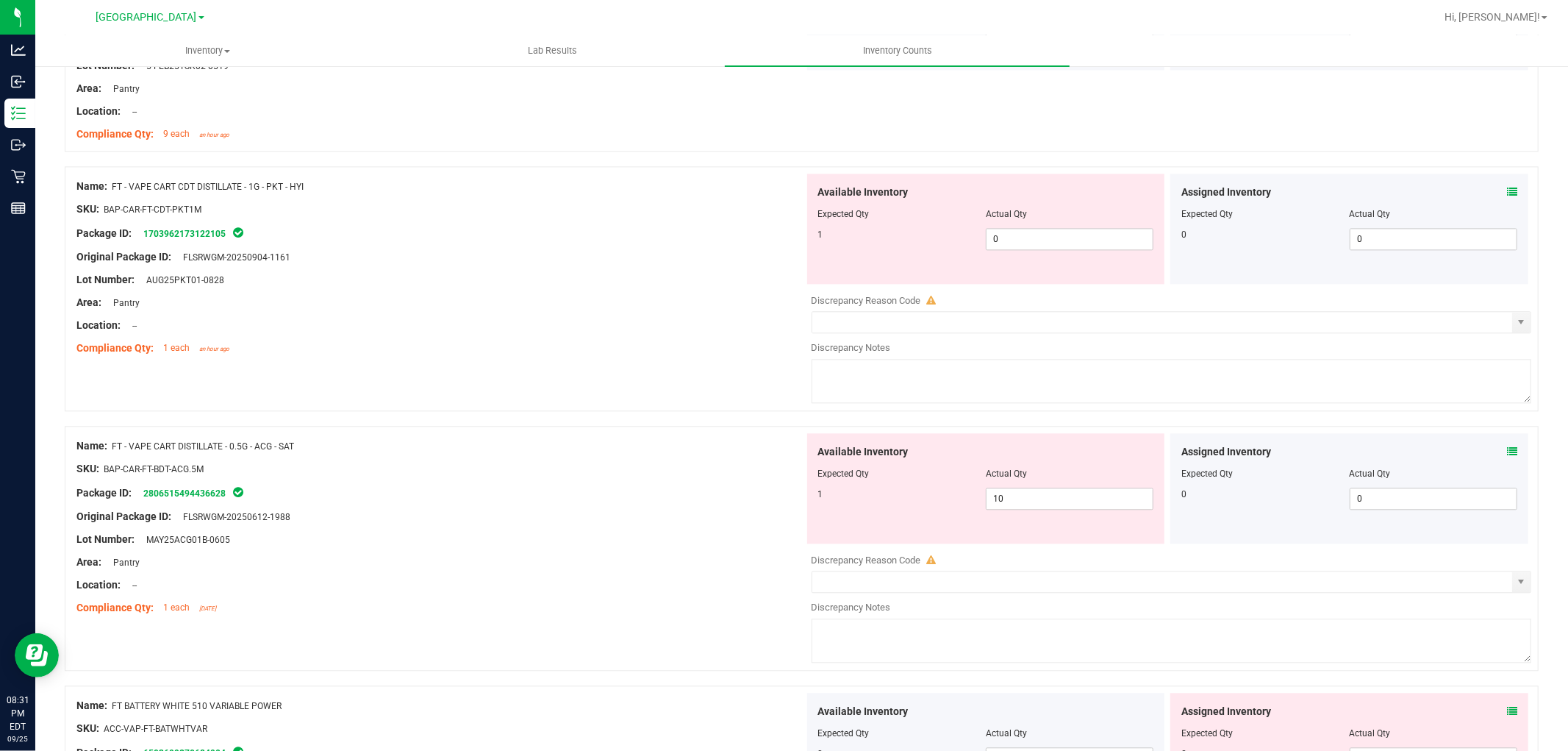
click at [1507, 191] on icon at bounding box center [1512, 192] width 10 height 10
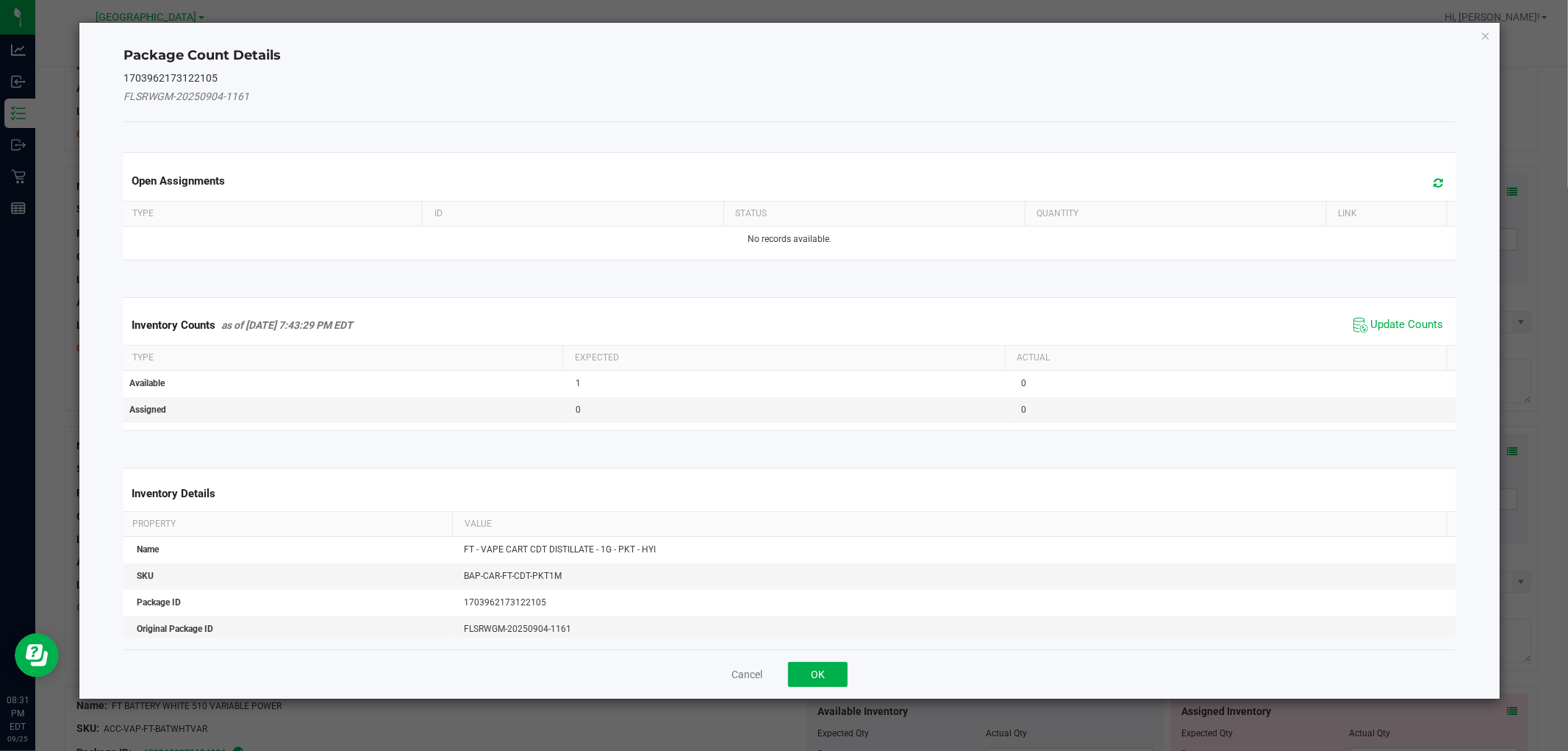
click at [1400, 348] on th "Actual" at bounding box center [1226, 359] width 442 height 25
click at [1396, 325] on span "Update Counts" at bounding box center [1407, 325] width 73 height 14
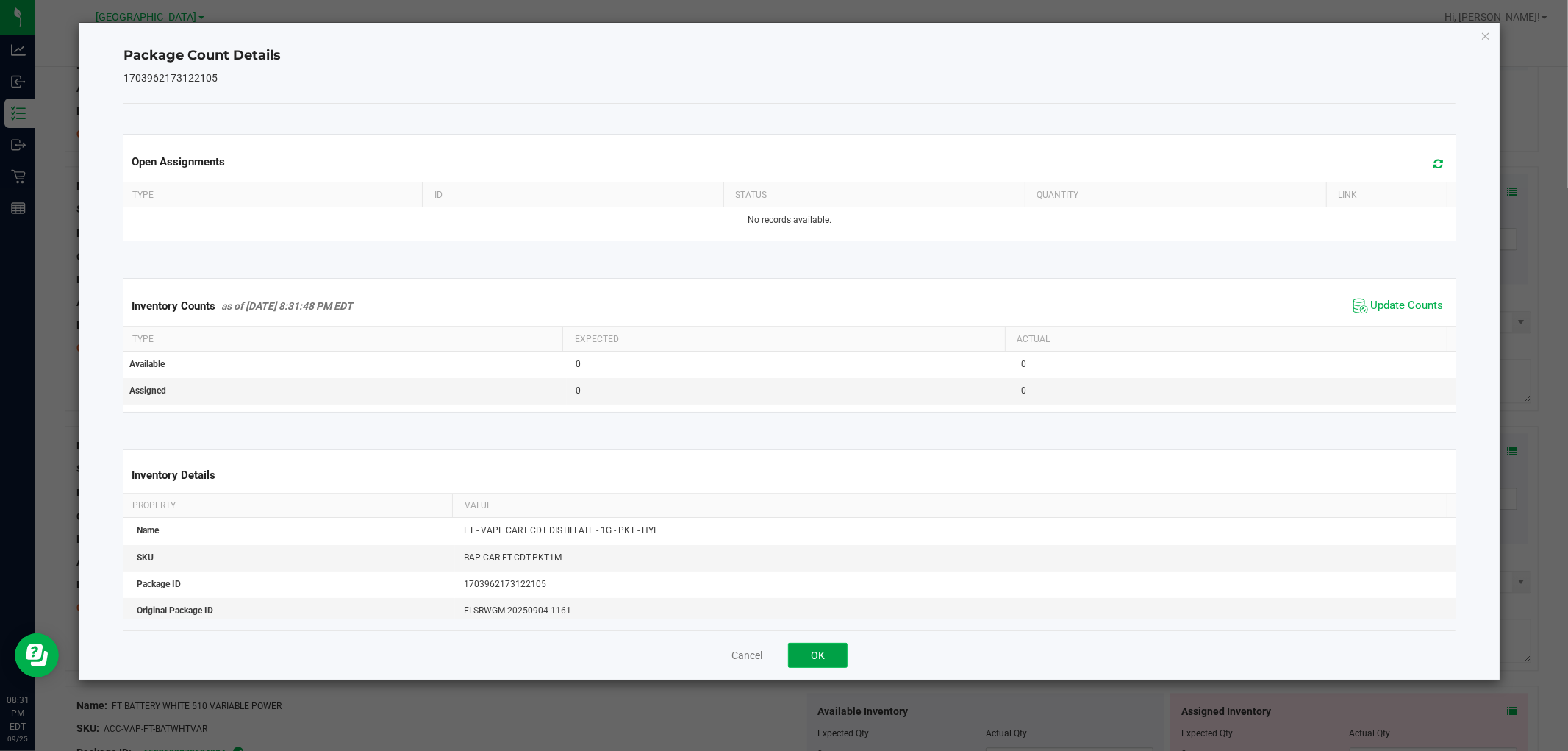
click at [828, 656] on button "OK" at bounding box center [817, 655] width 59 height 25
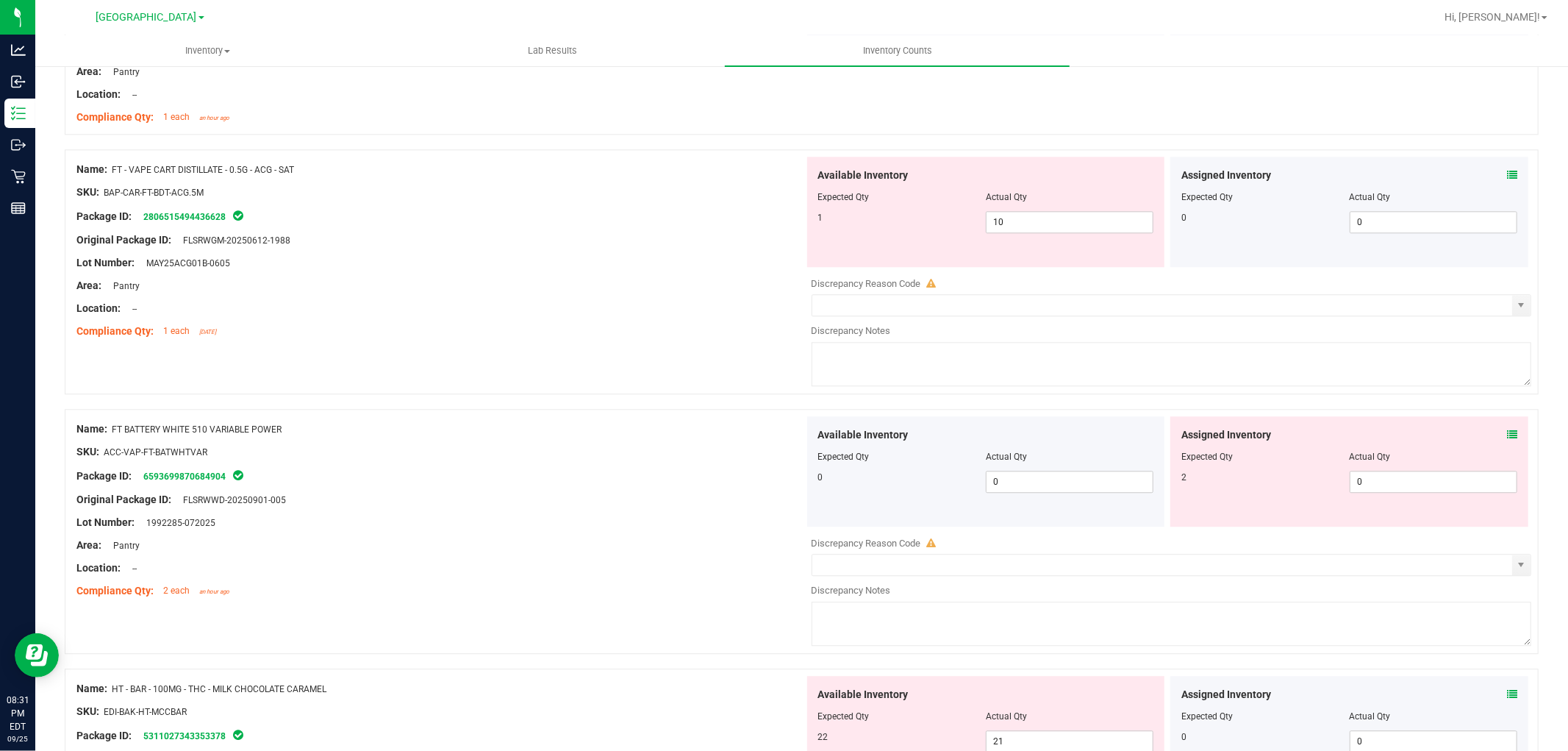
scroll to position [3024, 0]
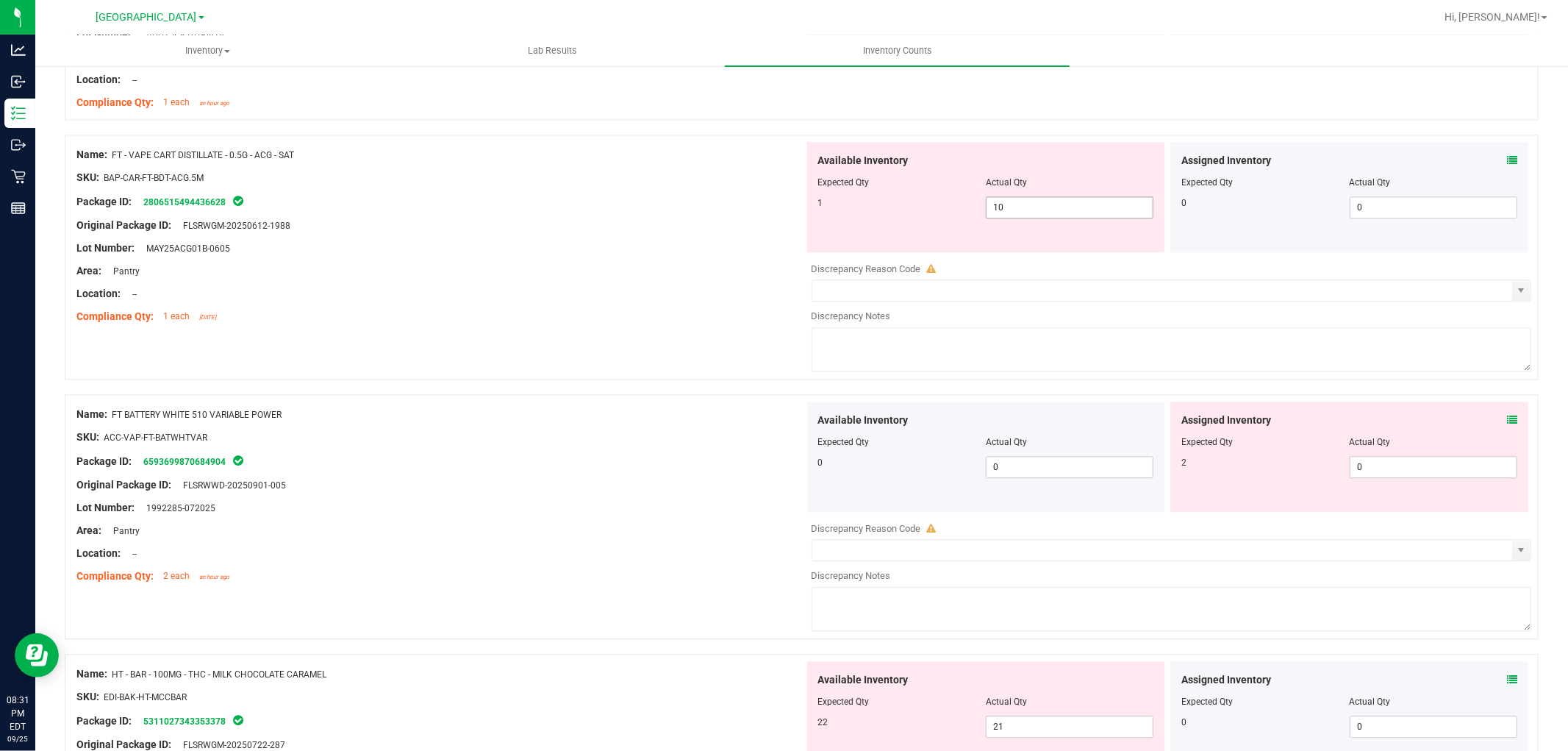
click at [1046, 207] on span "10 10" at bounding box center [1069, 207] width 167 height 22
type input "1"
click at [760, 204] on div "Package ID: 2806515494436628" at bounding box center [440, 201] width 728 height 18
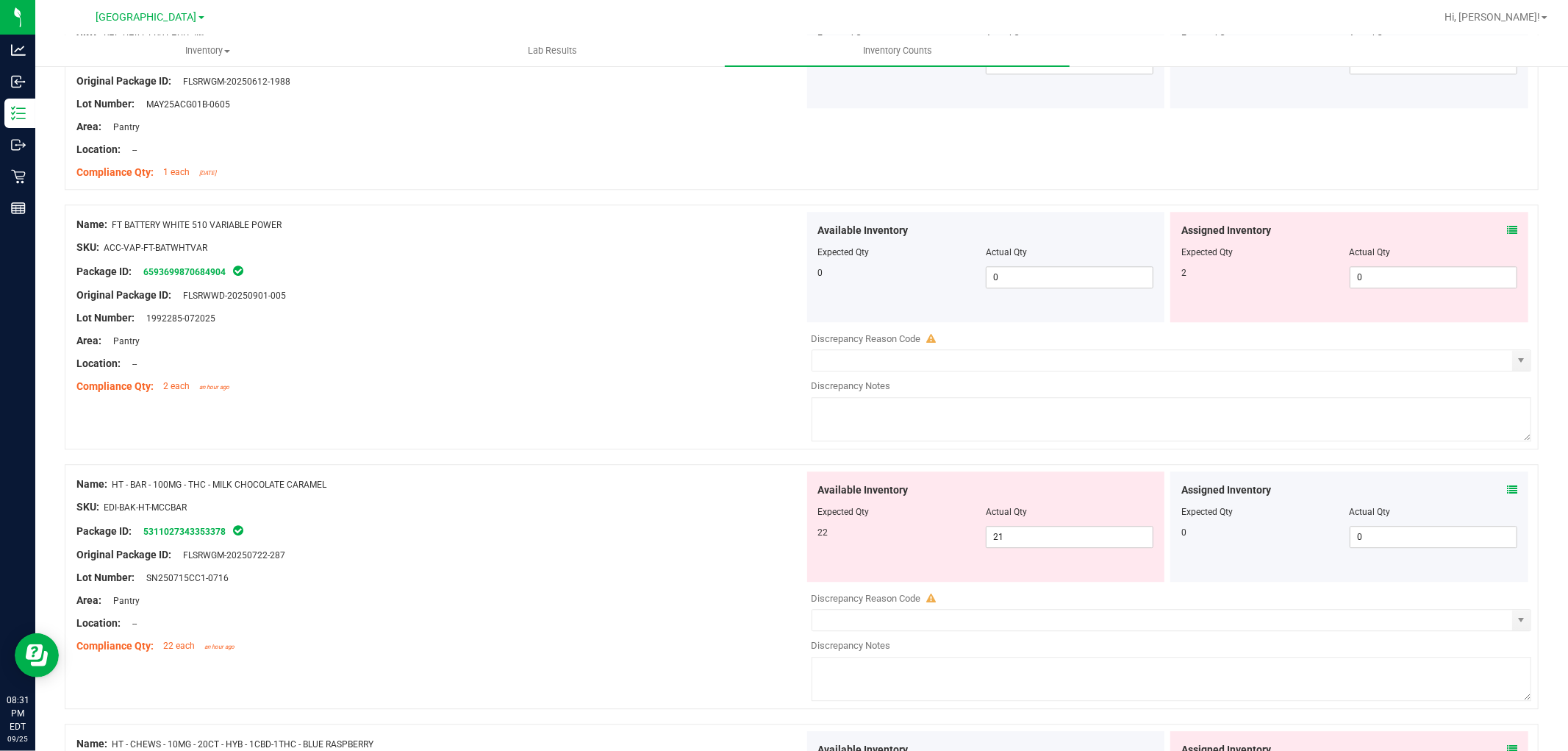
scroll to position [3188, 0]
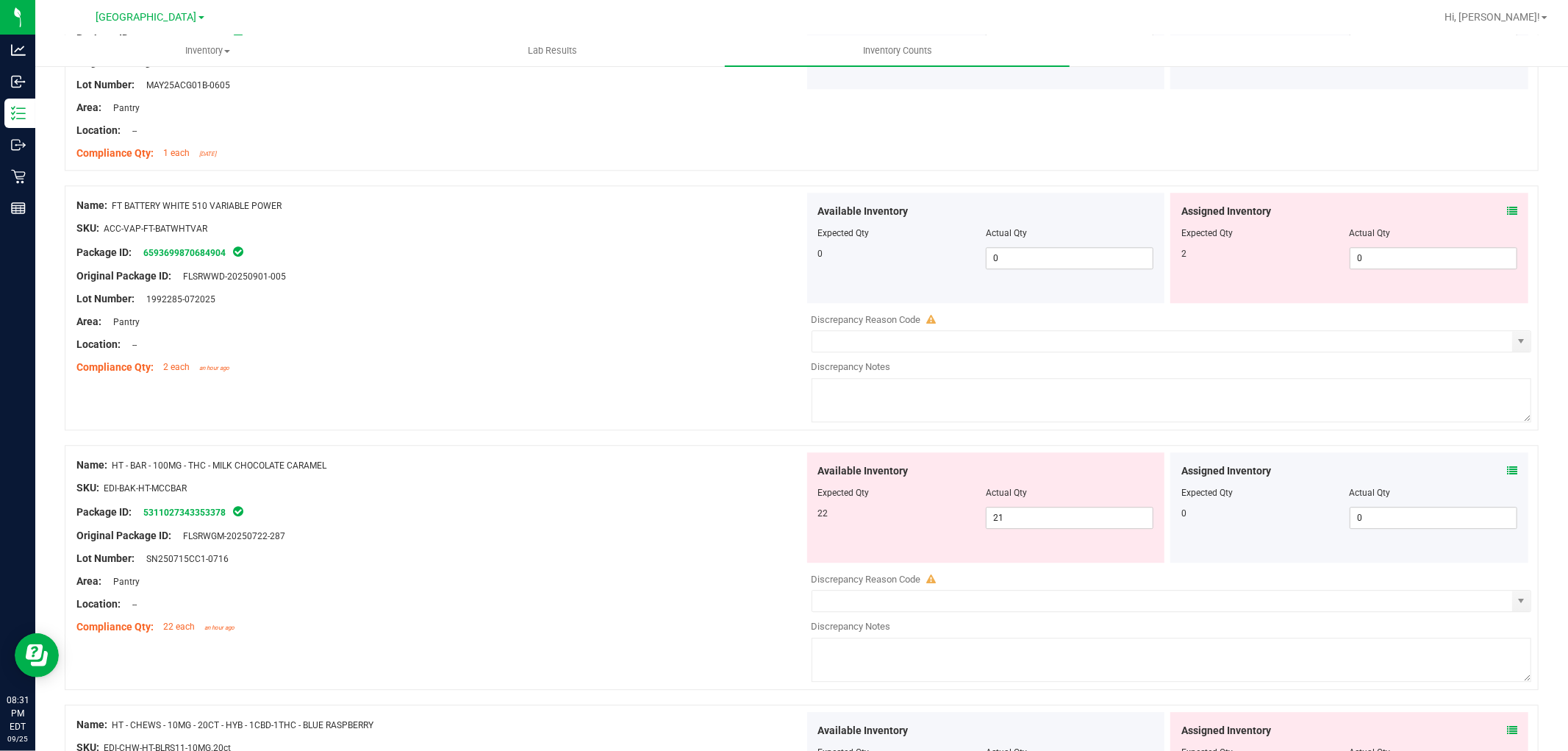
click at [1507, 217] on icon at bounding box center [1512, 211] width 10 height 10
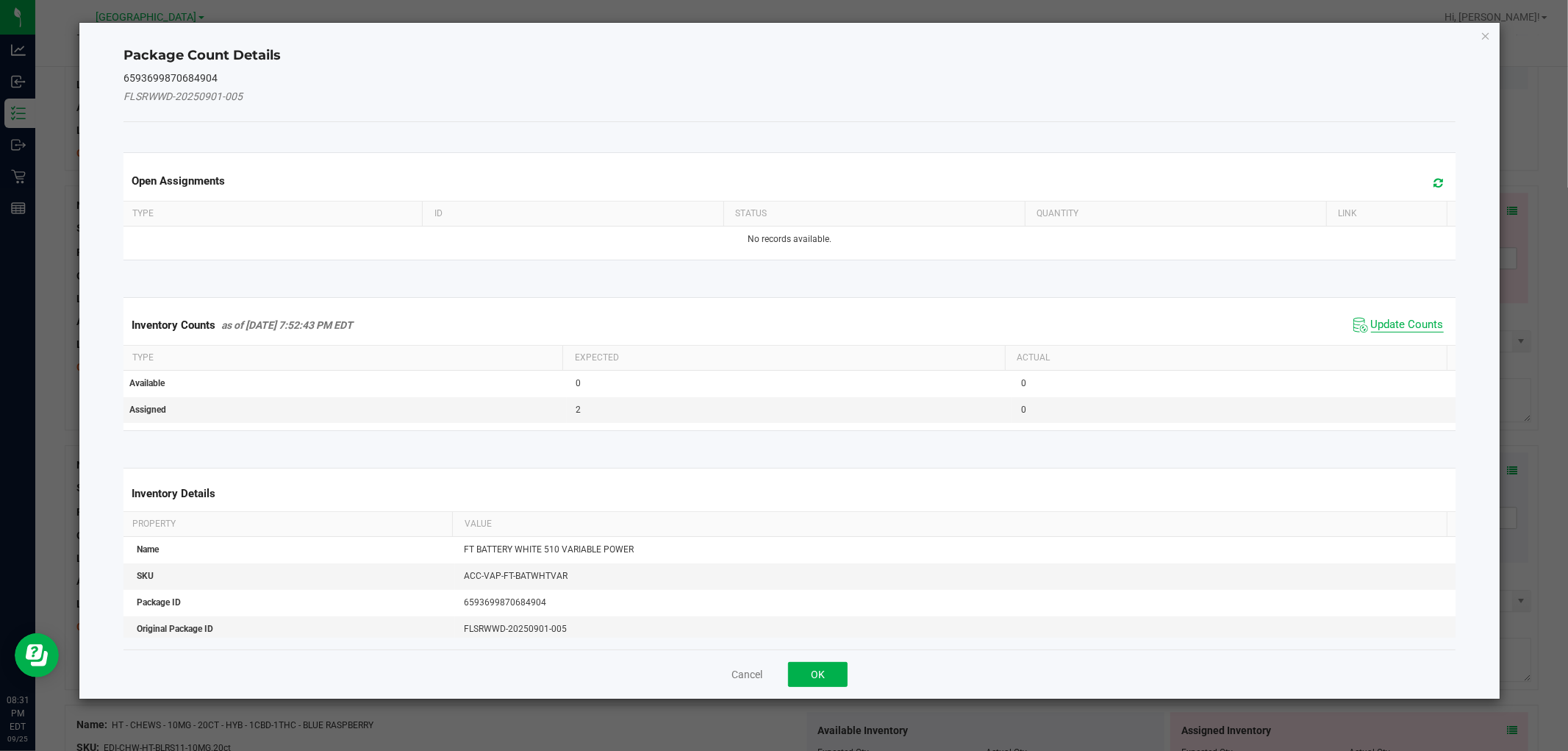
click at [1402, 324] on span "Update Counts" at bounding box center [1407, 325] width 73 height 14
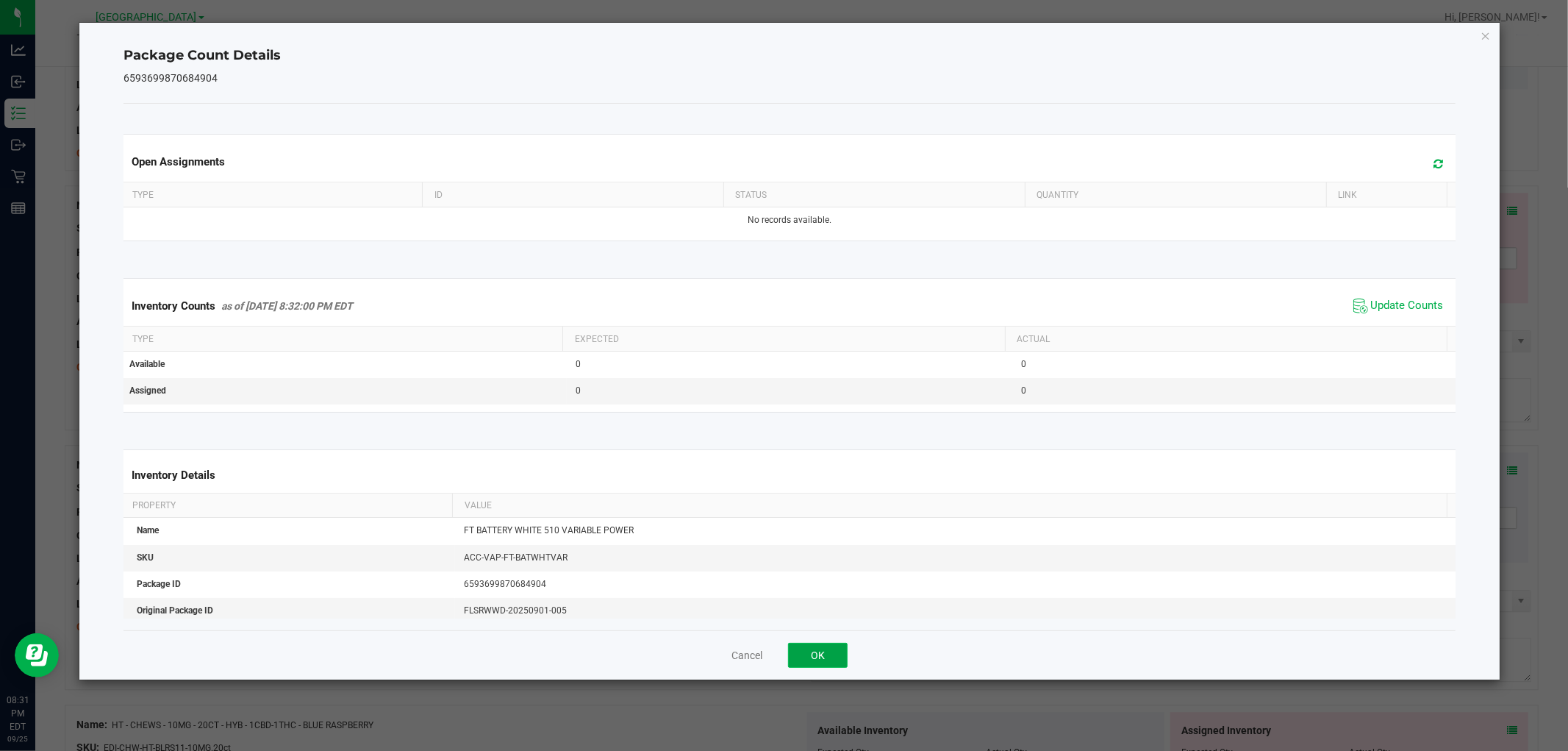
click at [834, 649] on button "OK" at bounding box center [817, 655] width 59 height 25
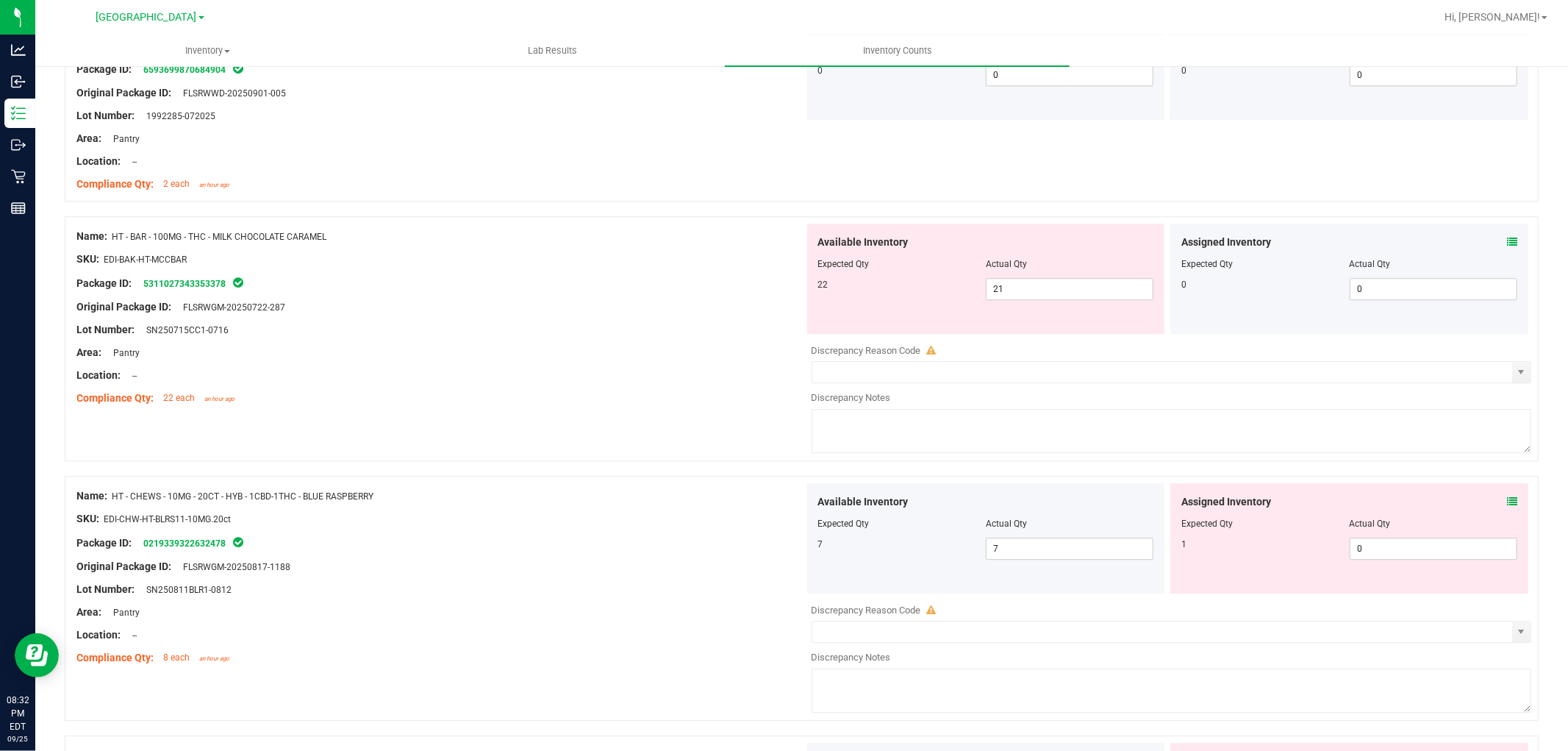
scroll to position [3432, 0]
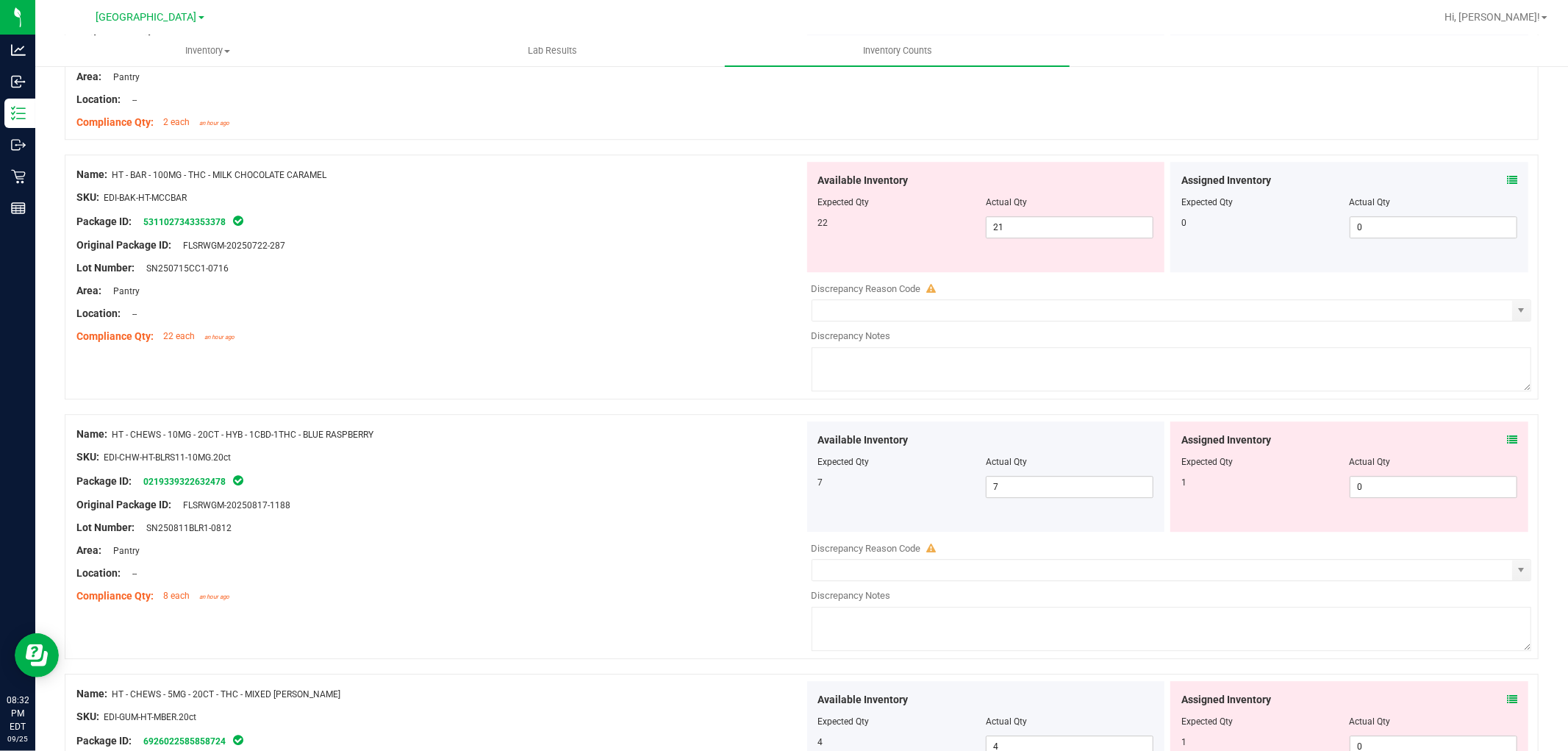
click at [1507, 185] on icon at bounding box center [1512, 180] width 10 height 10
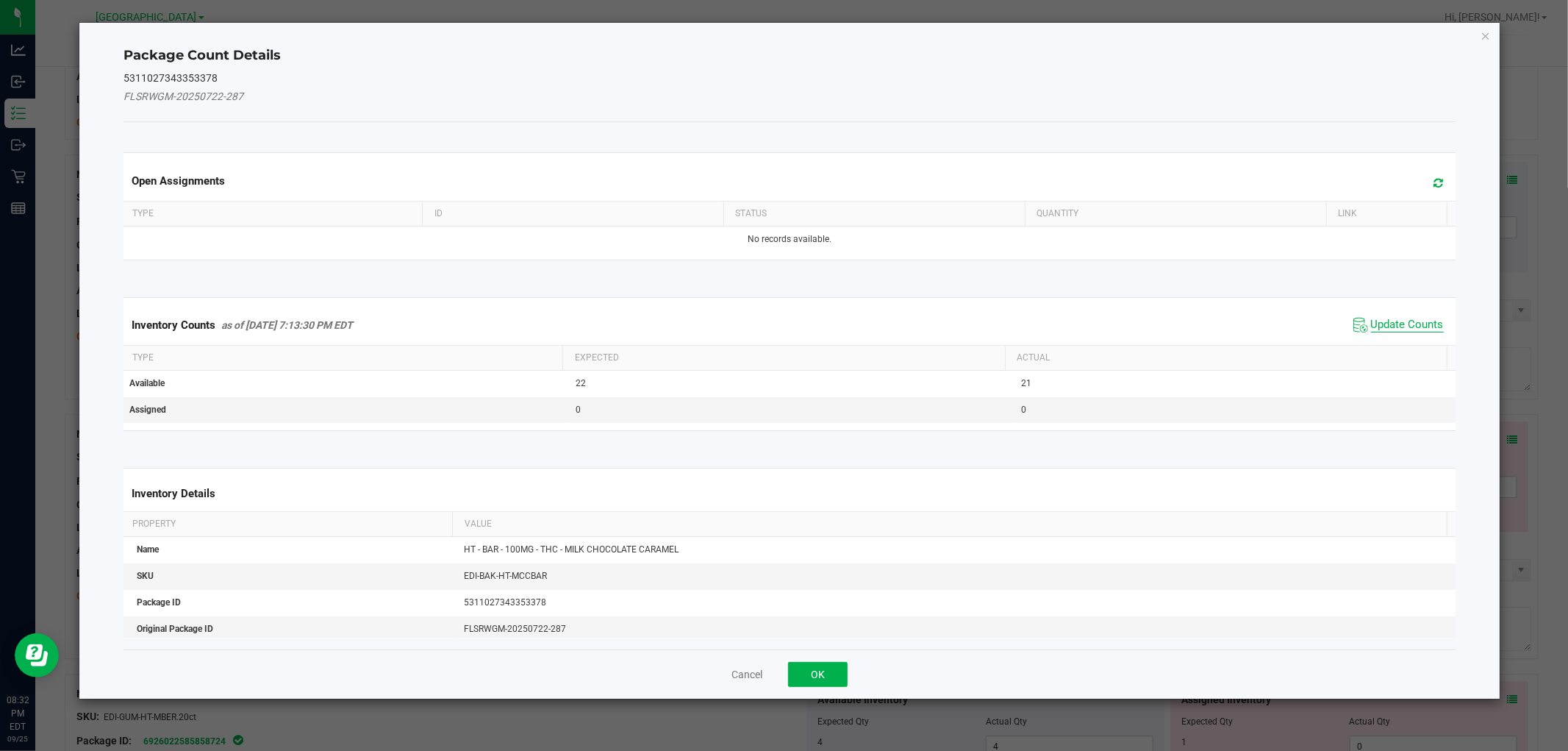
click at [1408, 329] on span "Update Counts" at bounding box center [1407, 325] width 73 height 14
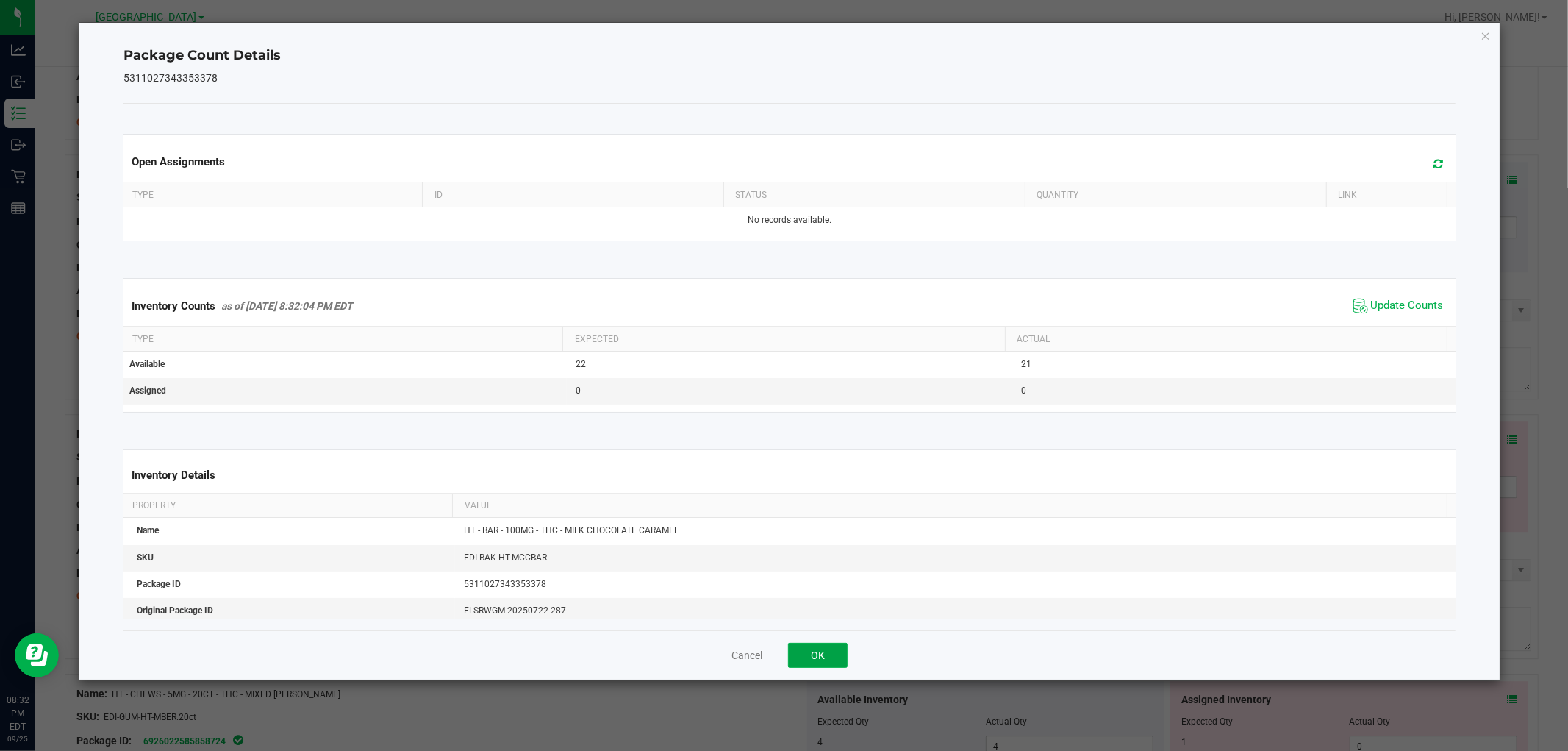
drag, startPoint x: 810, startPoint y: 666, endPoint x: 832, endPoint y: 636, distance: 37.2
click at [819, 655] on button "OK" at bounding box center [817, 655] width 59 height 25
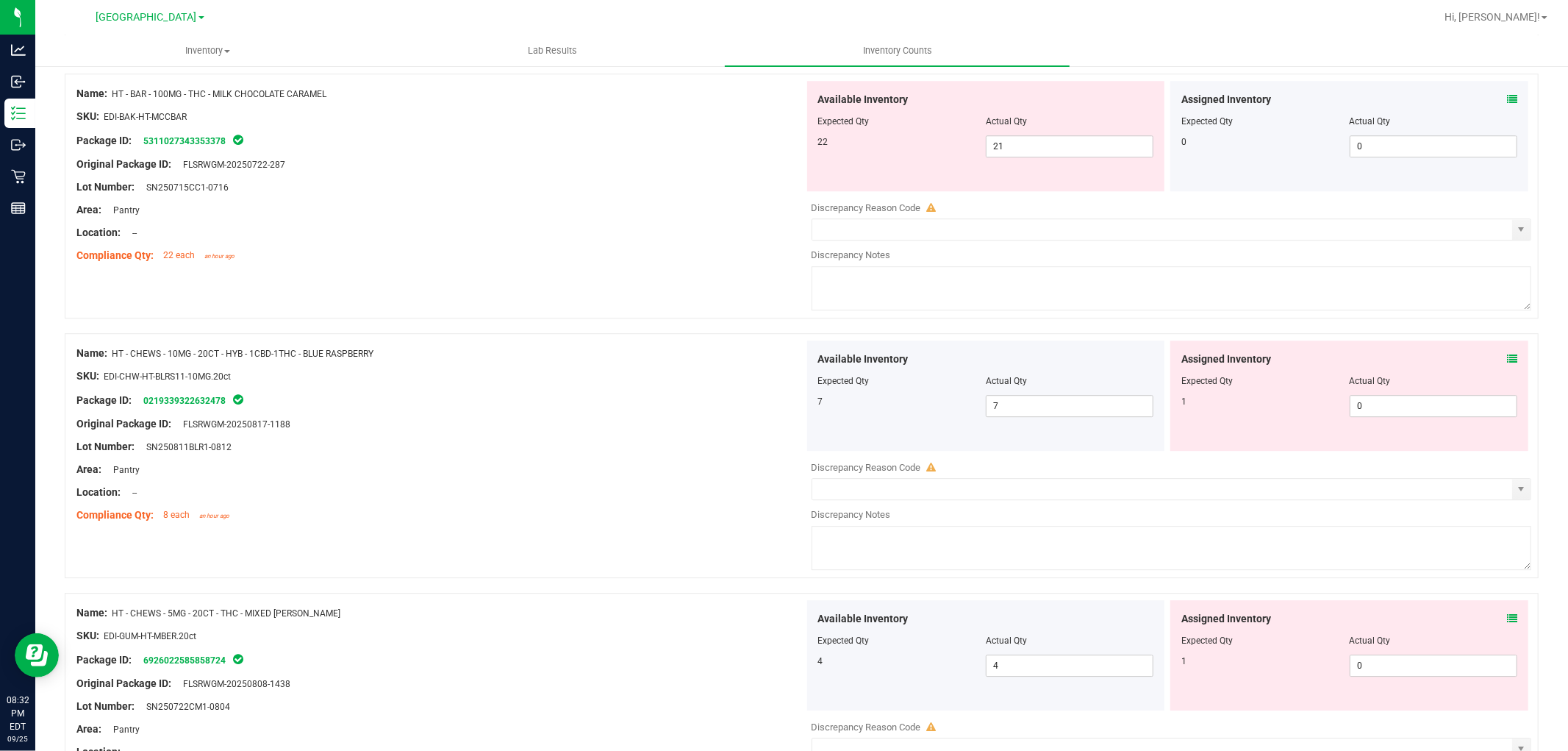
scroll to position [3514, 0]
click at [1507, 358] on icon at bounding box center [1512, 358] width 10 height 10
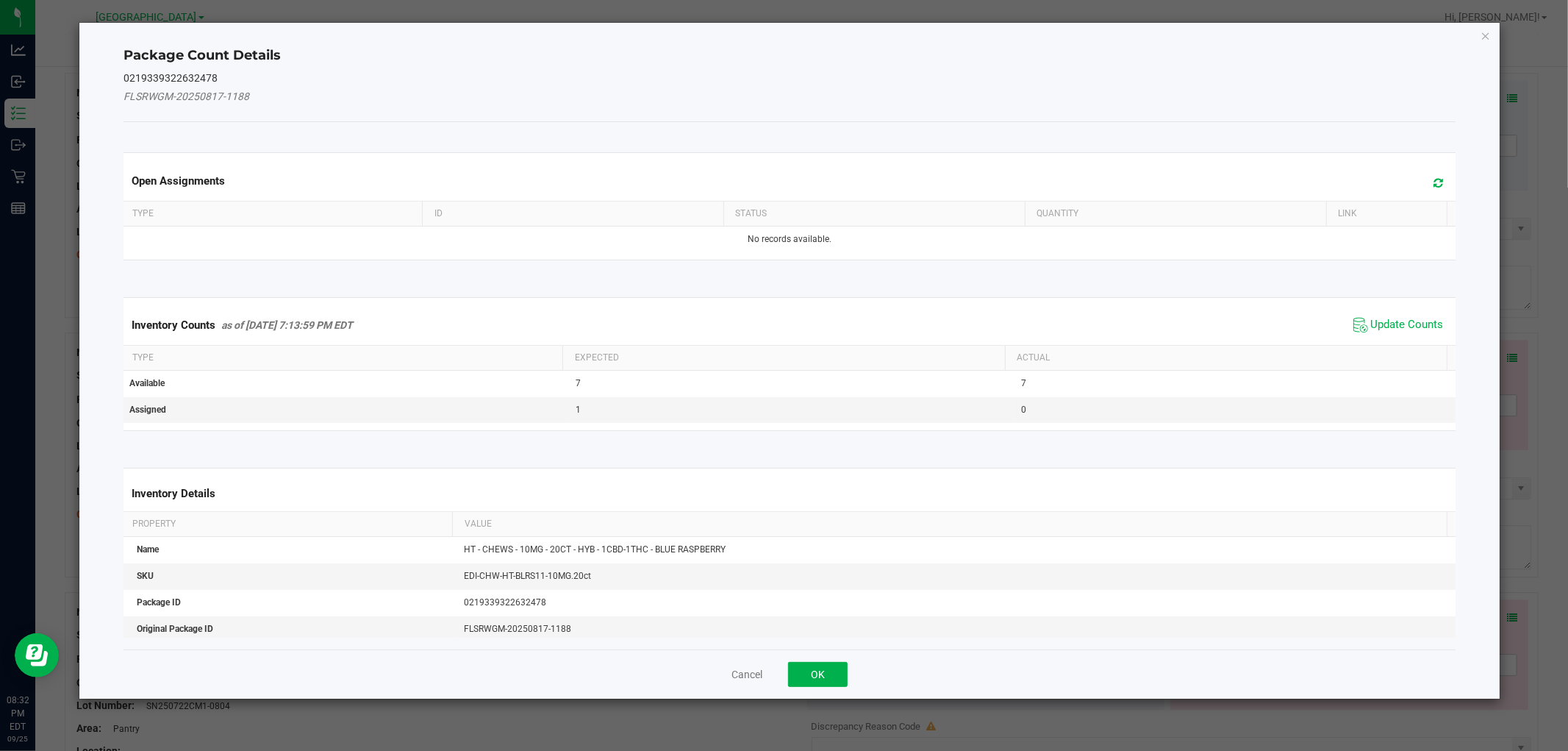
click at [1368, 315] on span "Update Counts" at bounding box center [1399, 325] width 98 height 22
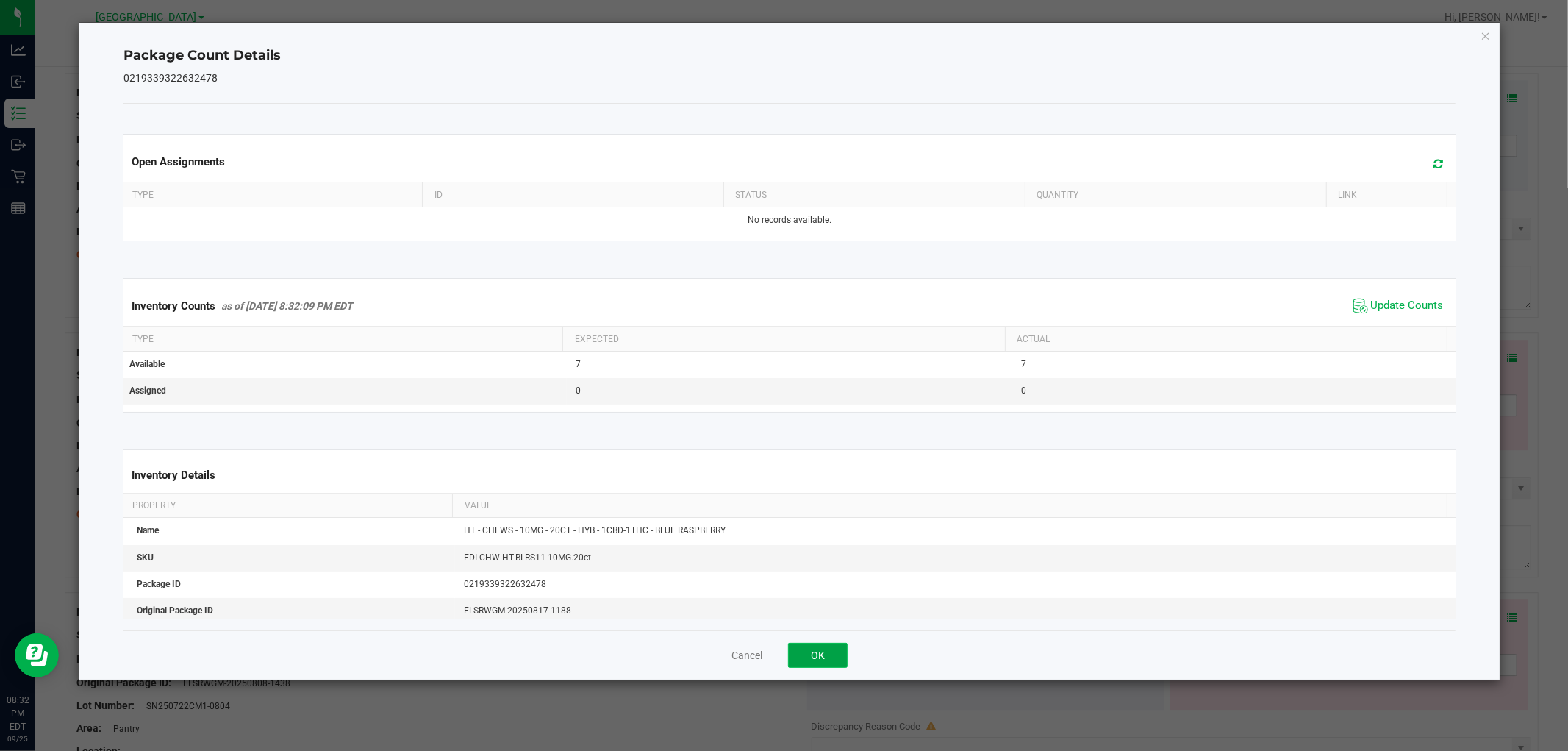
click at [806, 648] on button "OK" at bounding box center [817, 655] width 59 height 25
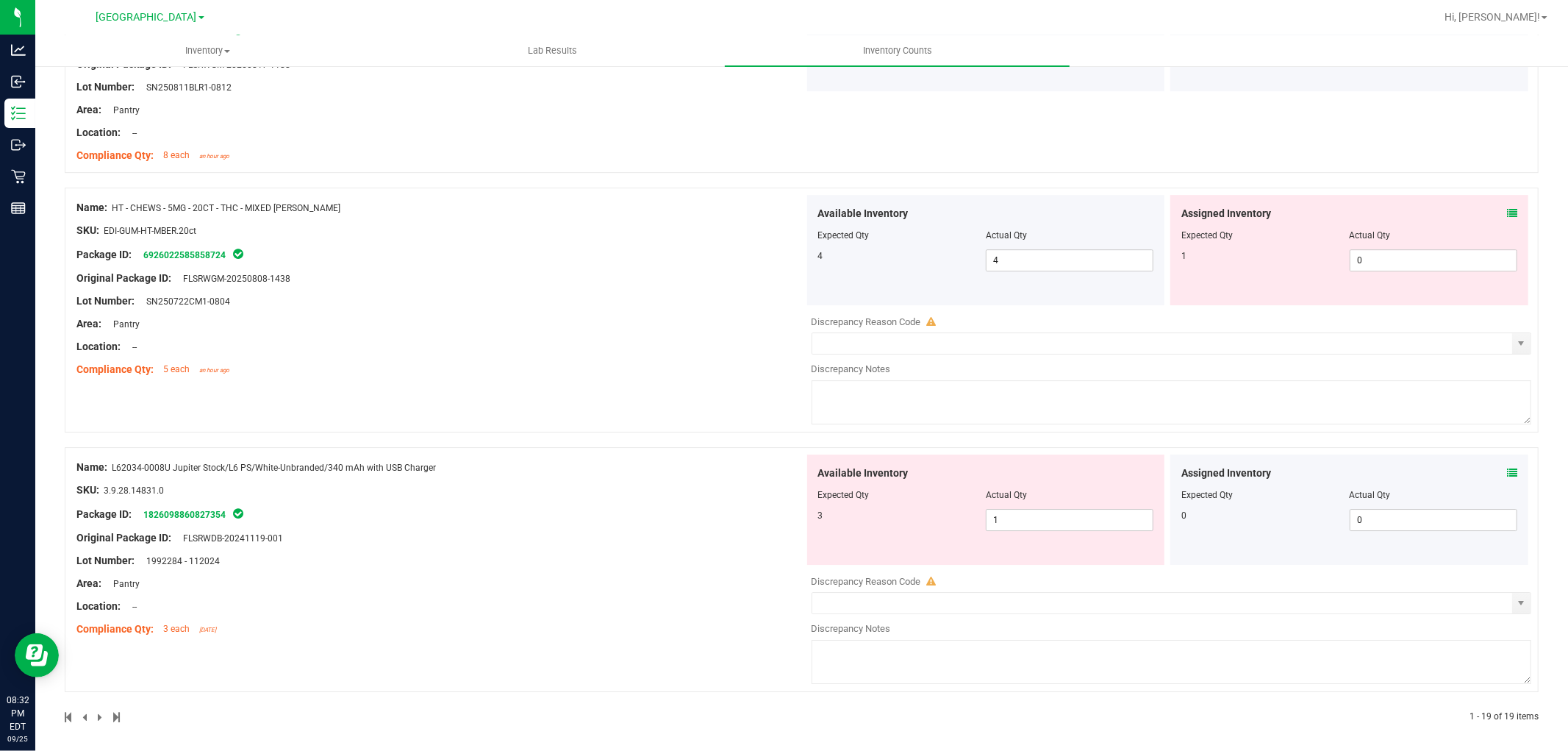
scroll to position [3884, 0]
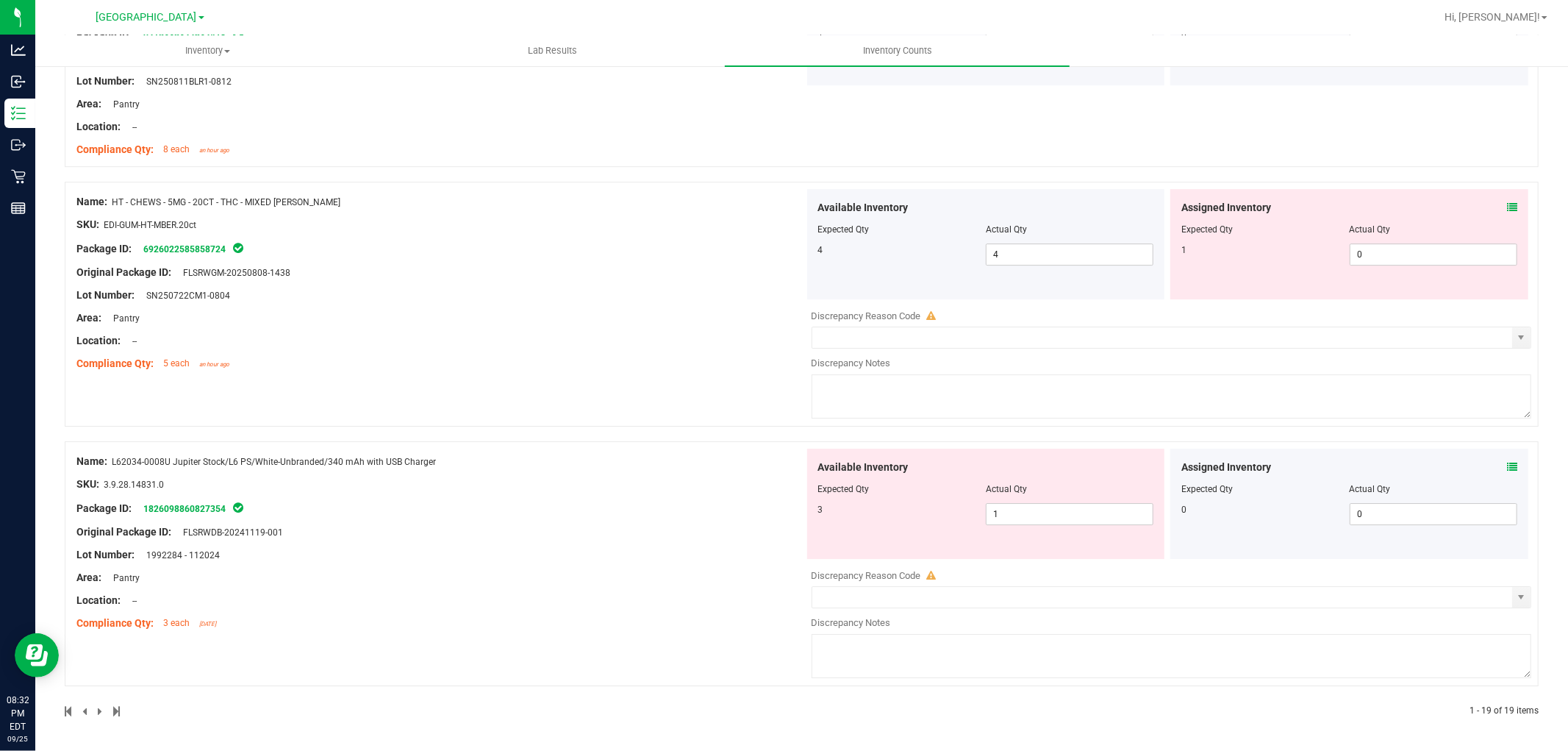
click at [1507, 211] on icon at bounding box center [1512, 207] width 10 height 10
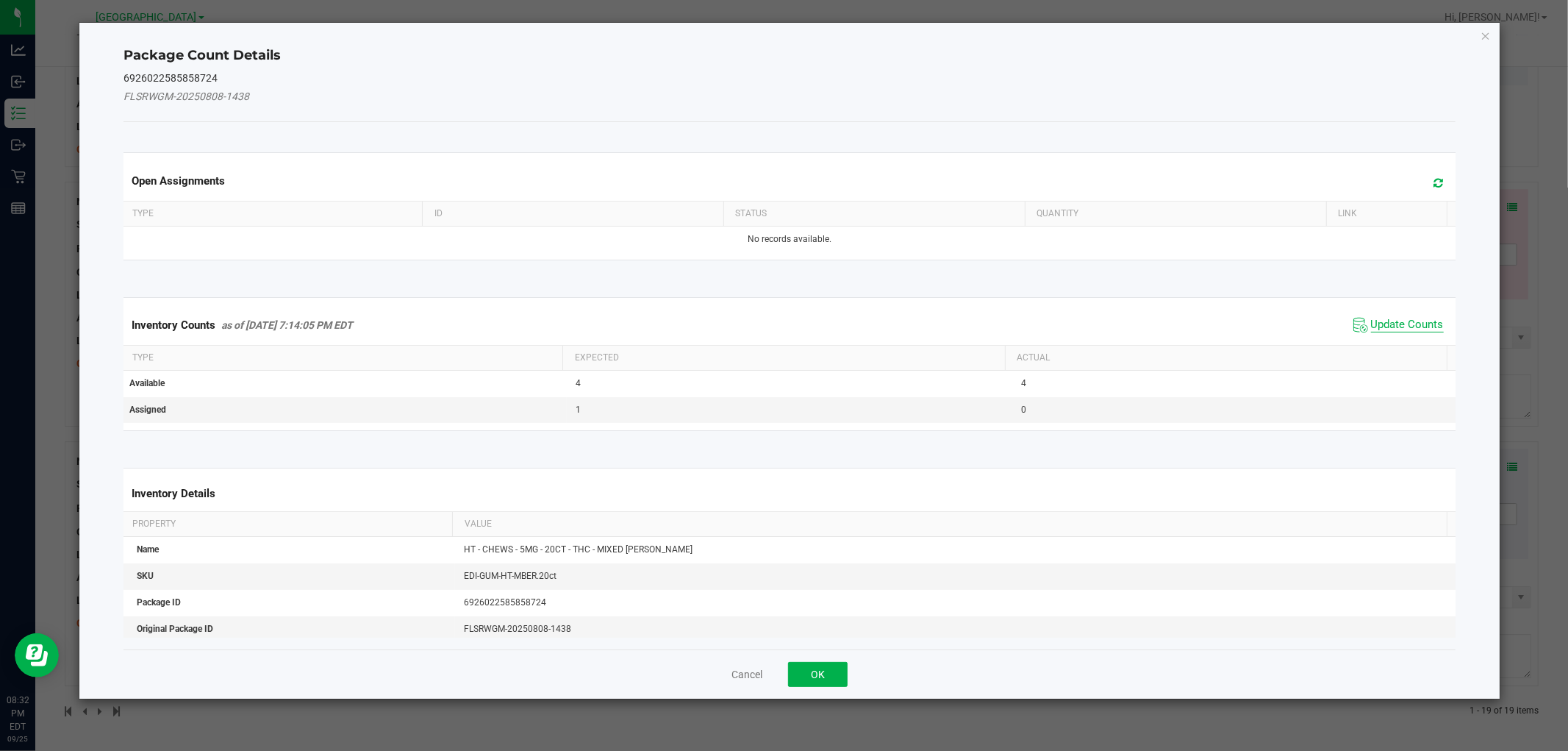
click at [1373, 325] on span "Update Counts" at bounding box center [1407, 325] width 73 height 14
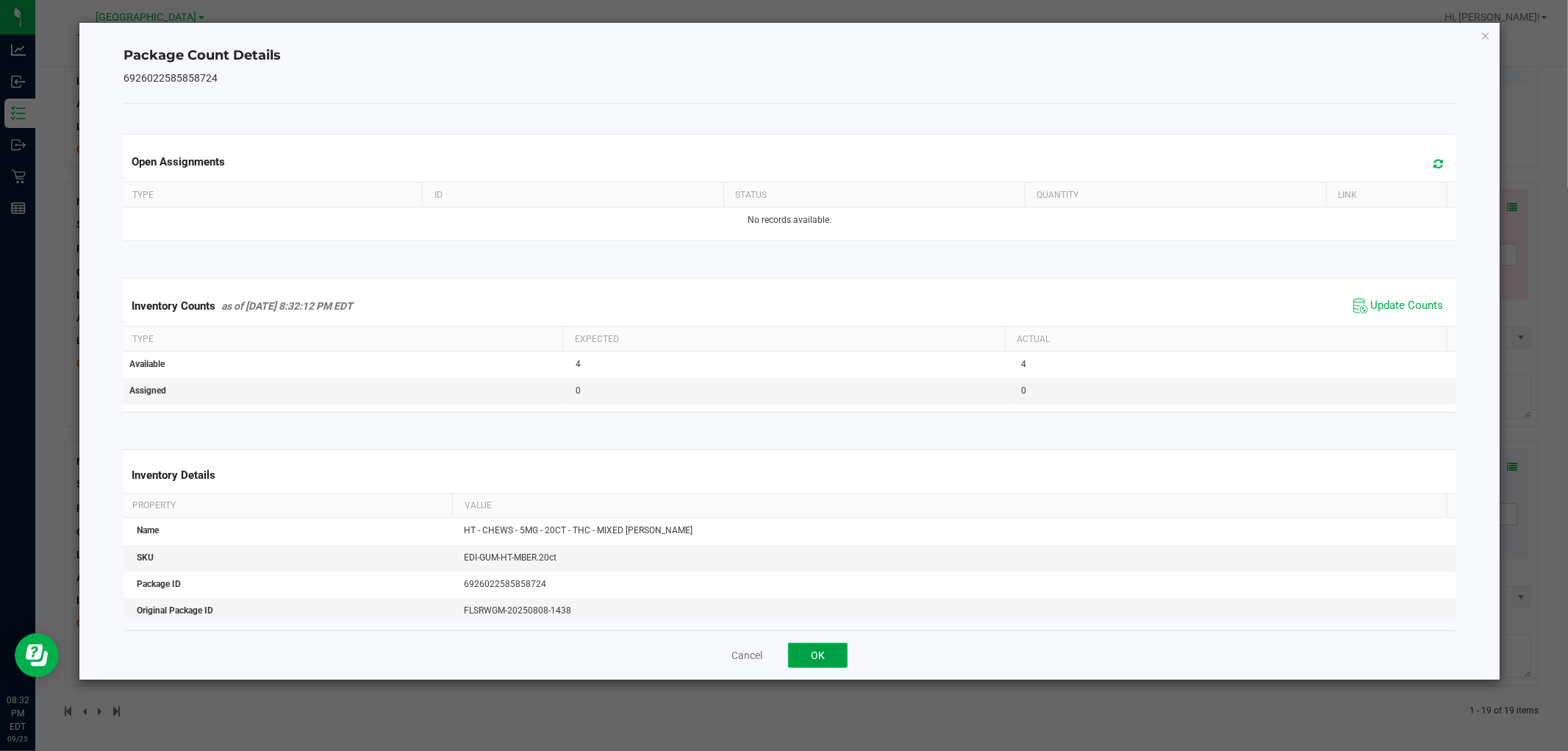
click at [821, 646] on button "OK" at bounding box center [817, 655] width 59 height 25
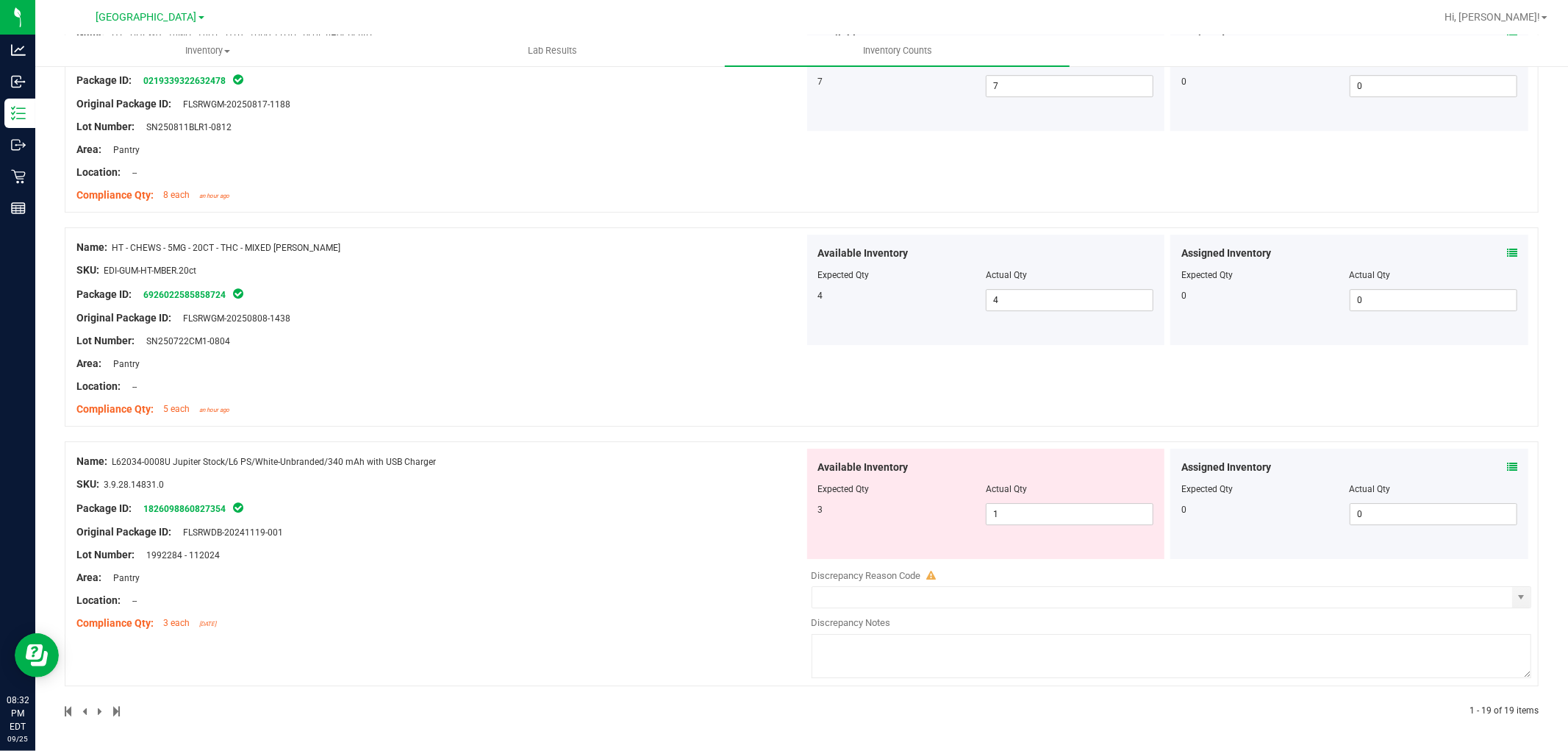
click at [1507, 467] on icon at bounding box center [1512, 467] width 10 height 10
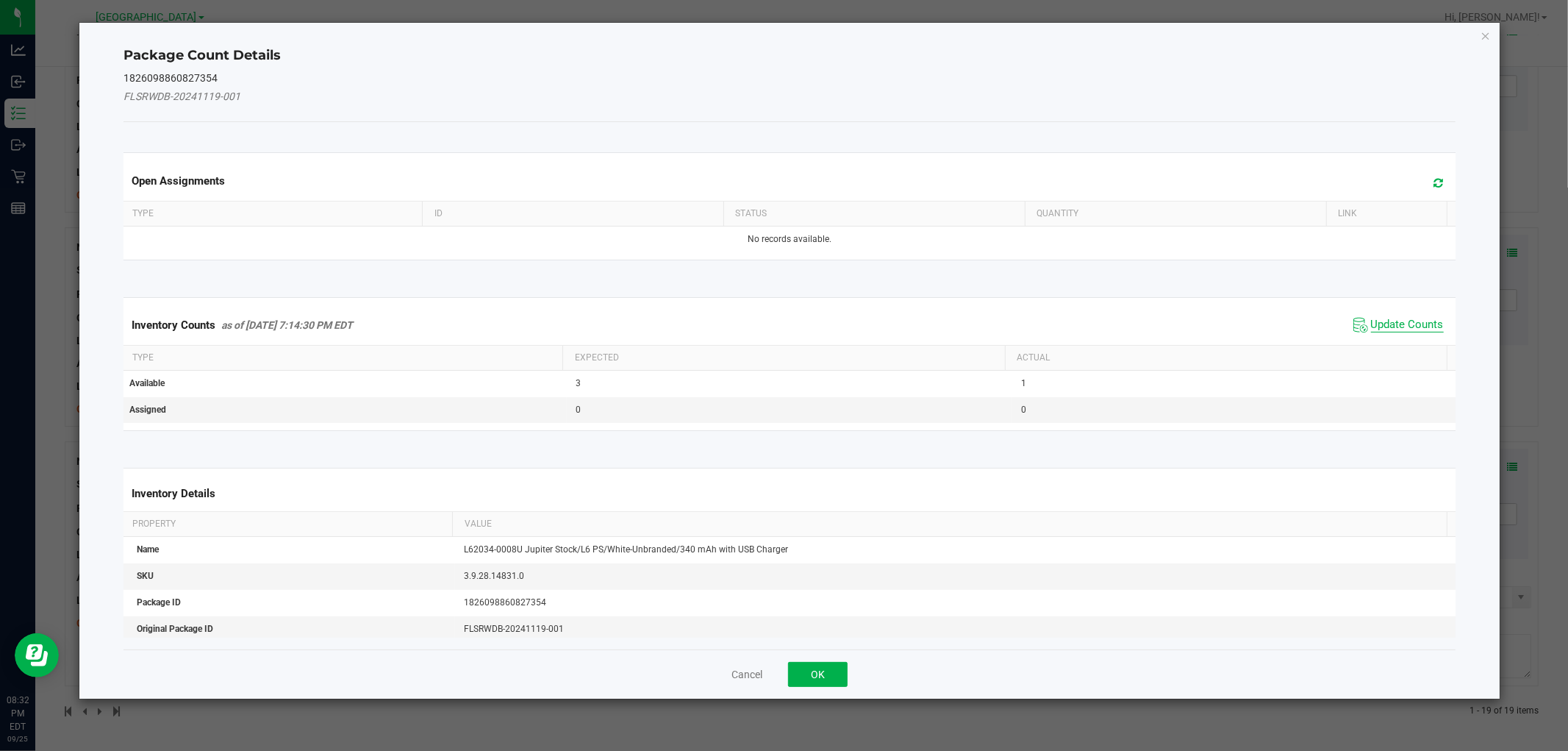
click at [1371, 327] on span "Update Counts" at bounding box center [1407, 325] width 73 height 14
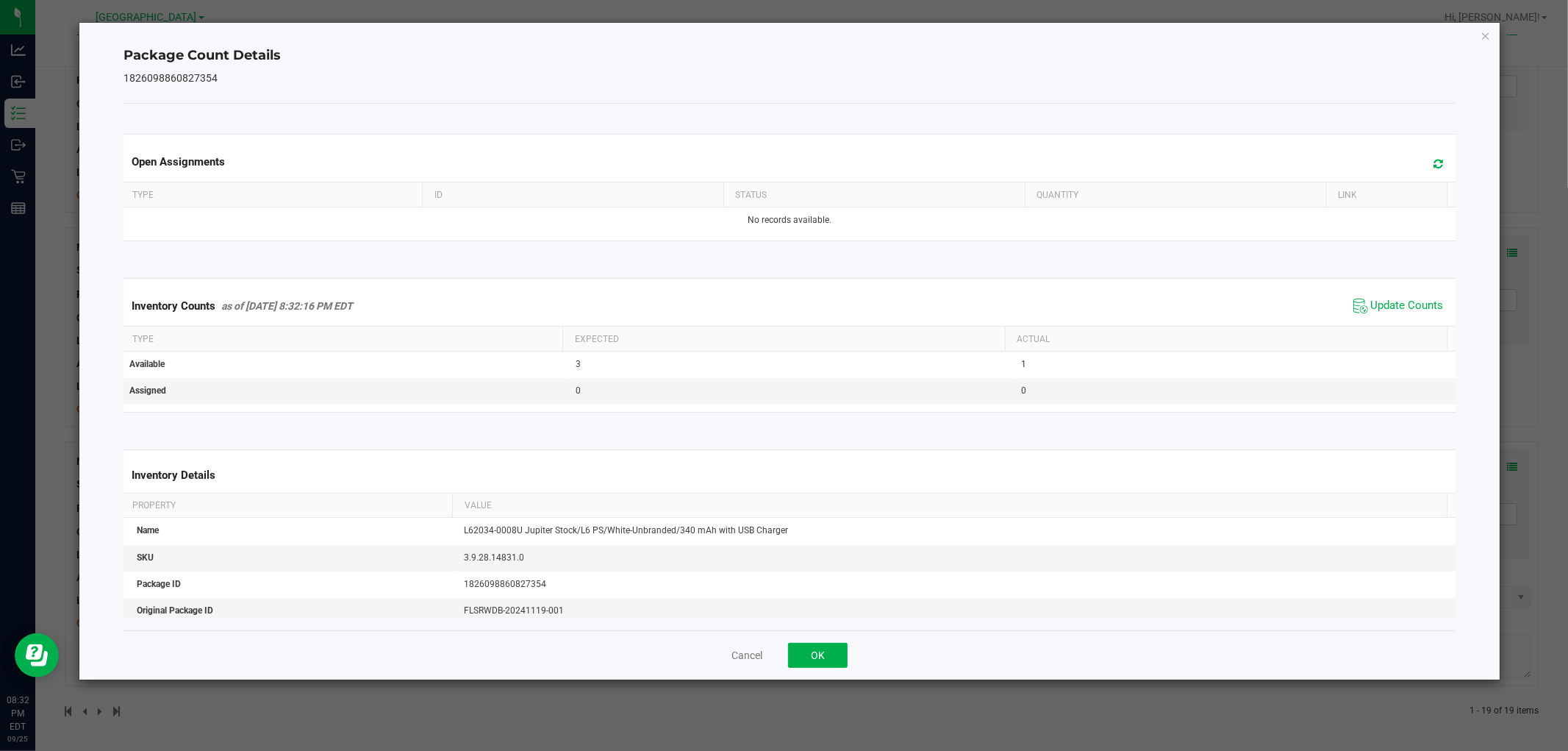
click at [803, 642] on div "Cancel OK" at bounding box center [789, 655] width 1331 height 49
click at [807, 649] on button "OK" at bounding box center [817, 655] width 59 height 25
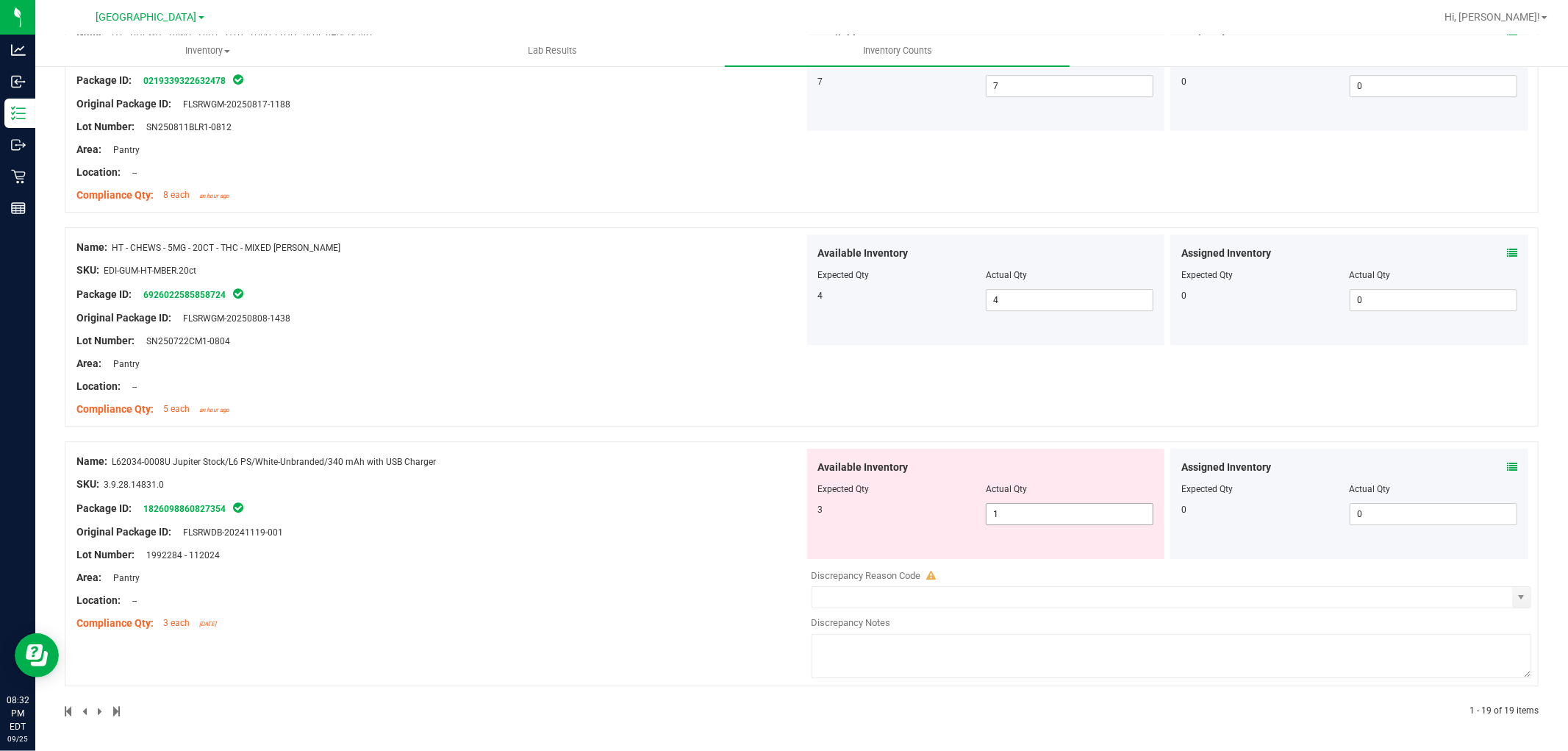
click at [1028, 517] on span "1 1" at bounding box center [1069, 514] width 167 height 22
type input "3"
click at [642, 563] on div "Name: L62034-0008U Jupiter Stock/L6 PS/White-Unbranded/340 mAh with USB Charger…" at bounding box center [440, 543] width 728 height 188
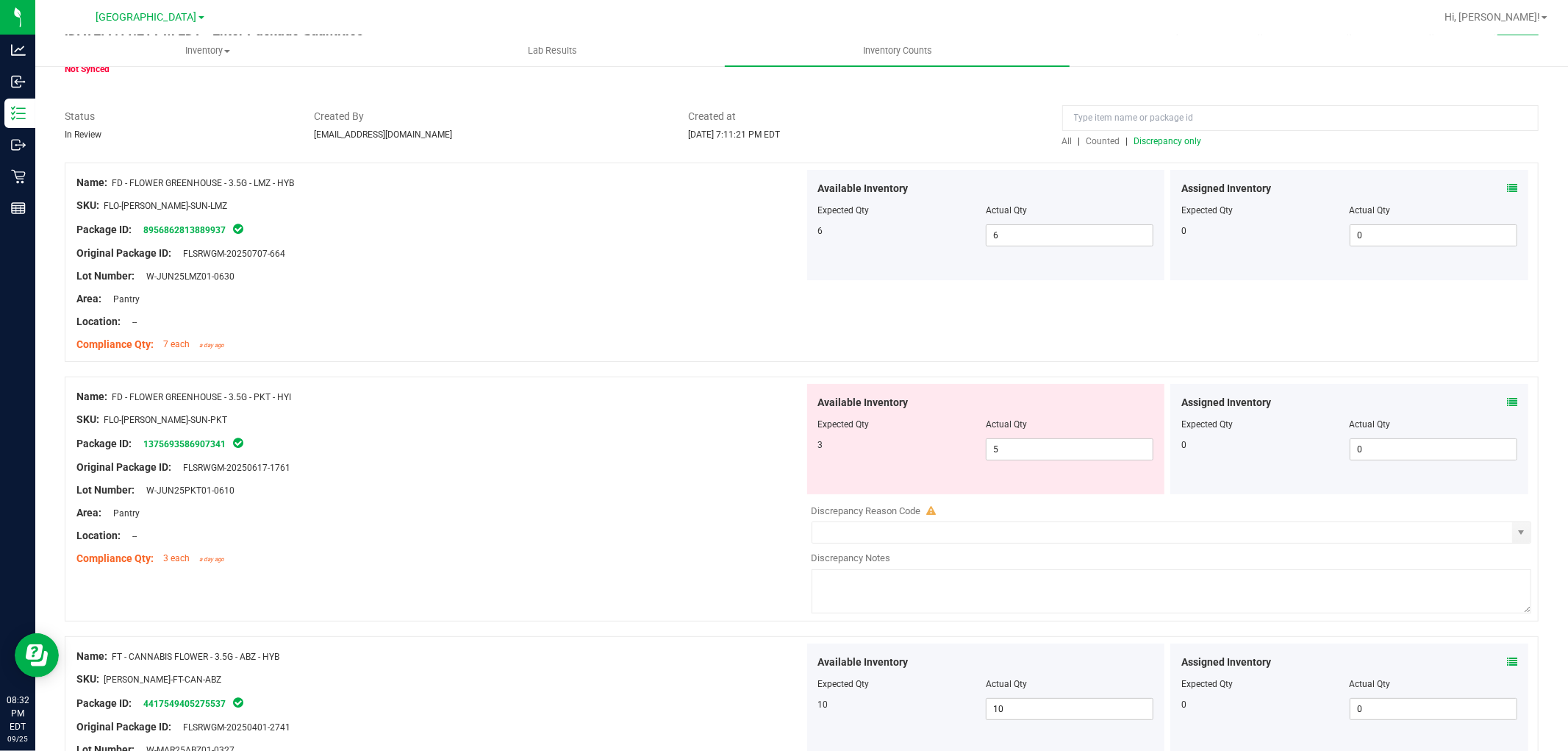
scroll to position [0, 0]
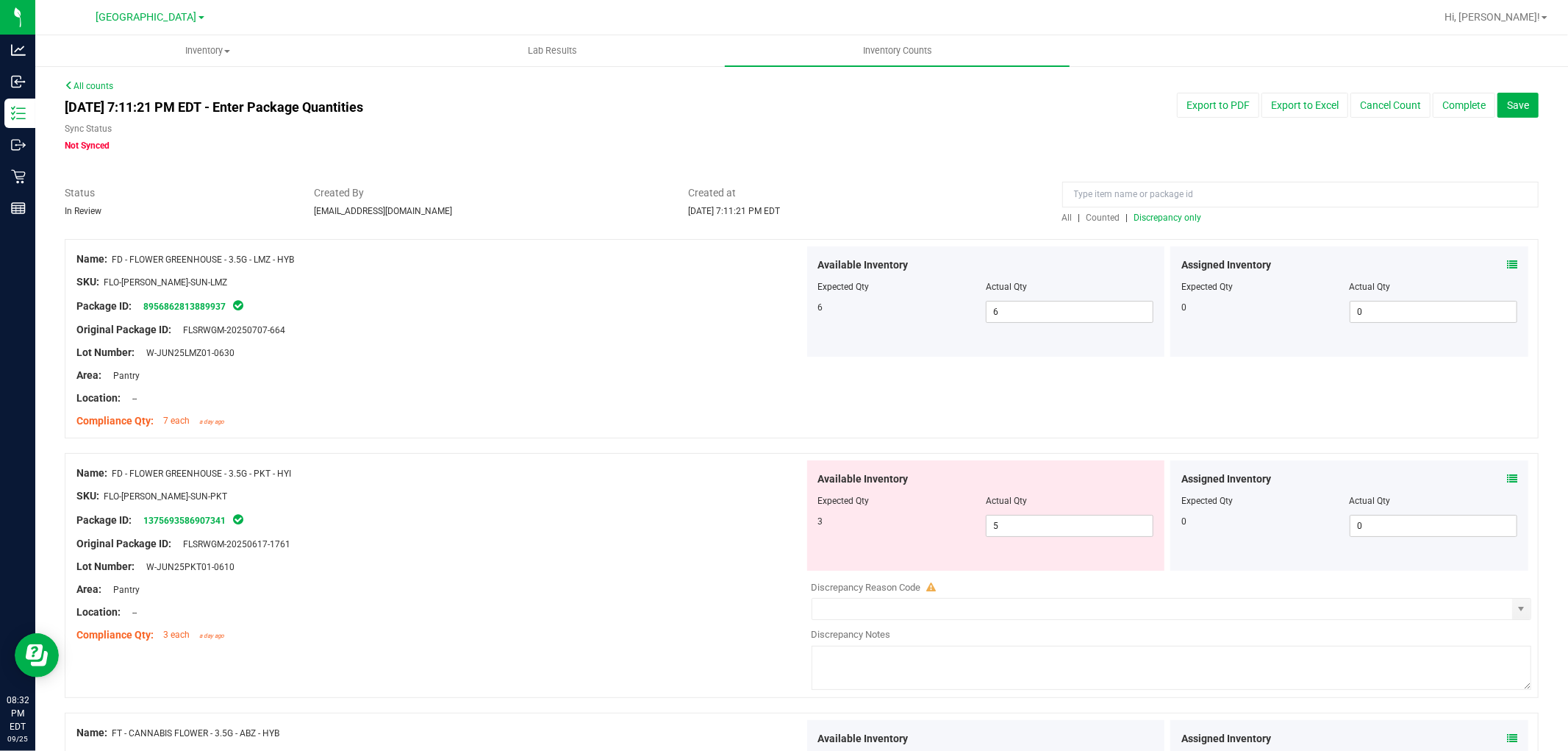
click at [1177, 215] on span "Discrepancy only" at bounding box center [1168, 217] width 68 height 10
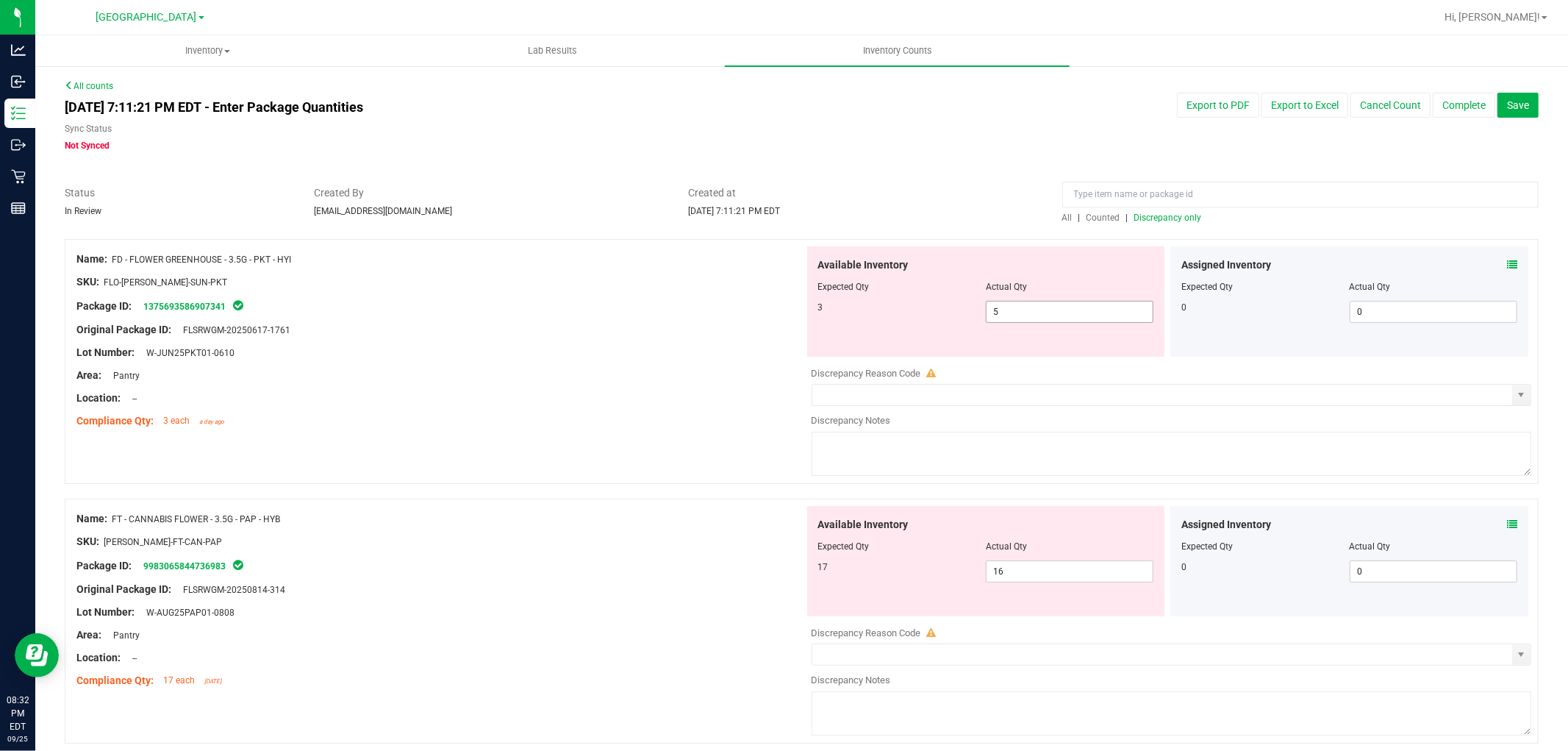
click at [1030, 312] on span "5 5" at bounding box center [1069, 312] width 167 height 22
type input "3"
click at [405, 517] on div "Name: FT - CANNABIS FLOWER - 3.5G - PAP - HYB SKU: [PERSON_NAME]-FT-CAN-PAP Pac…" at bounding box center [440, 600] width 728 height 188
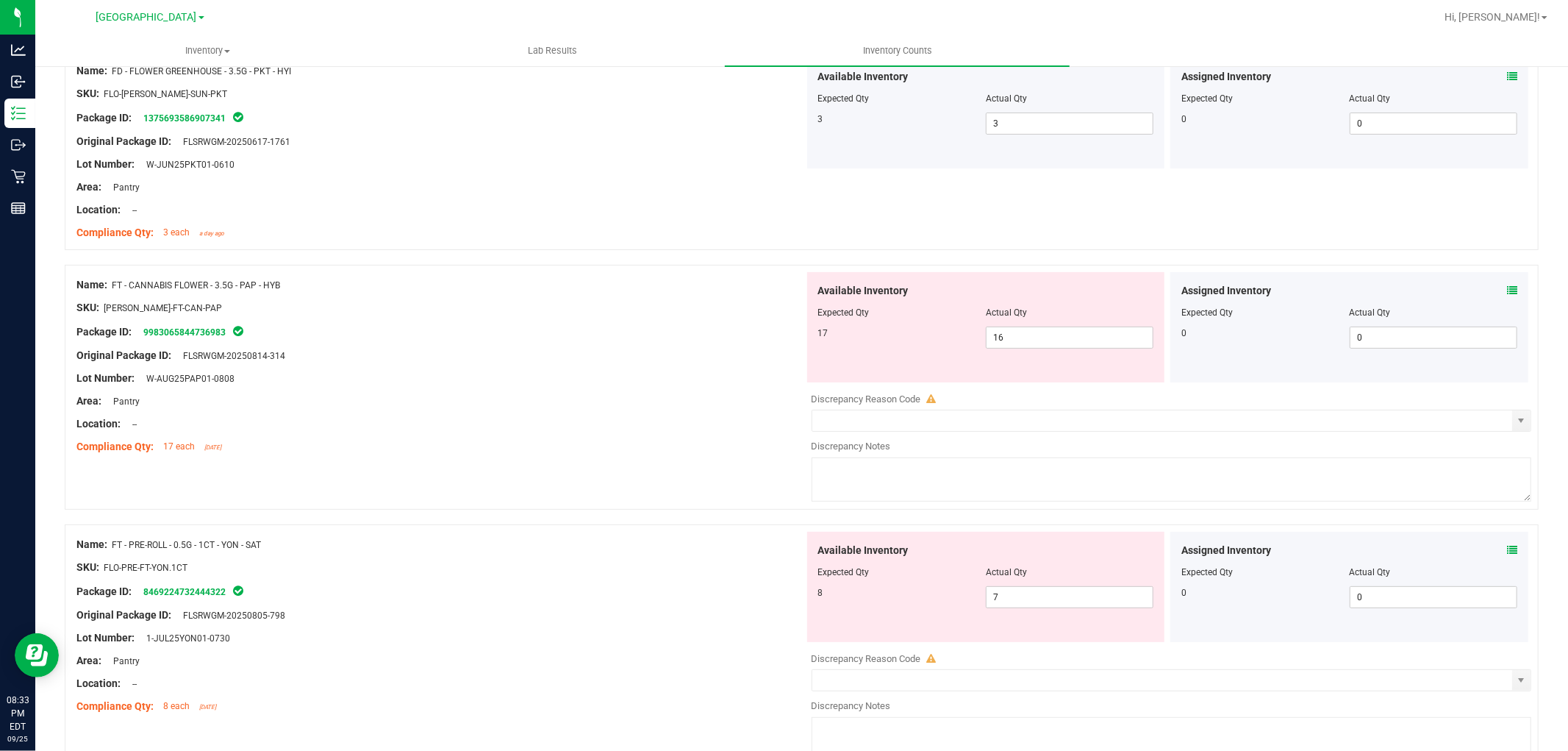
scroll to position [245, 0]
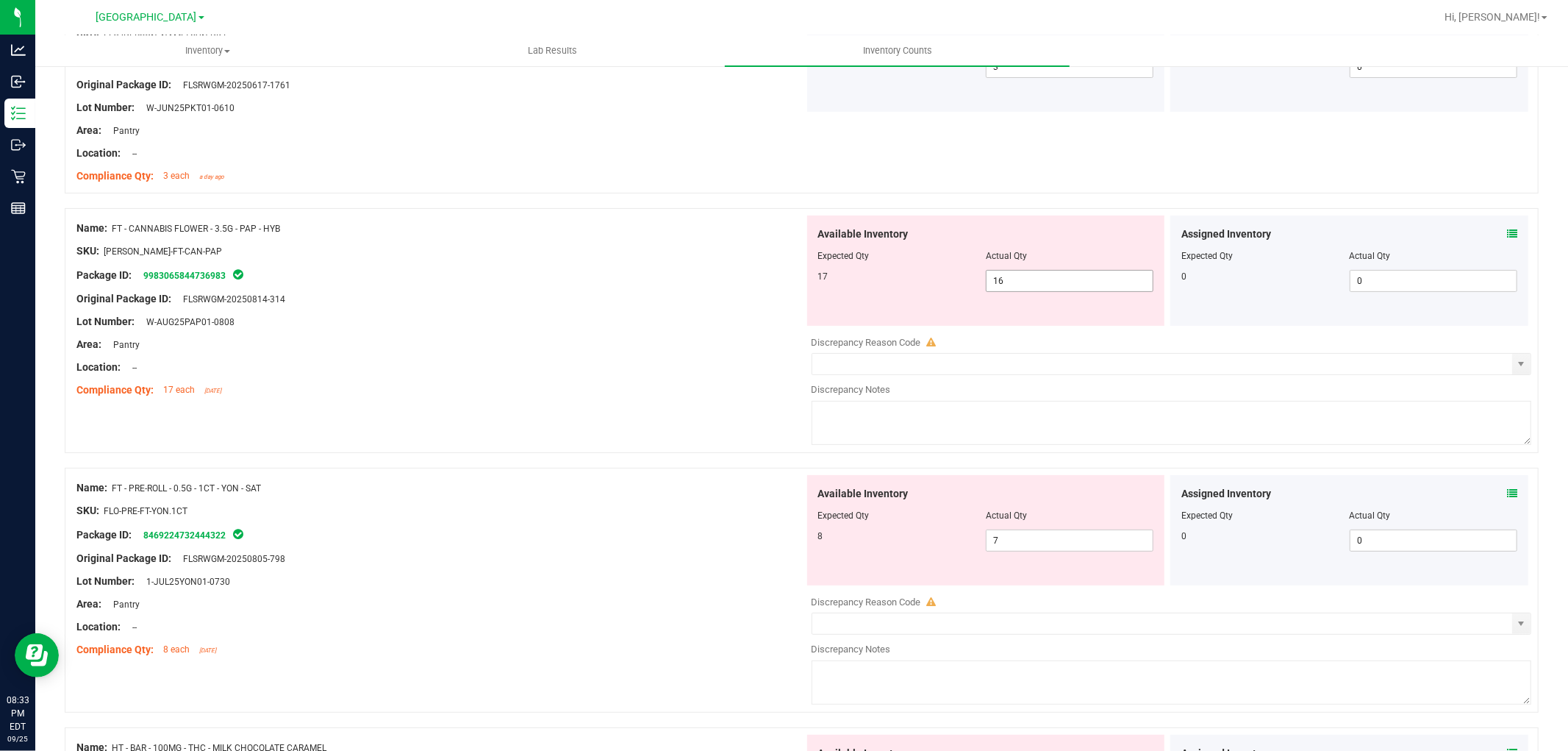
click at [1067, 282] on span "16 16" at bounding box center [1069, 281] width 167 height 22
type input "17"
click at [680, 324] on div "Lot Number: W-AUG25PAP01-0808" at bounding box center [440, 321] width 728 height 15
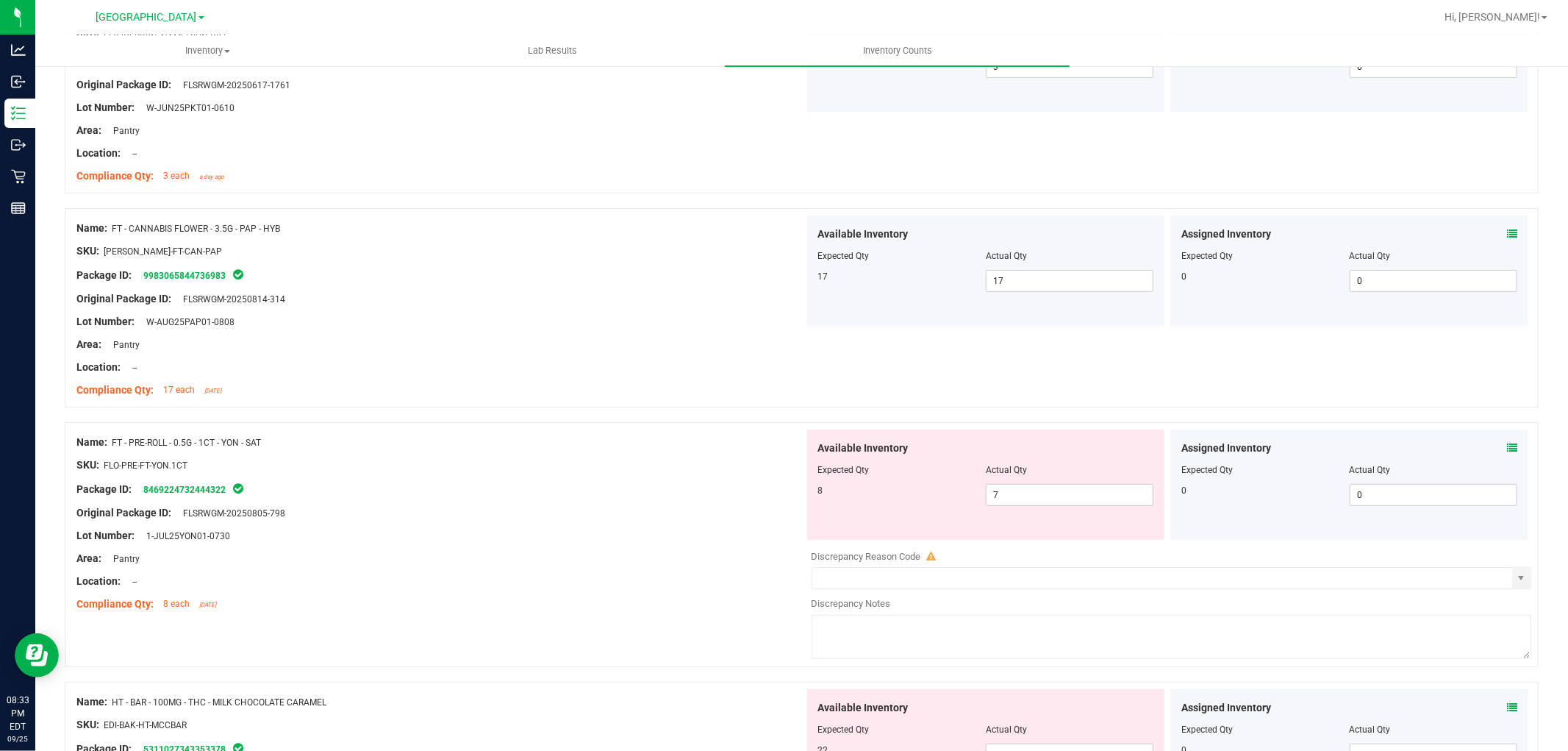
scroll to position [487, 0]
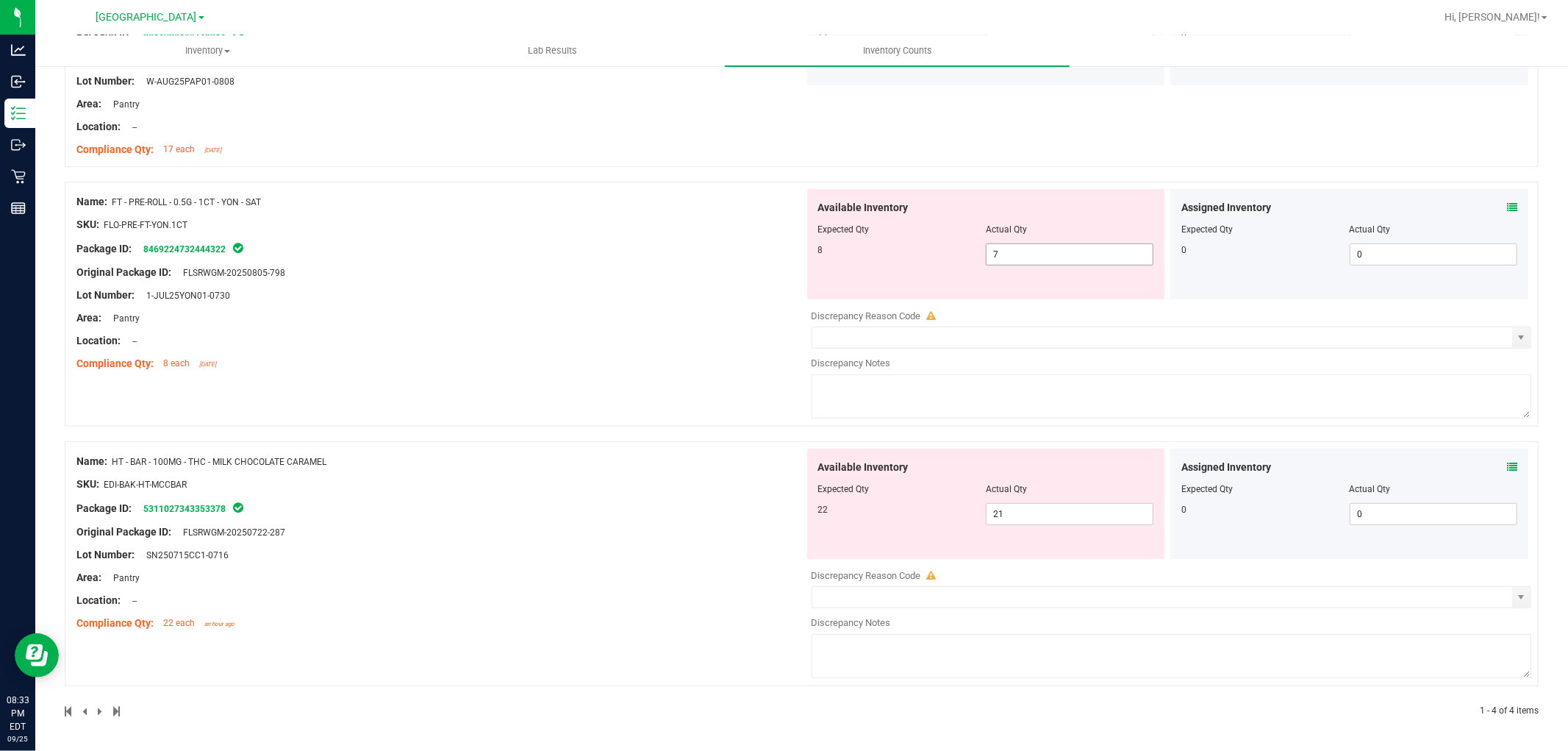
click at [1040, 253] on span "7 7" at bounding box center [1069, 255] width 167 height 22
type input "8"
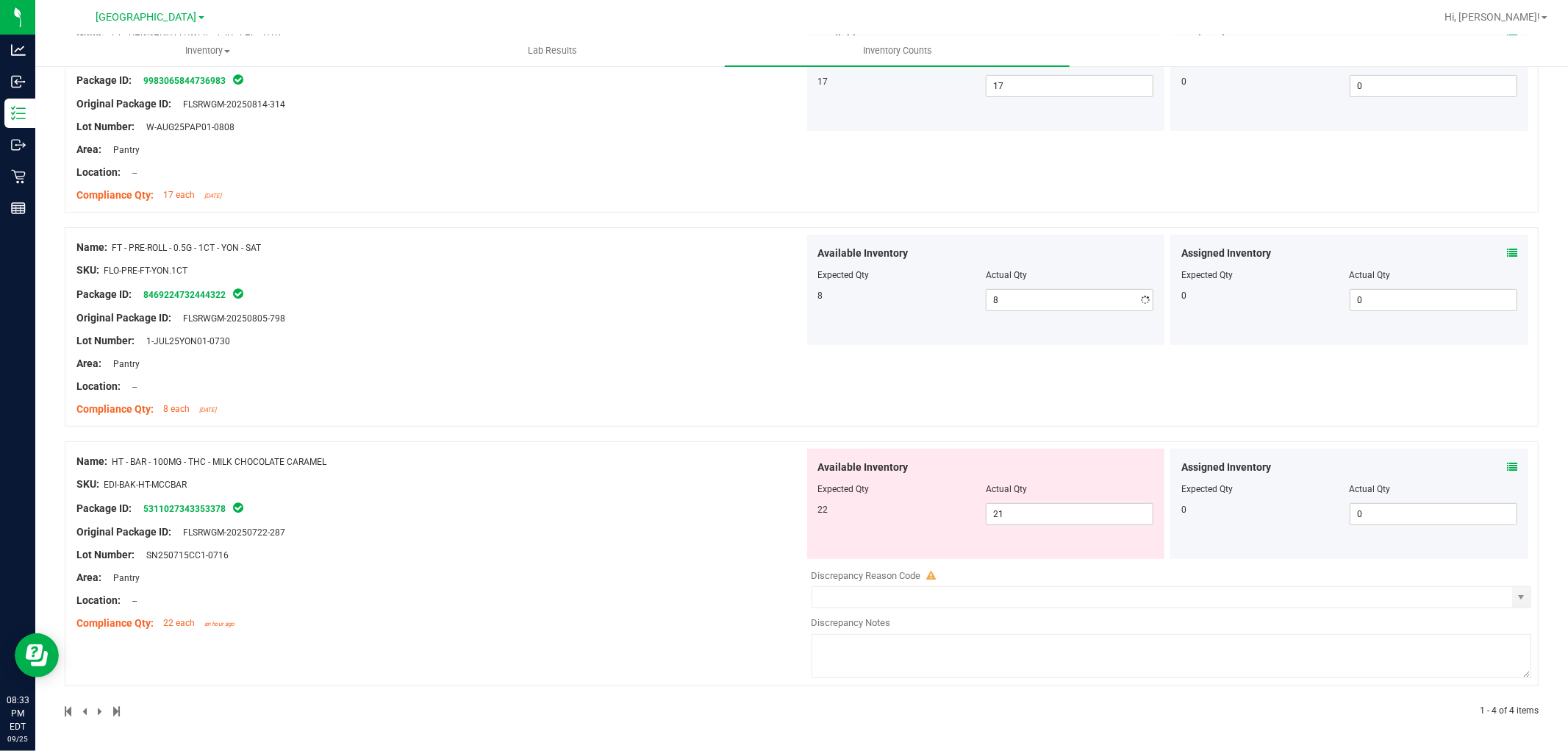
click at [718, 313] on div "Name: FT - PRE-ROLL - 0.5G - 1CT - YON - SAT SKU: FLO-PRE-FT-YON.1CT Package ID…" at bounding box center [440, 328] width 728 height 188
click at [1064, 519] on span "21 21" at bounding box center [1069, 514] width 167 height 22
click at [1064, 518] on input "21" at bounding box center [1069, 514] width 167 height 20
type input "22"
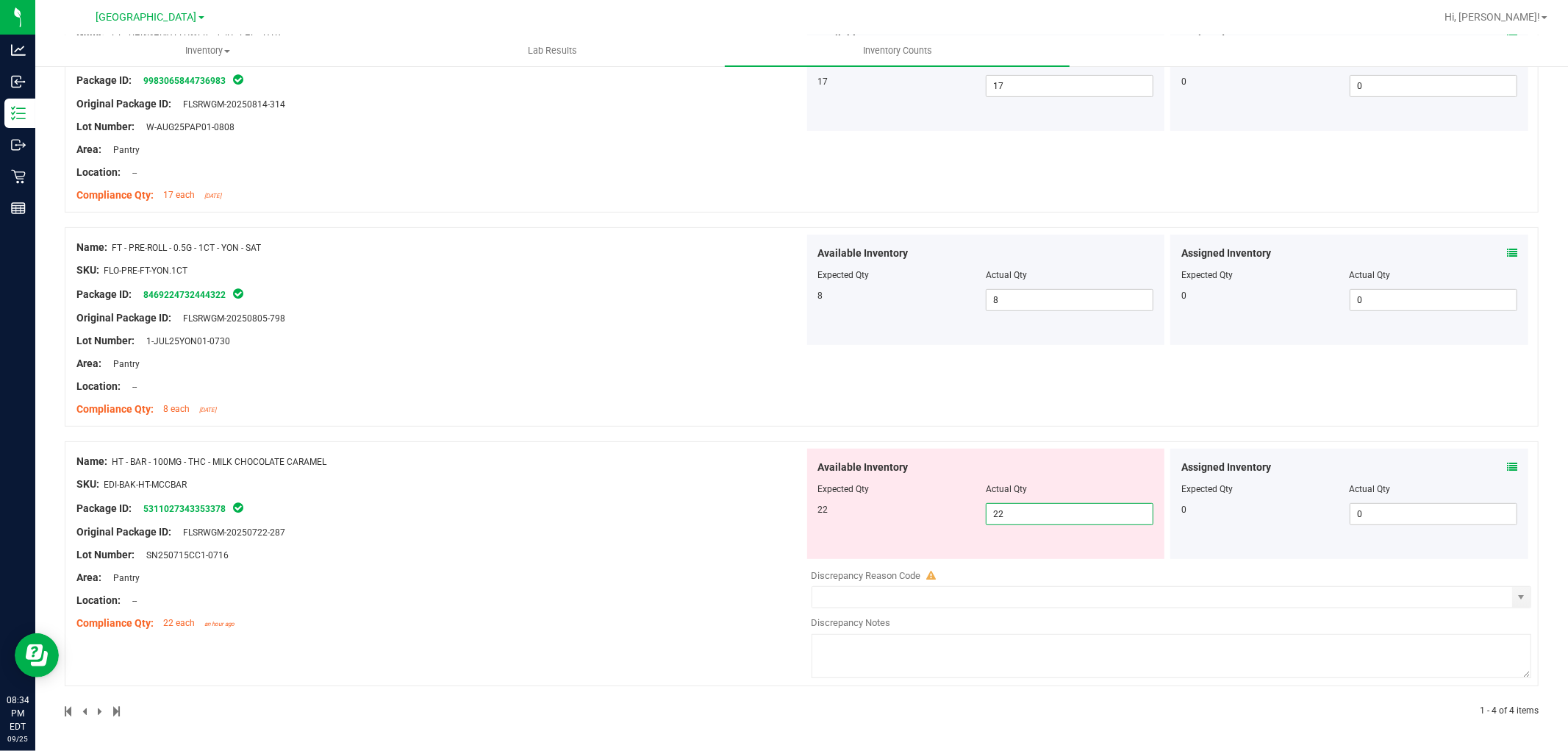
type input "22"
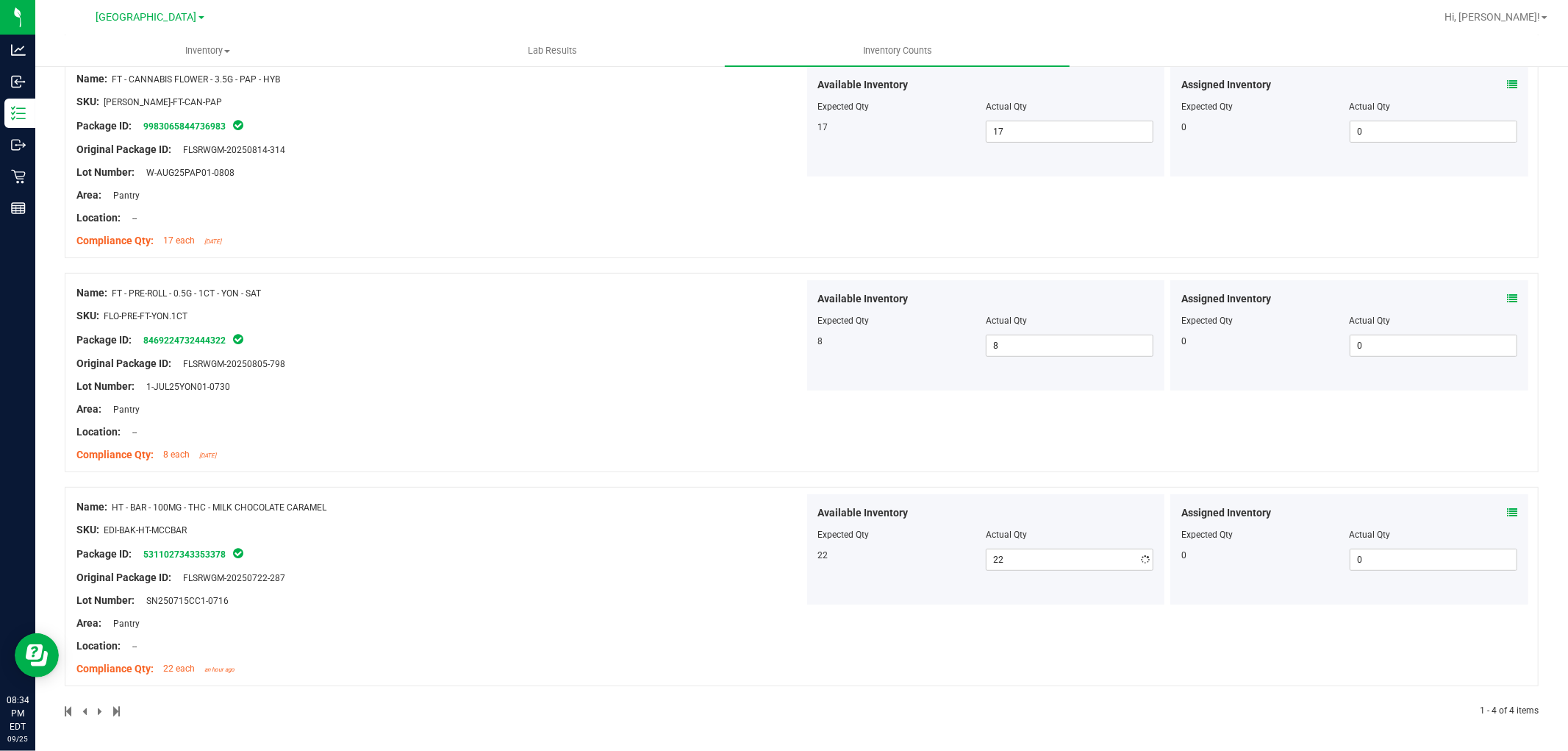
click at [516, 435] on div "Name: FT - PRE-ROLL - 0.5G - 1CT - YON - SAT SKU: FLO-PRE-FT-YON.1CT Package ID…" at bounding box center [802, 380] width 1474 height 214
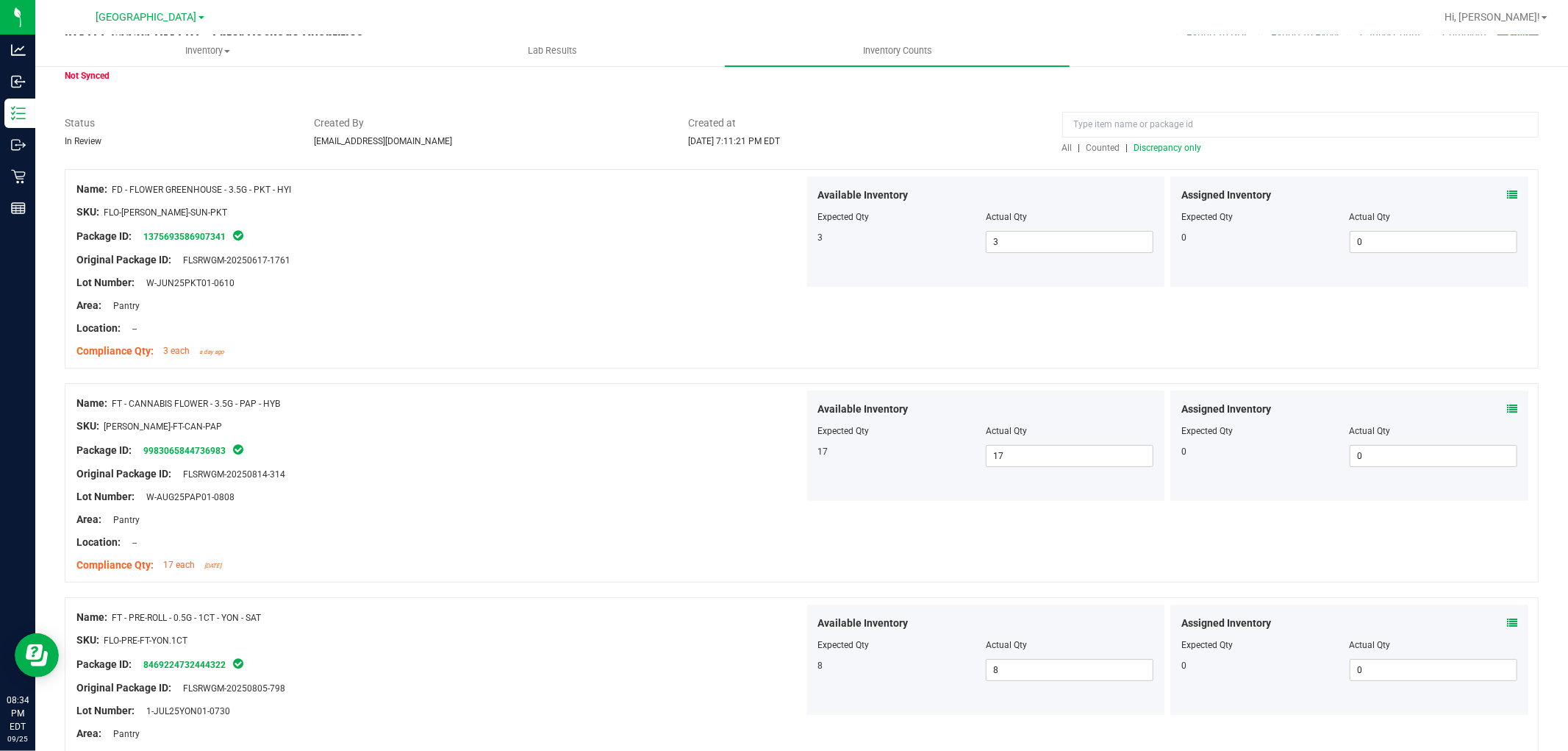
scroll to position [0, 0]
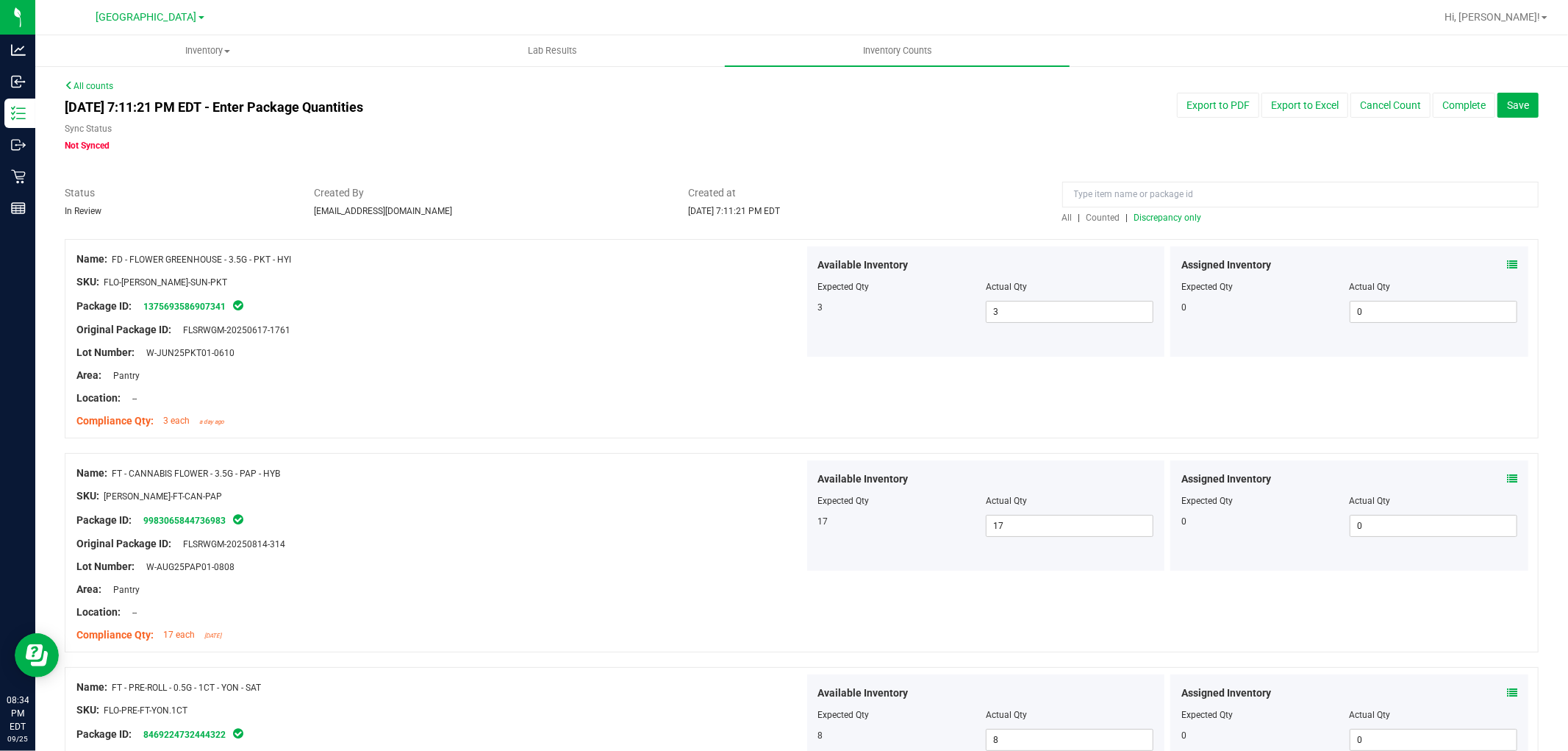
click at [1173, 223] on div "All | Counted | Discrepancy only" at bounding box center [1301, 218] width 477 height 14
click at [1174, 218] on span "Discrepancy only" at bounding box center [1168, 217] width 68 height 10
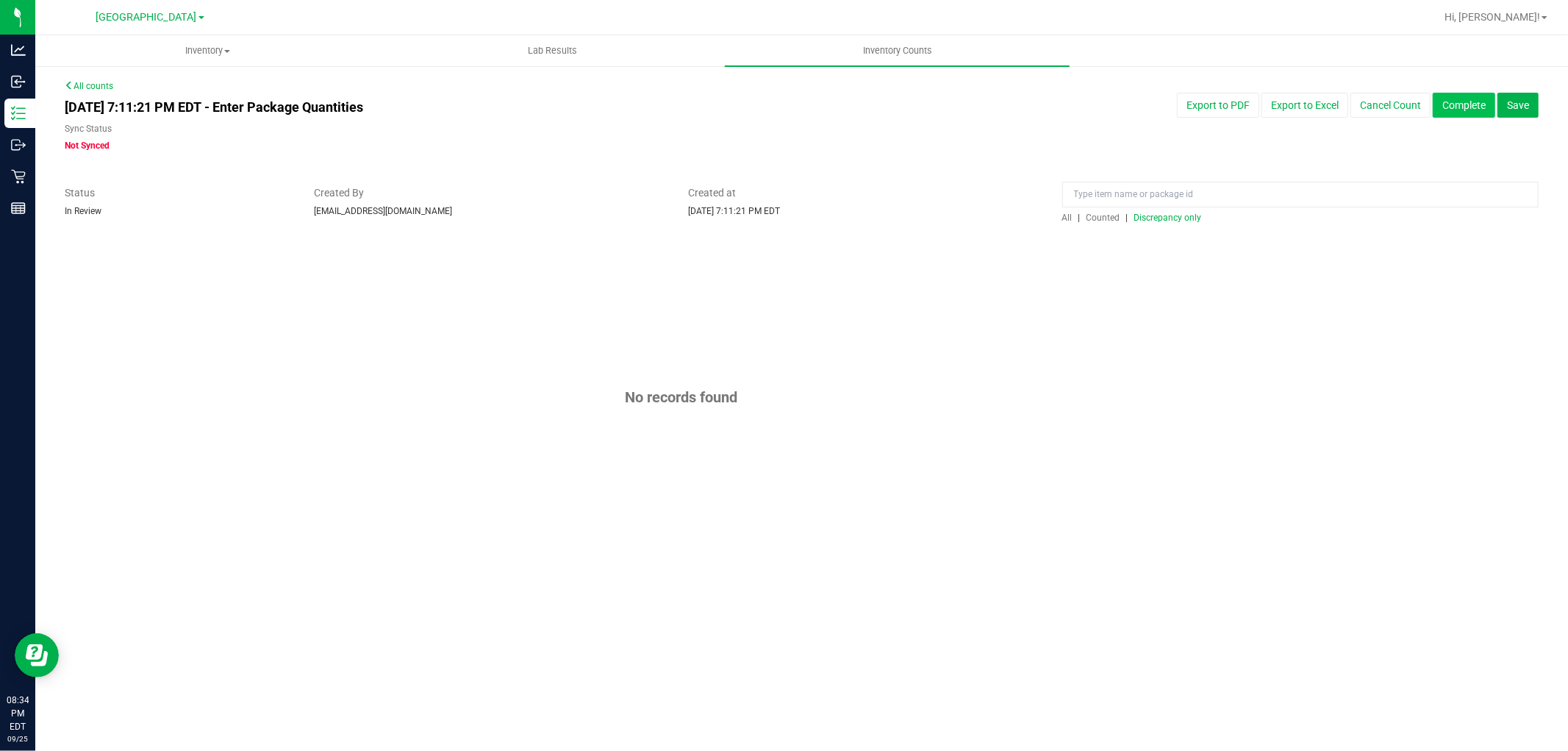
click at [1461, 108] on button "Complete" at bounding box center [1464, 106] width 63 height 25
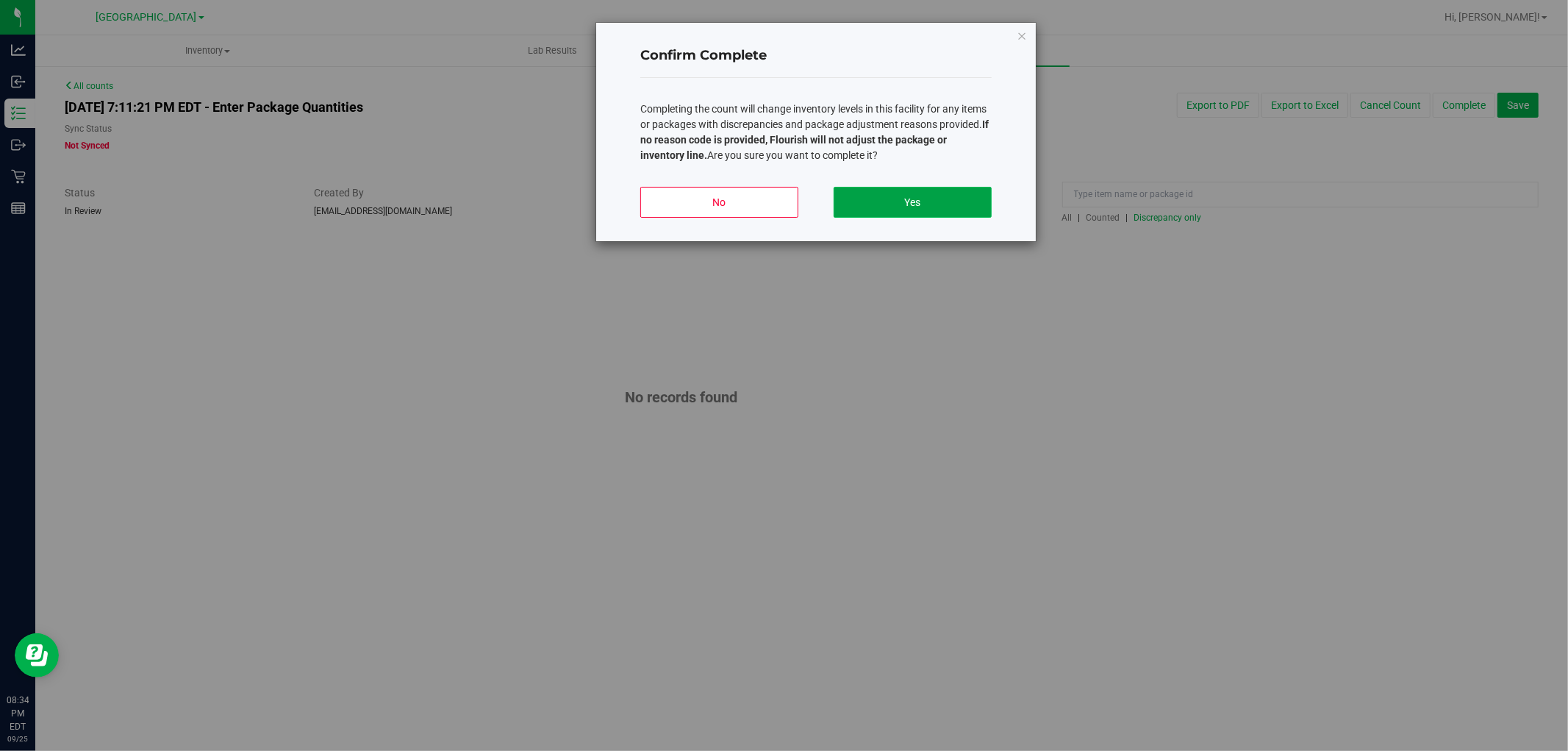
click at [965, 200] on button "Yes" at bounding box center [912, 202] width 158 height 31
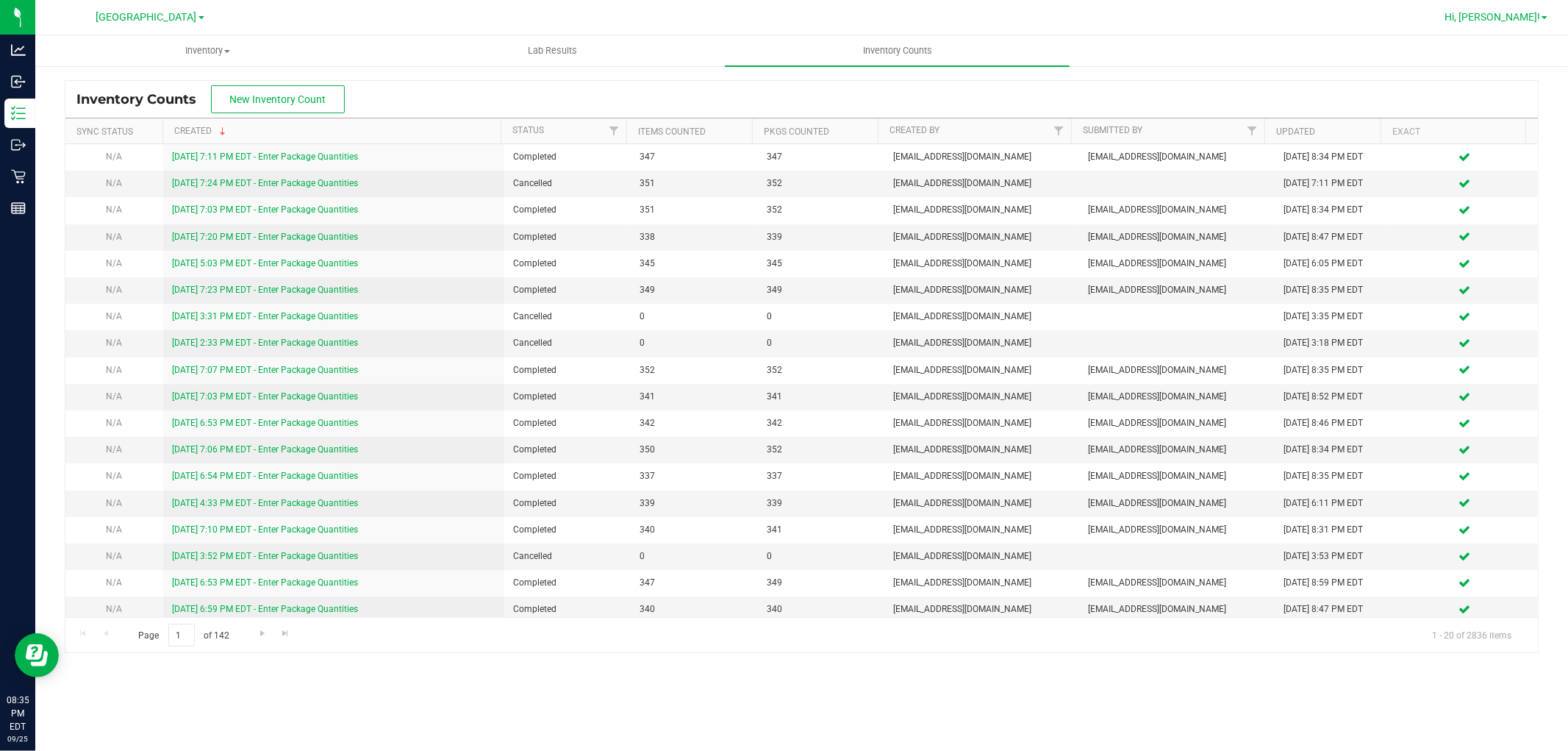
click at [1518, 19] on span "Hi, [PERSON_NAME]!" at bounding box center [1492, 17] width 96 height 12
